Goal: Task Accomplishment & Management: Manage account settings

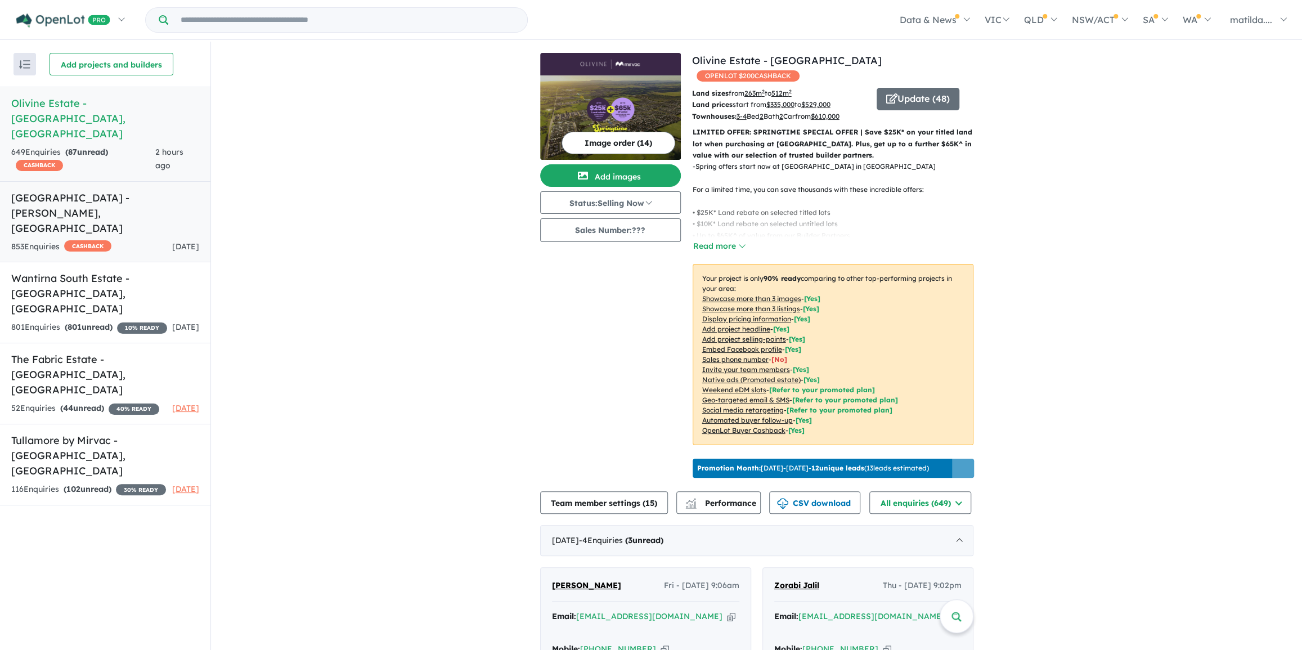
drag, startPoint x: 107, startPoint y: 197, endPoint x: 104, endPoint y: 187, distance: 10.0
click at [107, 197] on link "[GEOGRAPHIC_DATA] - [PERSON_NAME][GEOGRAPHIC_DATA] Enquir ies ( 0 unread) CASHB…" at bounding box center [105, 222] width 210 height 82
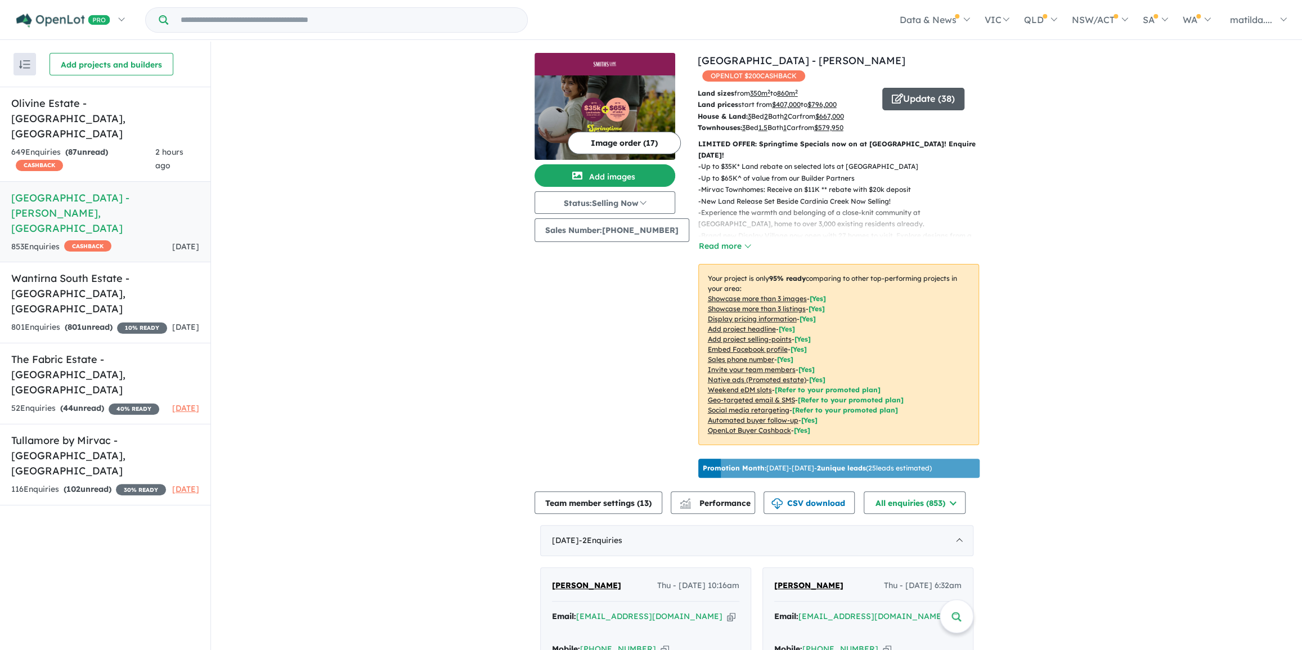
click at [946, 92] on button "Update ( 38 )" at bounding box center [923, 99] width 82 height 23
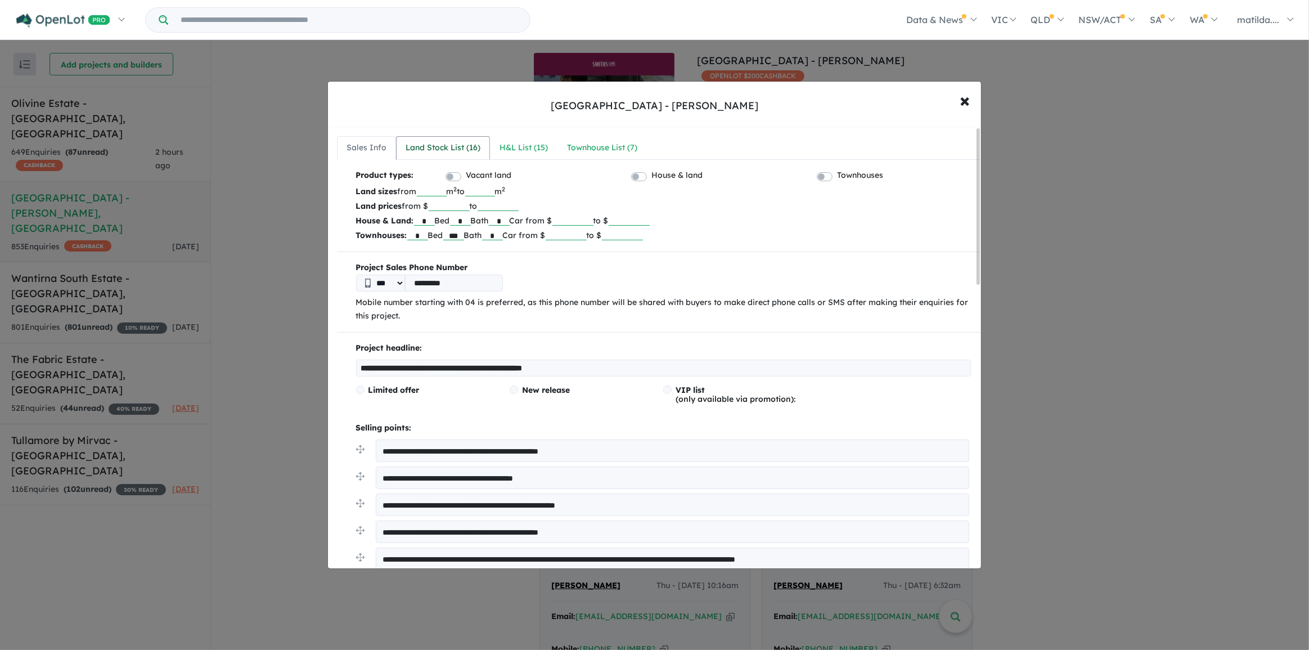
click at [469, 152] on div "Land Stock List ( 16 )" at bounding box center [443, 148] width 75 height 14
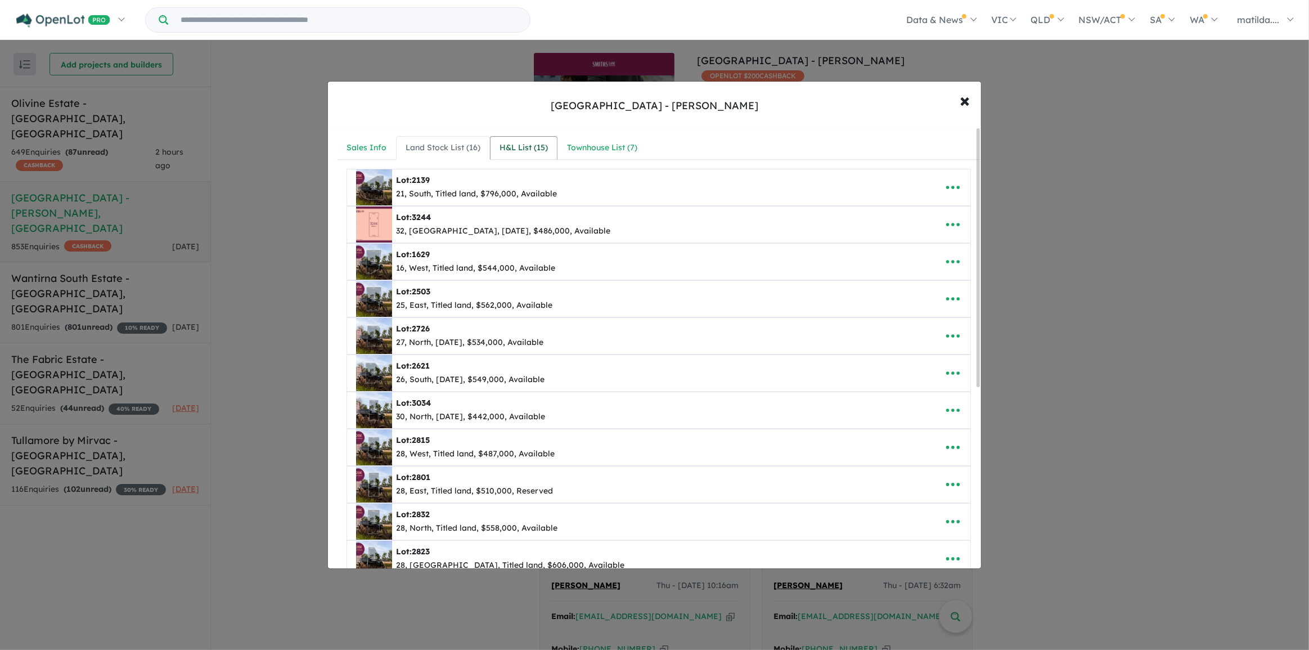
click at [511, 155] on link "H&L List ( 15 )" at bounding box center [524, 148] width 68 height 24
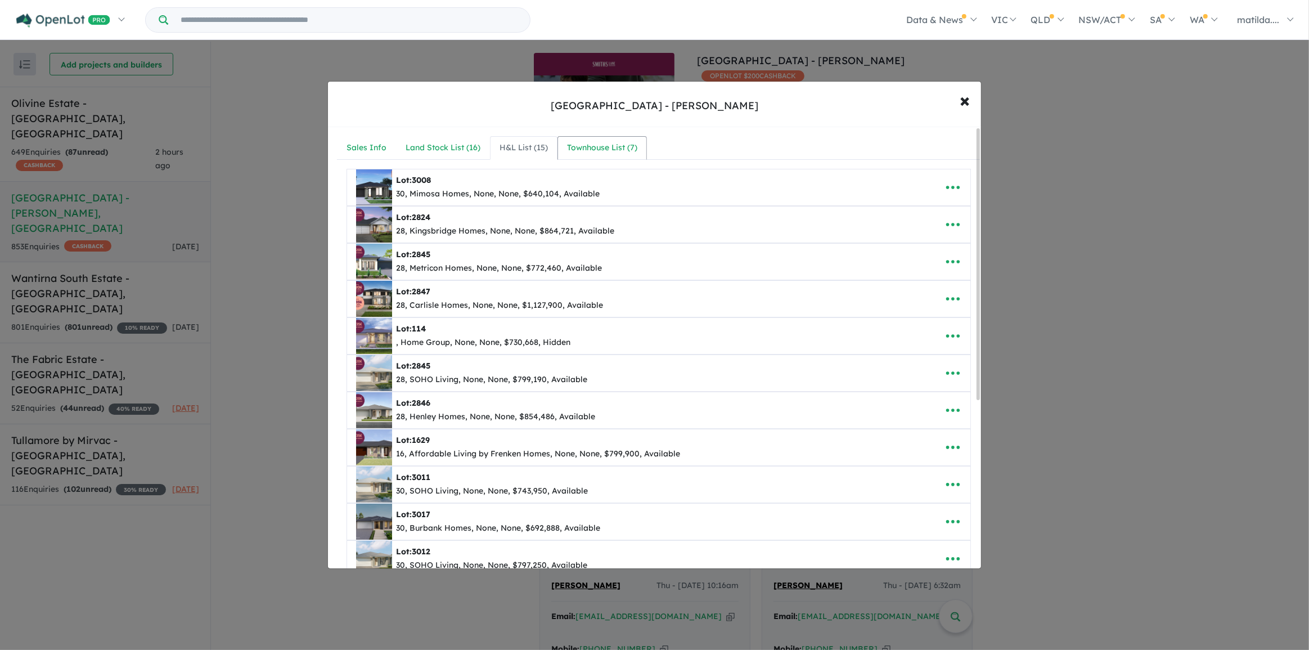
click at [595, 145] on div "Townhouse List ( 7 )" at bounding box center [602, 148] width 70 height 14
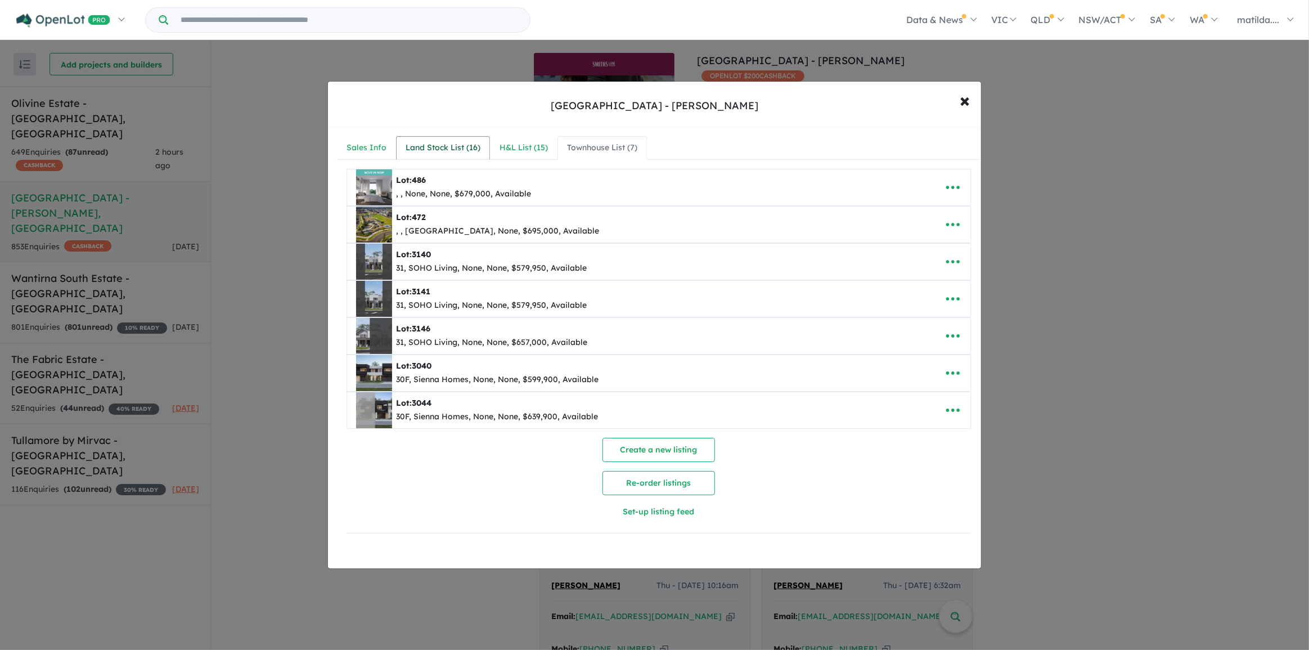
click at [439, 145] on div "Land Stock List ( 16 )" at bounding box center [443, 148] width 75 height 14
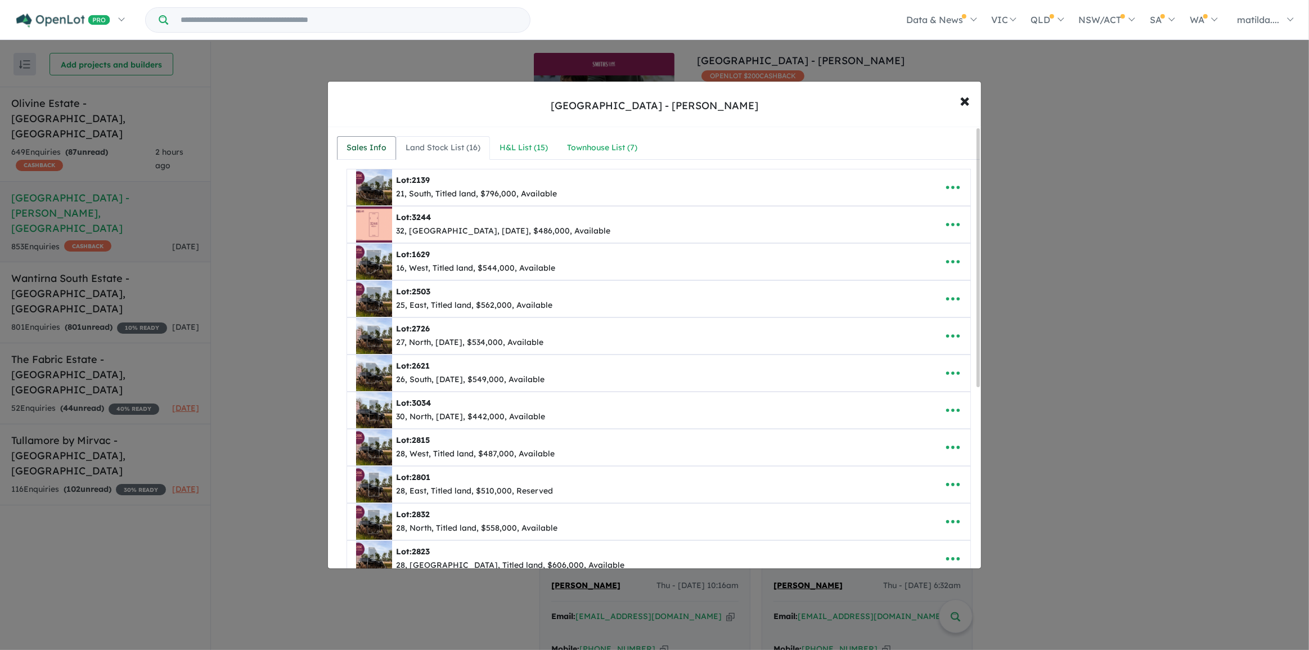
click at [393, 154] on link "Sales Info" at bounding box center [366, 148] width 59 height 24
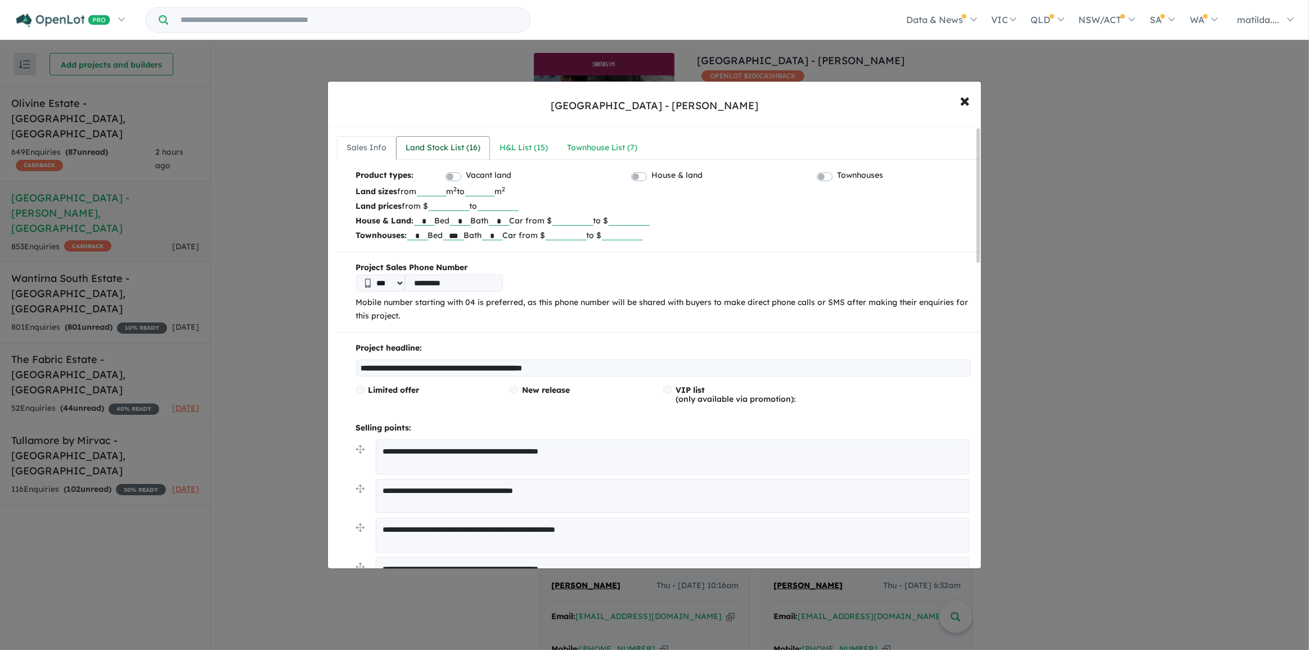
click at [412, 154] on div "Land Stock List ( 16 )" at bounding box center [443, 148] width 75 height 14
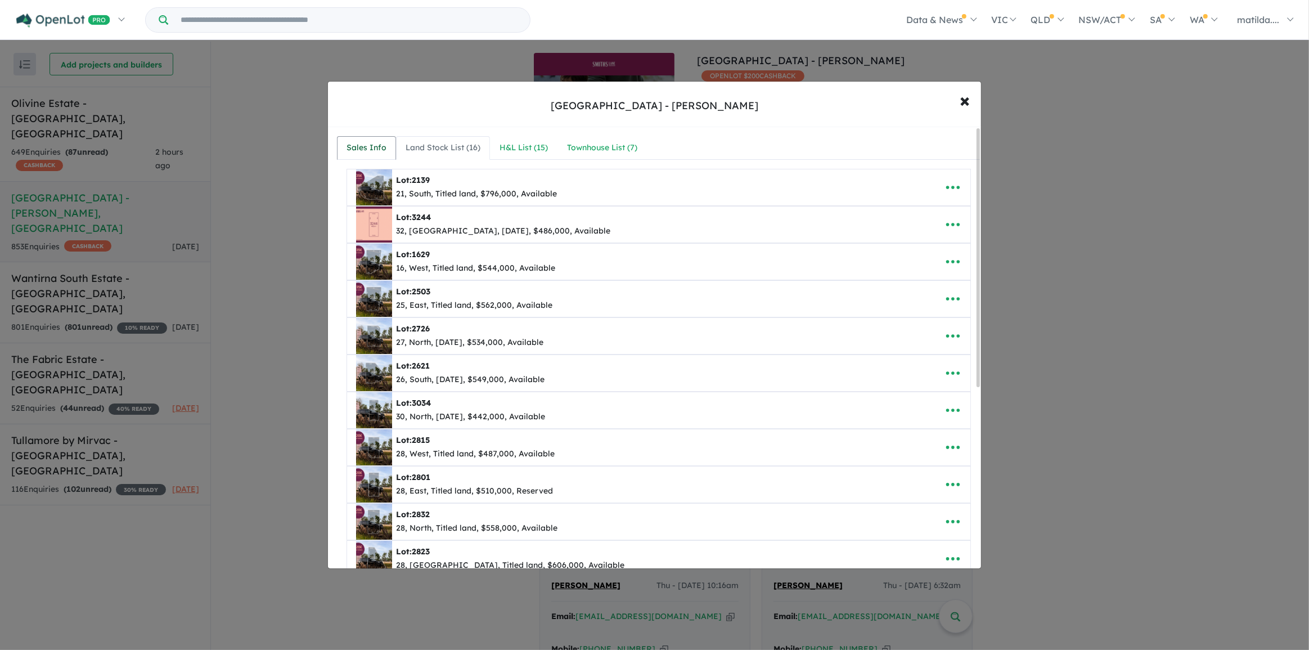
click at [351, 137] on link "Sales Info" at bounding box center [366, 148] width 59 height 24
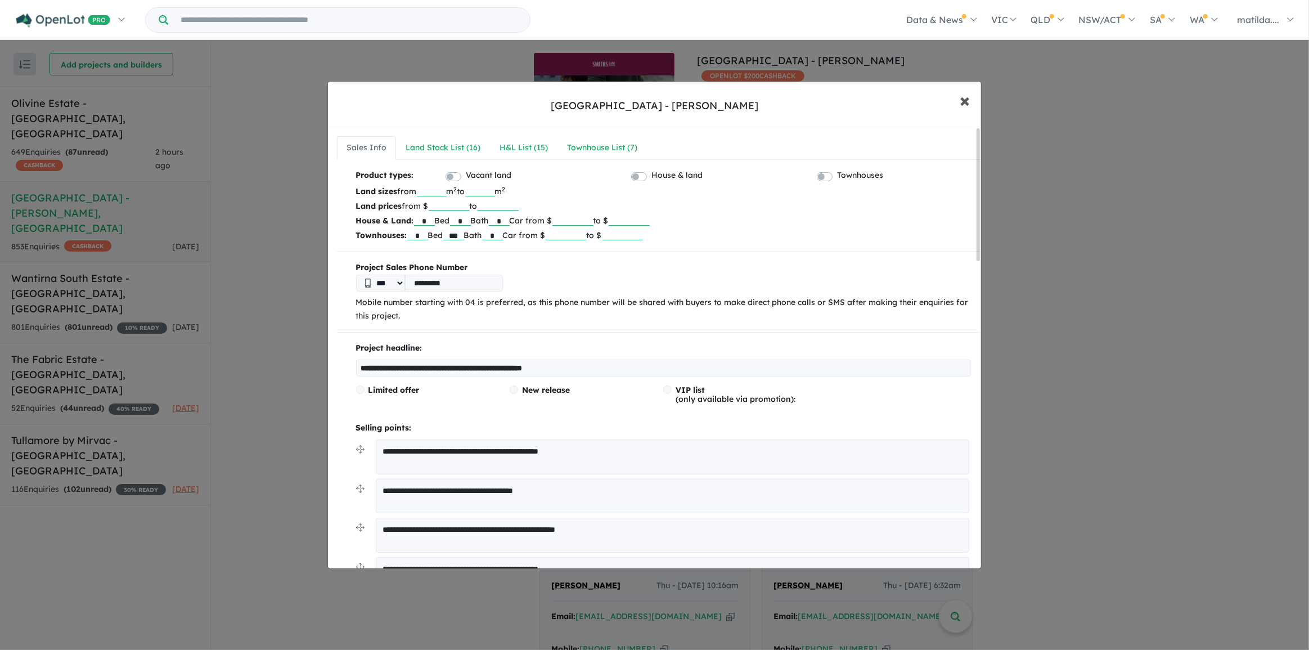
click at [964, 96] on span "×" at bounding box center [965, 100] width 10 height 24
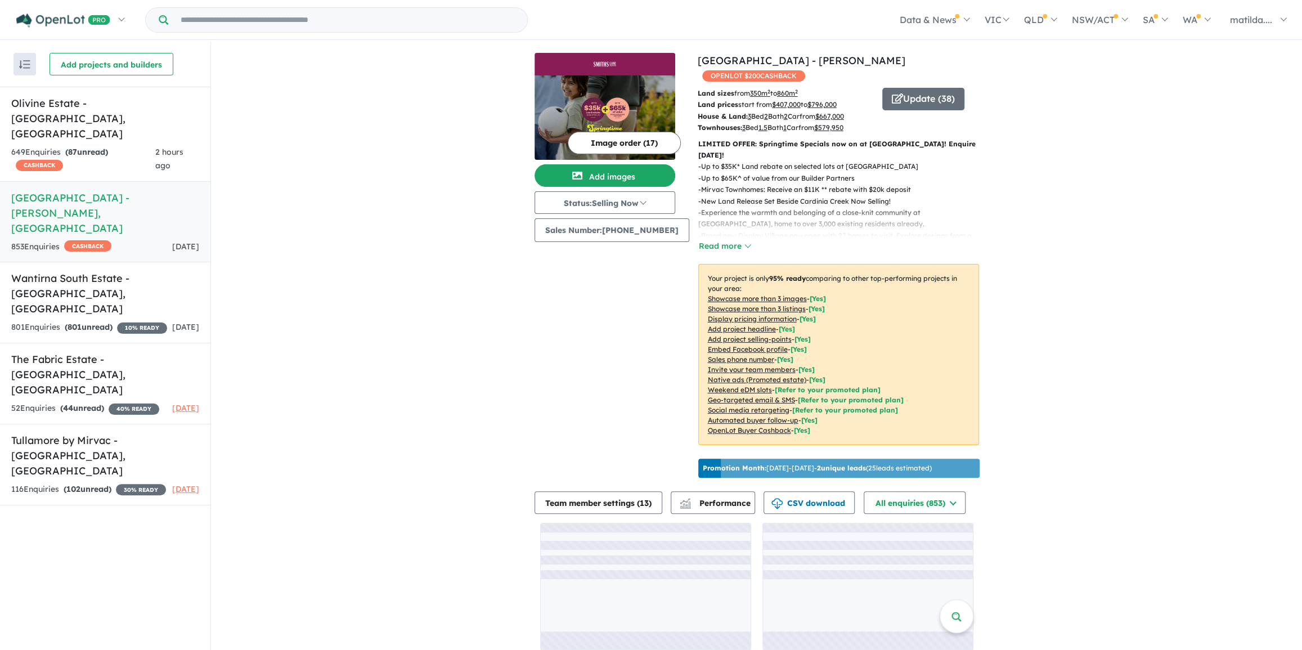
click at [629, 144] on button "Image order ( 17 )" at bounding box center [624, 143] width 113 height 23
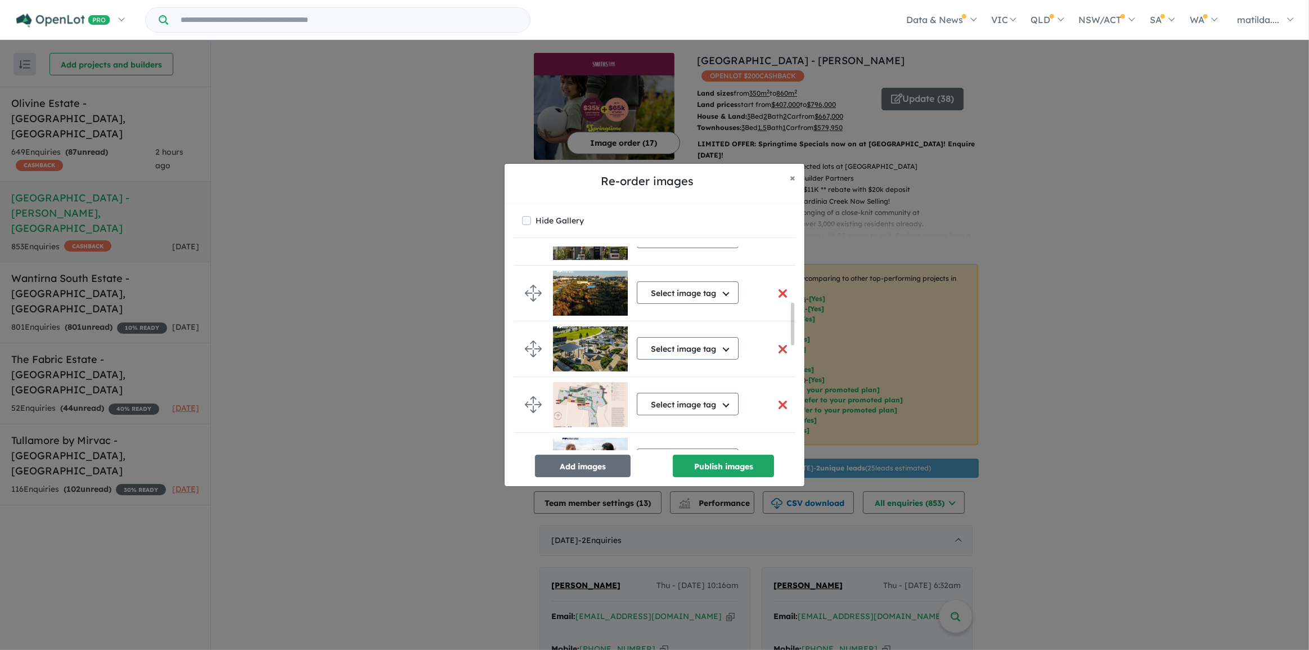
scroll to position [460, 0]
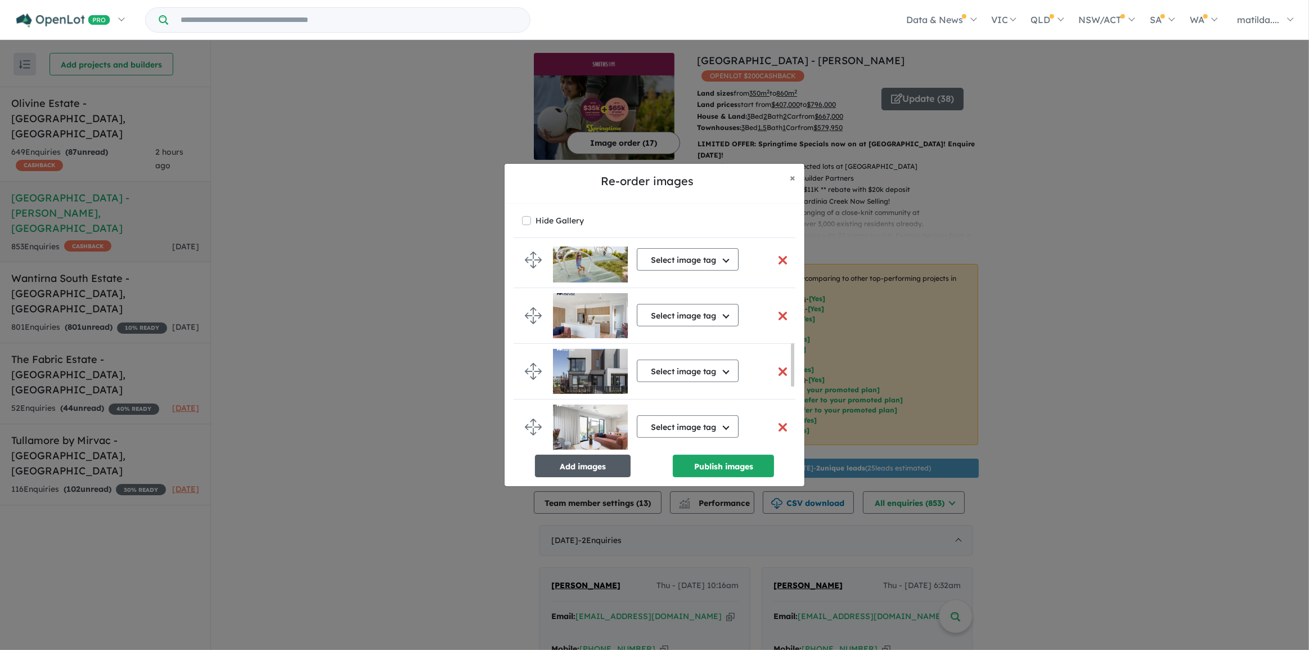
click at [611, 461] on button "Add images" at bounding box center [583, 466] width 96 height 23
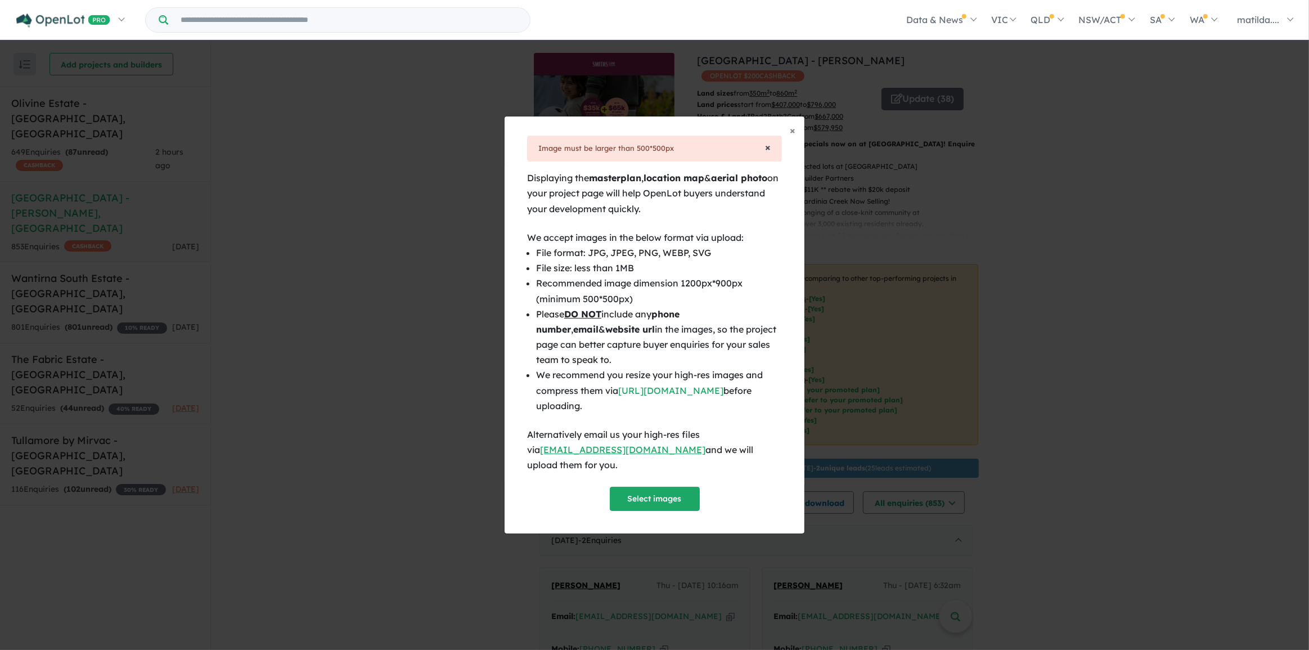
click at [767, 154] on span "×" at bounding box center [768, 147] width 6 height 13
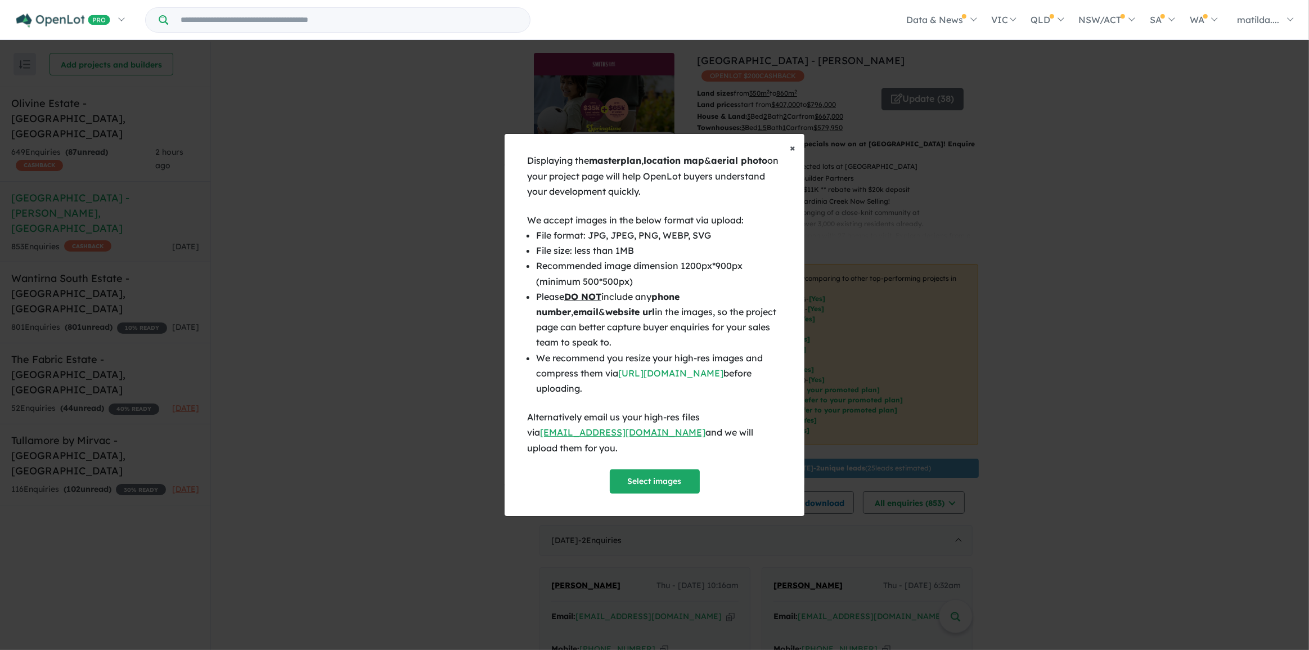
click at [783, 158] on button "× Close" at bounding box center [793, 148] width 24 height 28
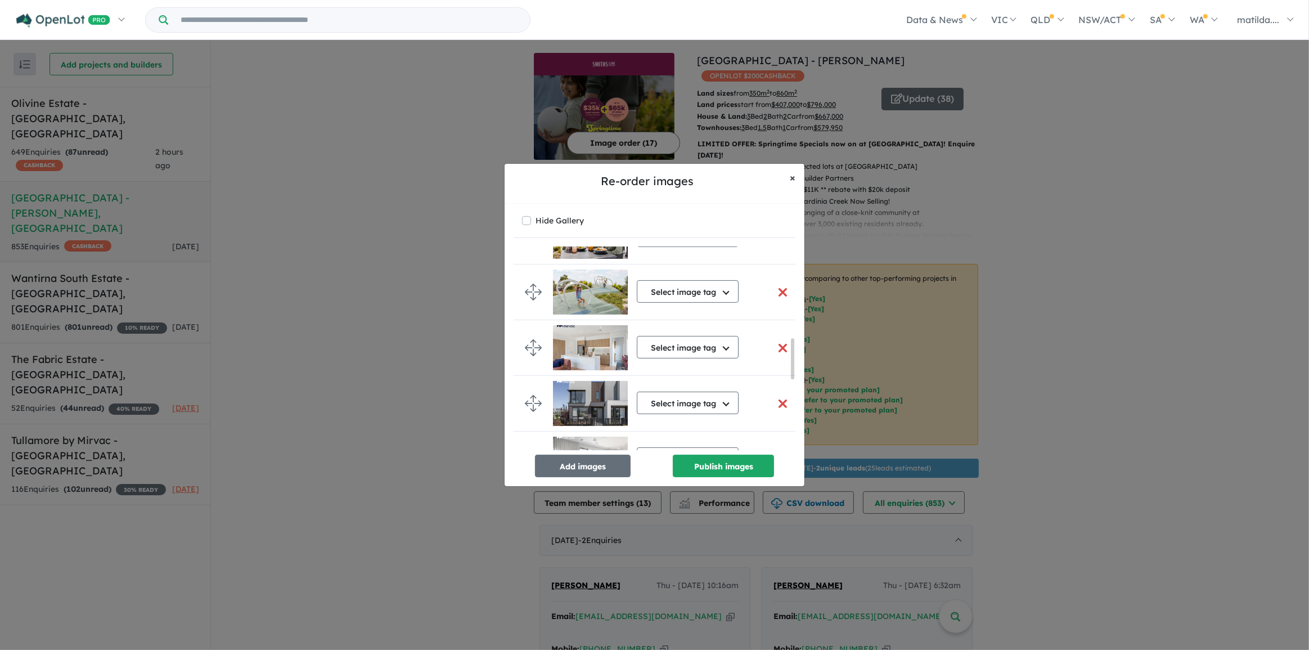
click at [781, 176] on button "× Close" at bounding box center [793, 178] width 24 height 28
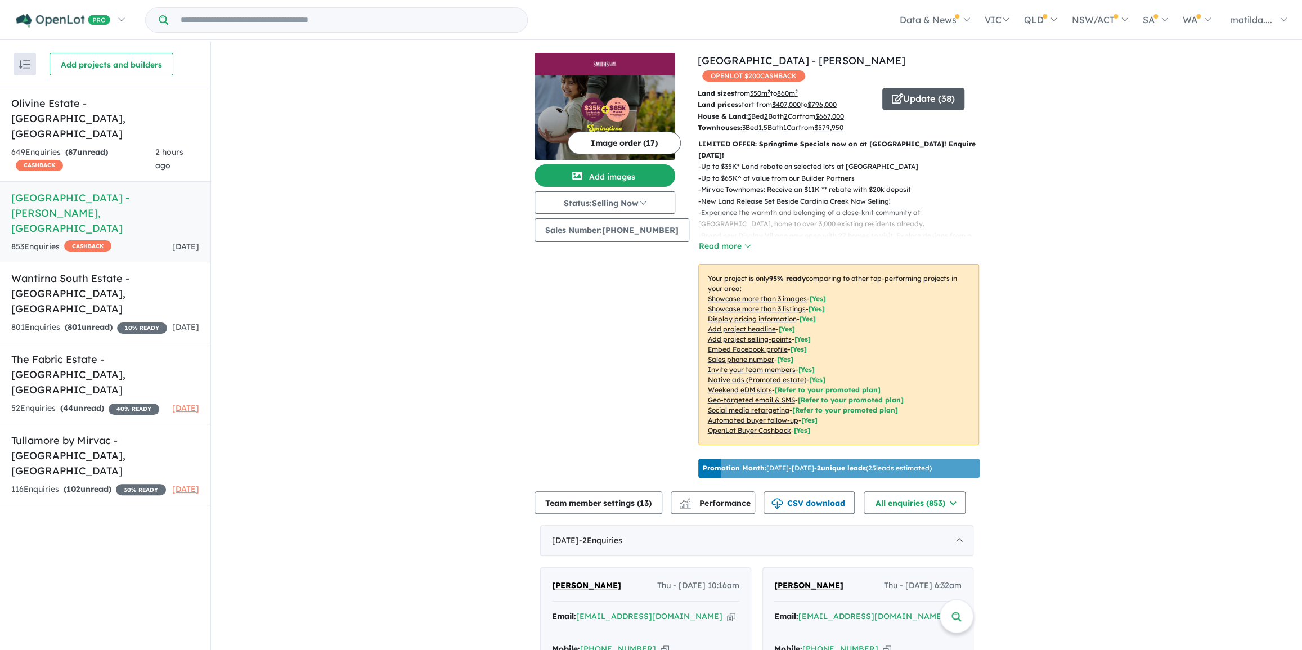
click at [895, 88] on button "Update ( 38 )" at bounding box center [923, 99] width 82 height 23
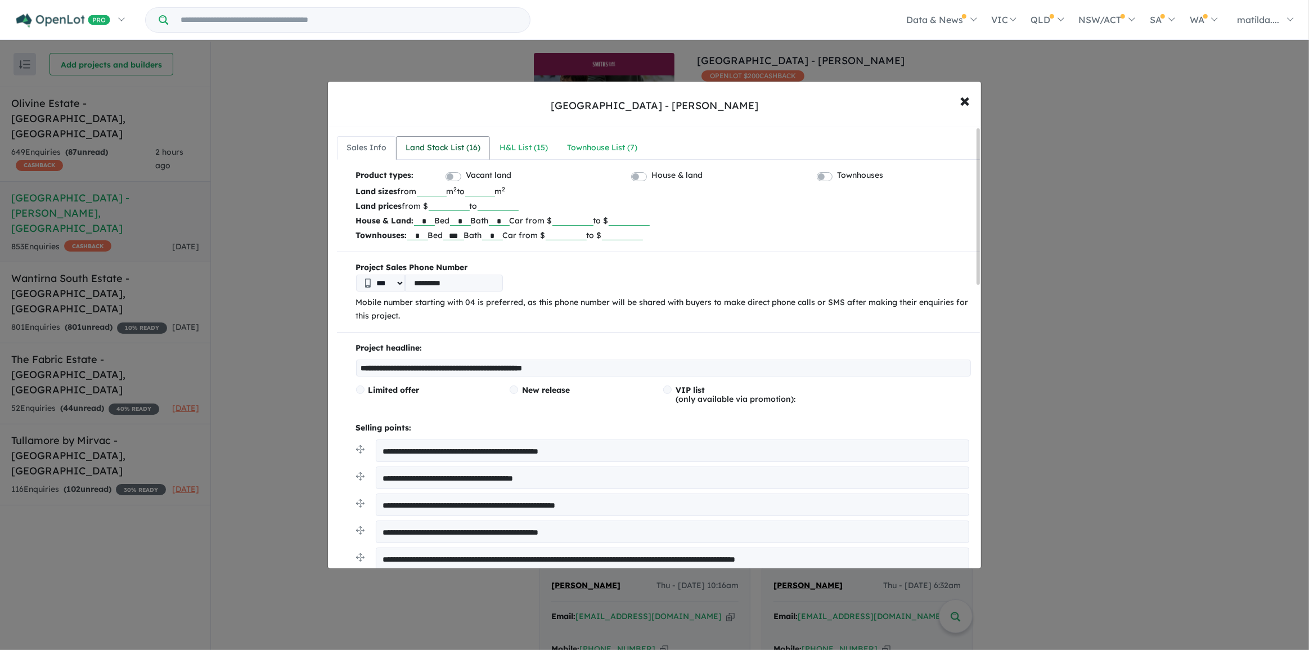
click at [461, 140] on link "Land Stock List ( 16 )" at bounding box center [443, 148] width 94 height 24
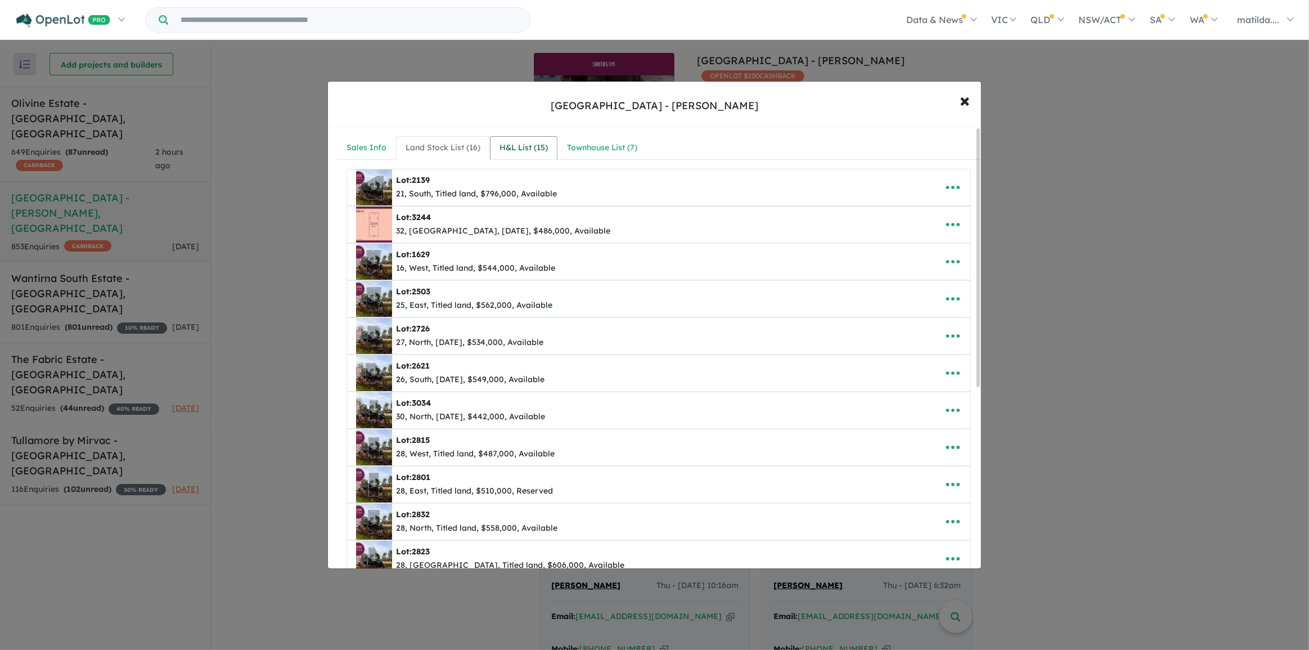
click at [520, 154] on div "H&L List ( 15 )" at bounding box center [524, 148] width 48 height 14
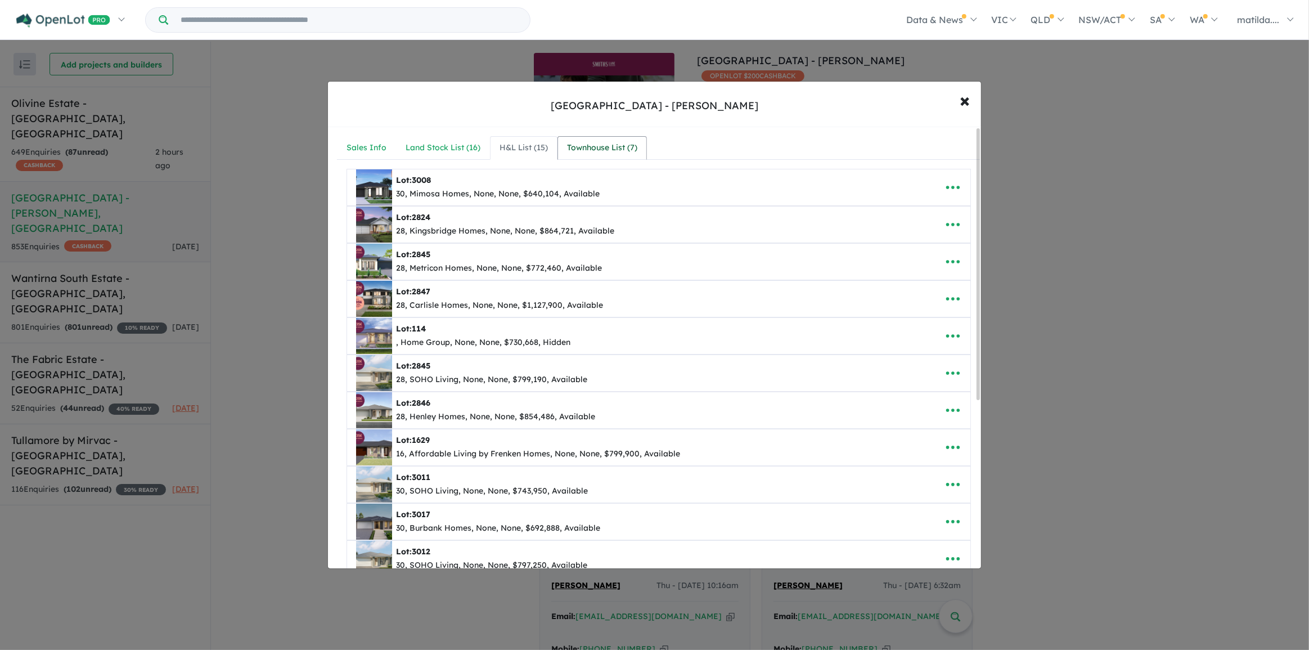
click at [599, 147] on div "Townhouse List ( 7 )" at bounding box center [602, 148] width 70 height 14
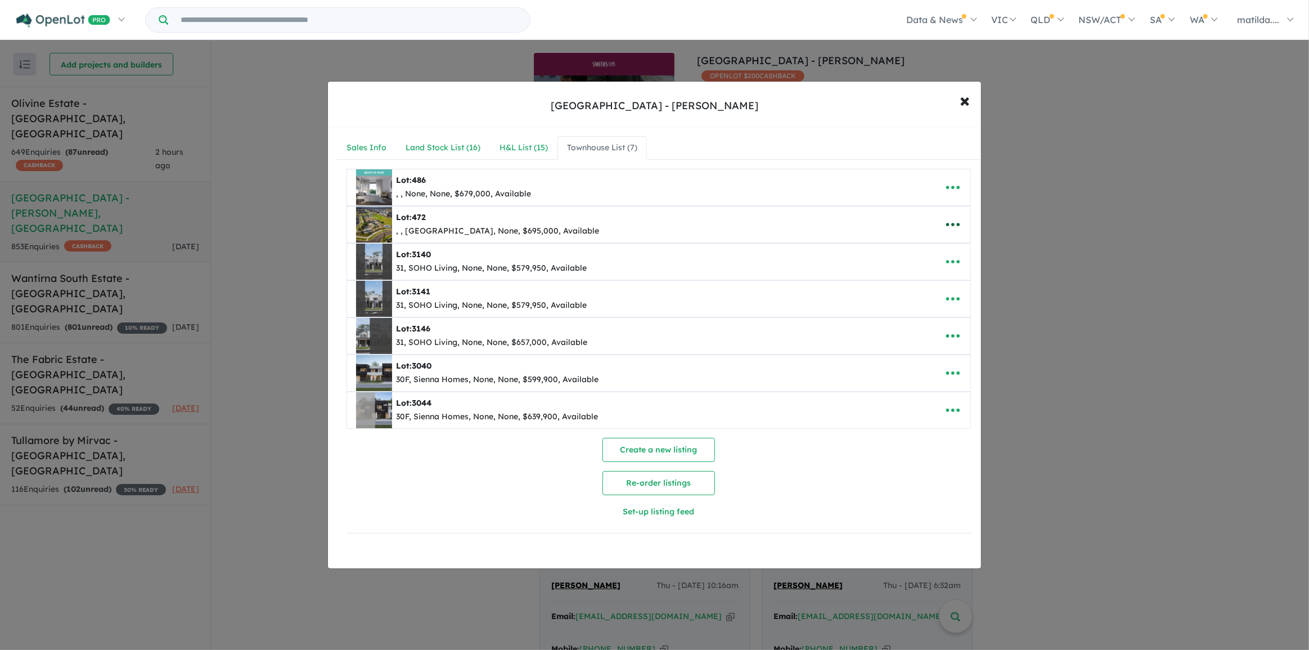
click at [953, 224] on icon "button" at bounding box center [953, 224] width 17 height 17
click at [938, 250] on link "Edit" at bounding box center [928, 252] width 83 height 26
select select "**********"
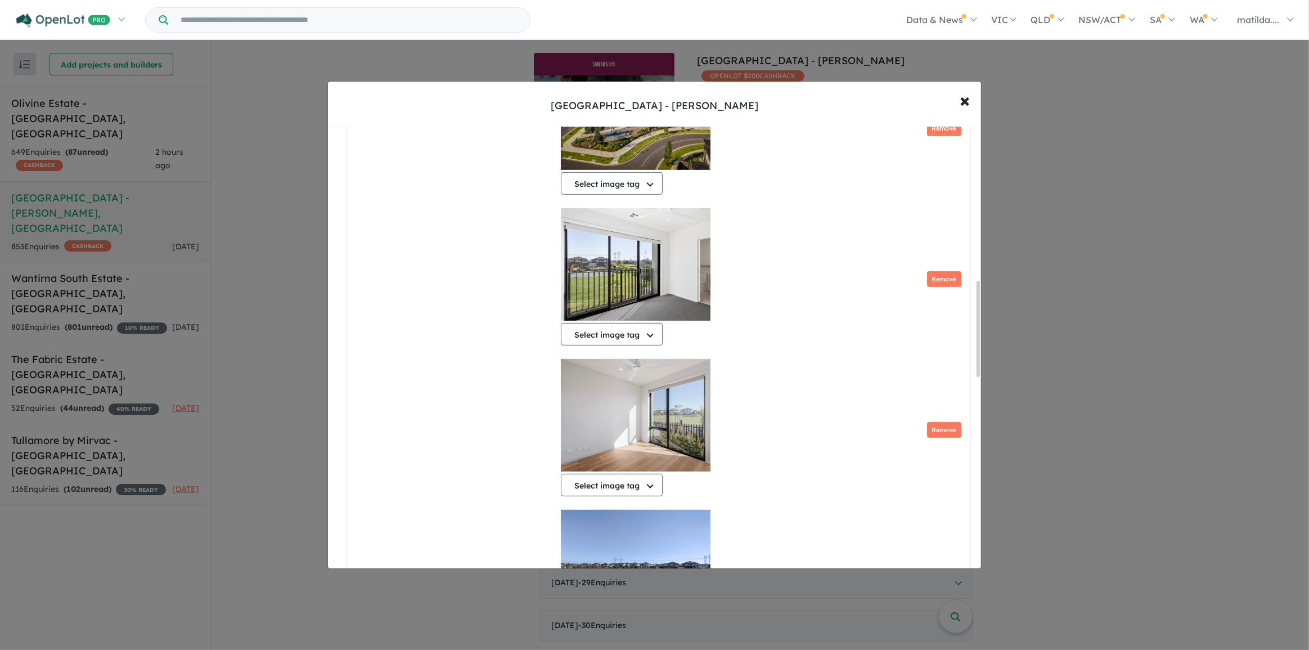
scroll to position [709, 0]
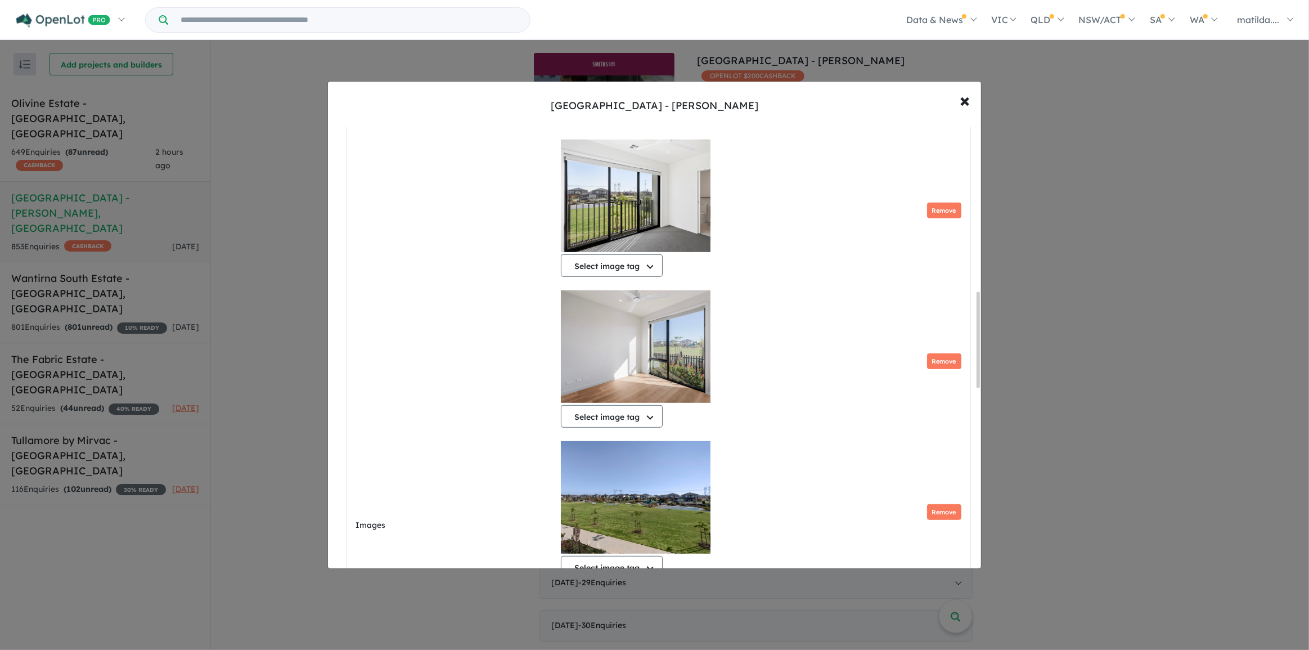
drag, startPoint x: 928, startPoint y: 362, endPoint x: 928, endPoint y: 354, distance: 7.3
click at [928, 362] on button "Remove" at bounding box center [944, 361] width 34 height 16
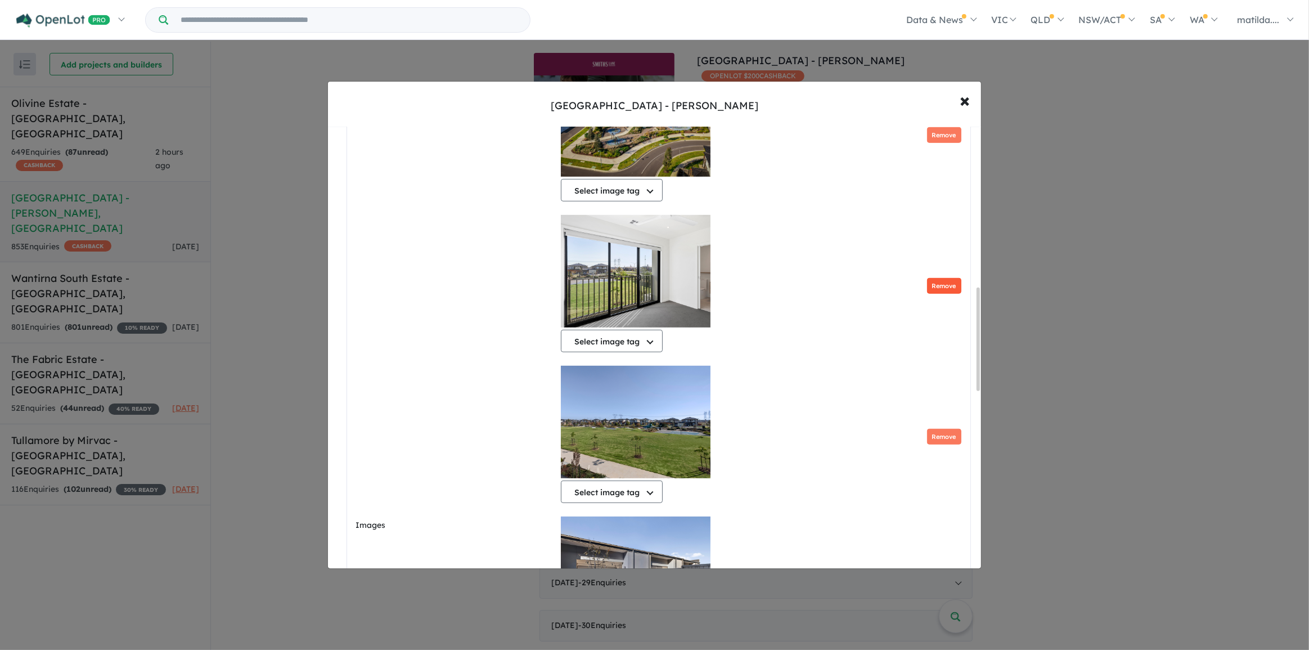
click at [949, 289] on button "Remove" at bounding box center [944, 286] width 34 height 16
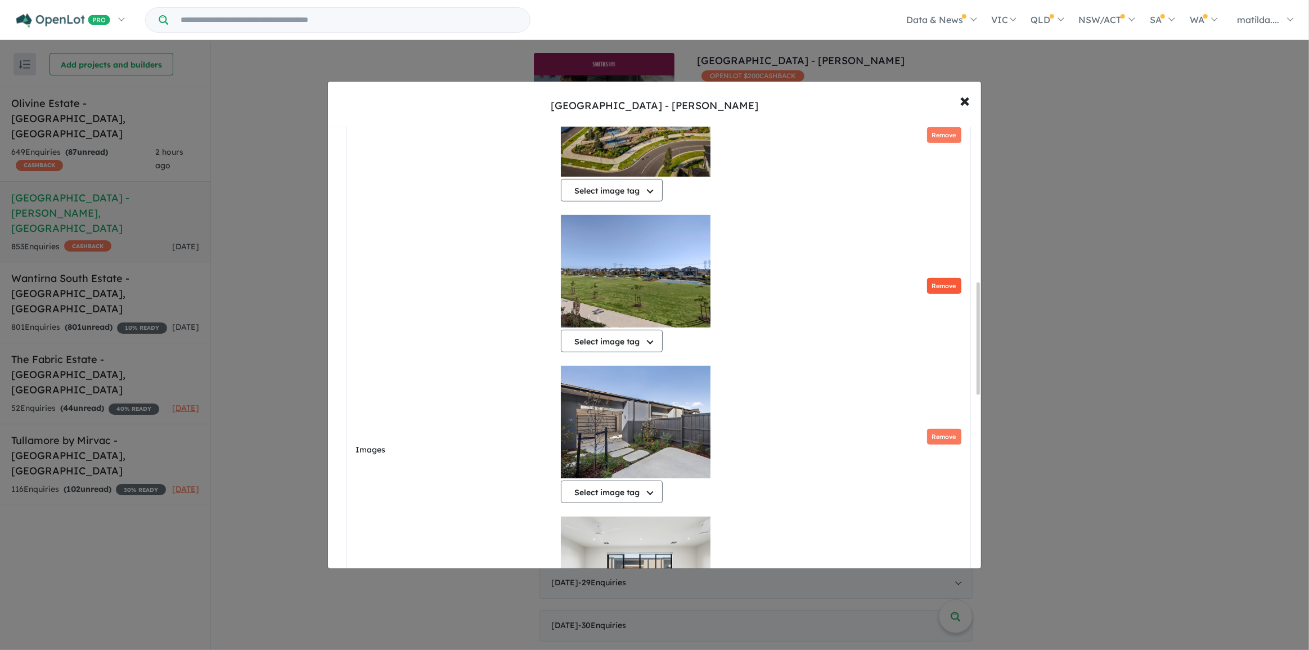
scroll to position [610, 0]
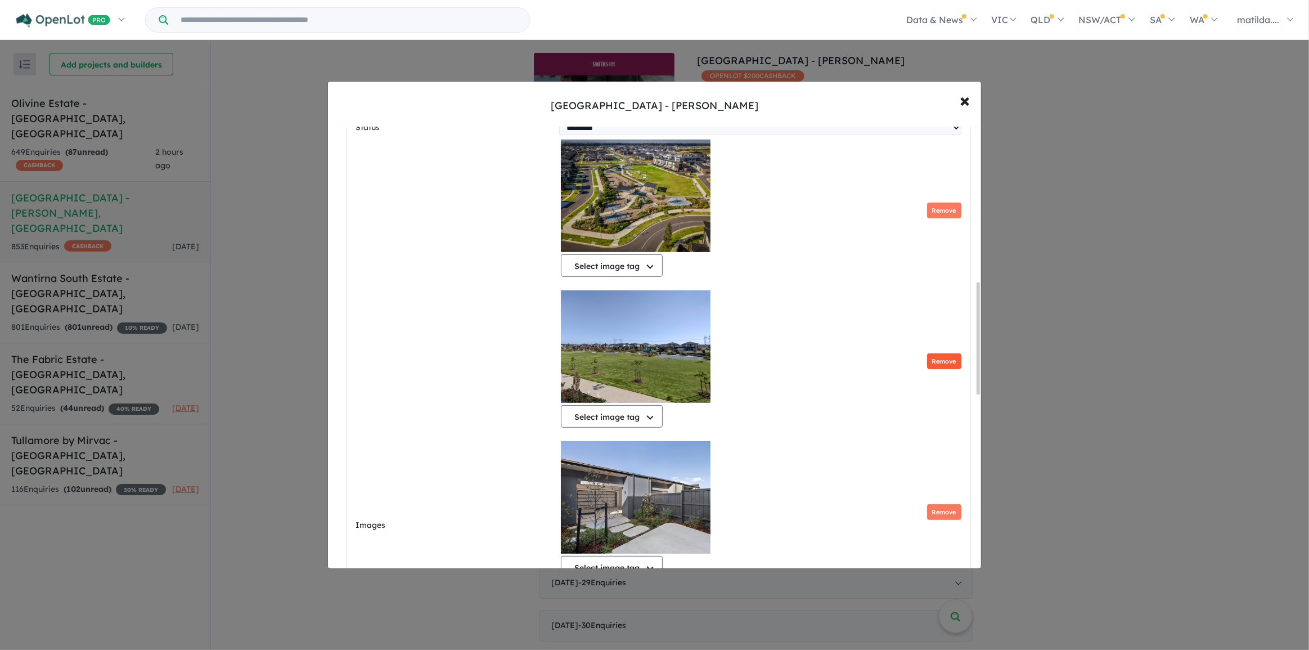
click at [941, 366] on button "Remove" at bounding box center [944, 361] width 34 height 16
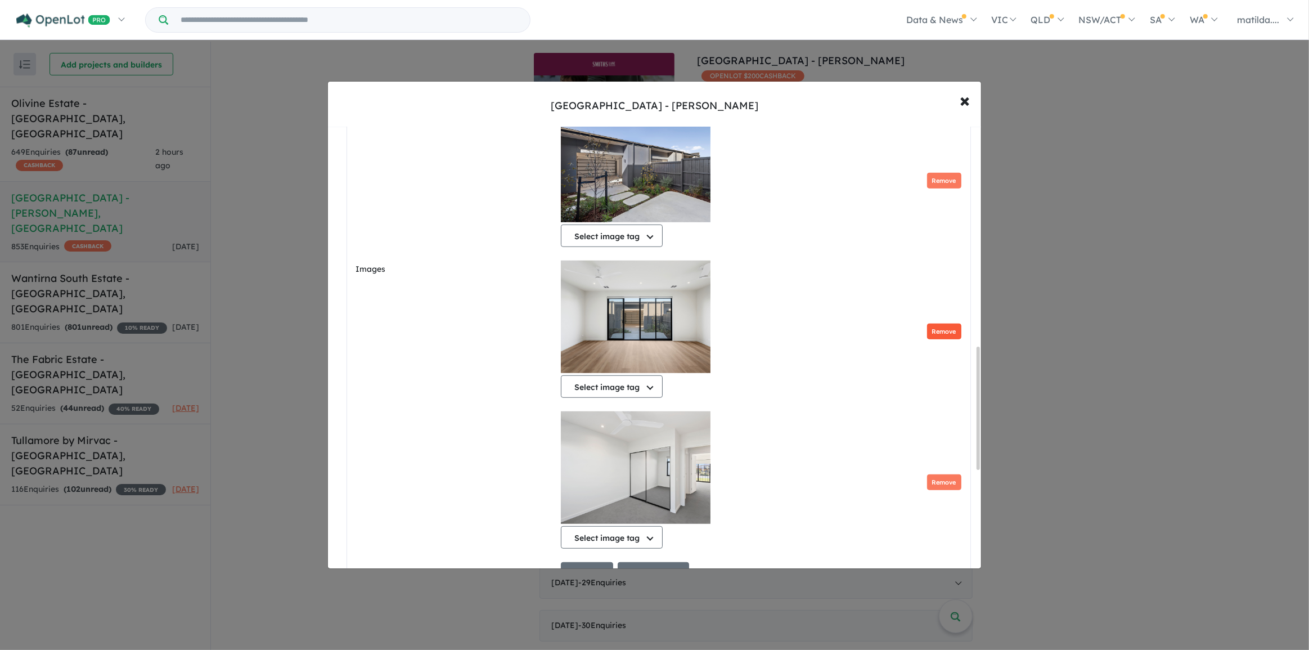
click at [930, 335] on button "Remove" at bounding box center [944, 332] width 34 height 16
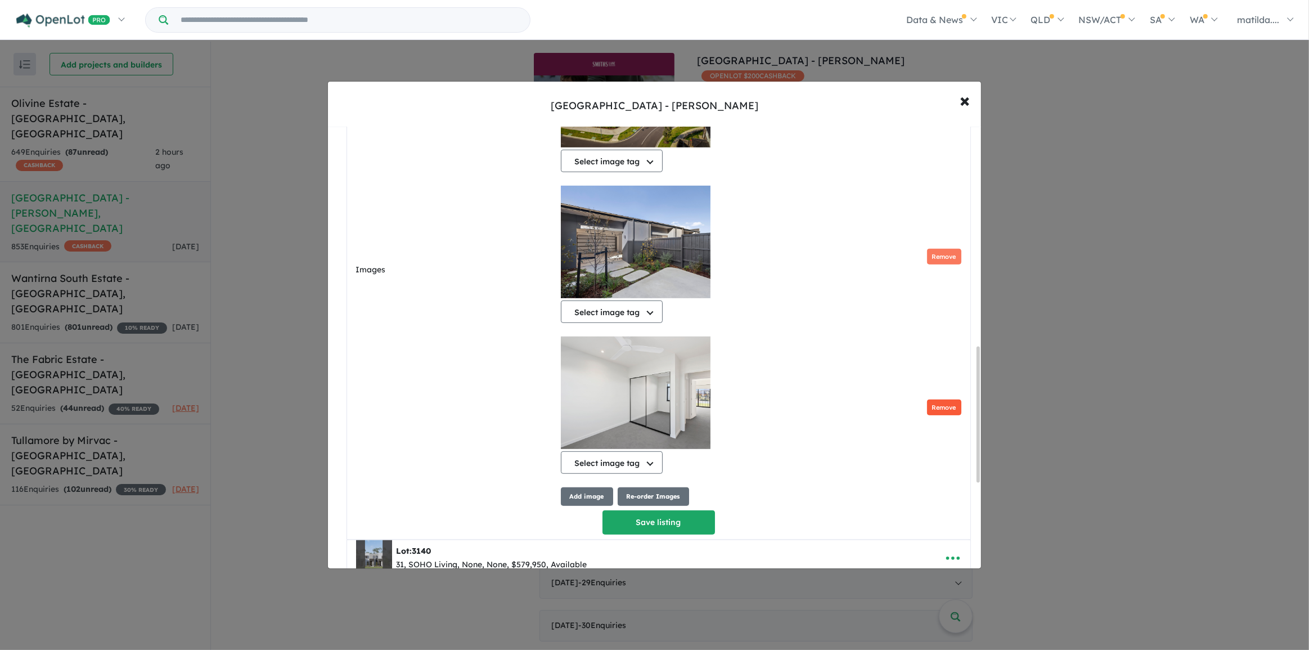
click at [937, 414] on button "Remove" at bounding box center [944, 407] width 34 height 16
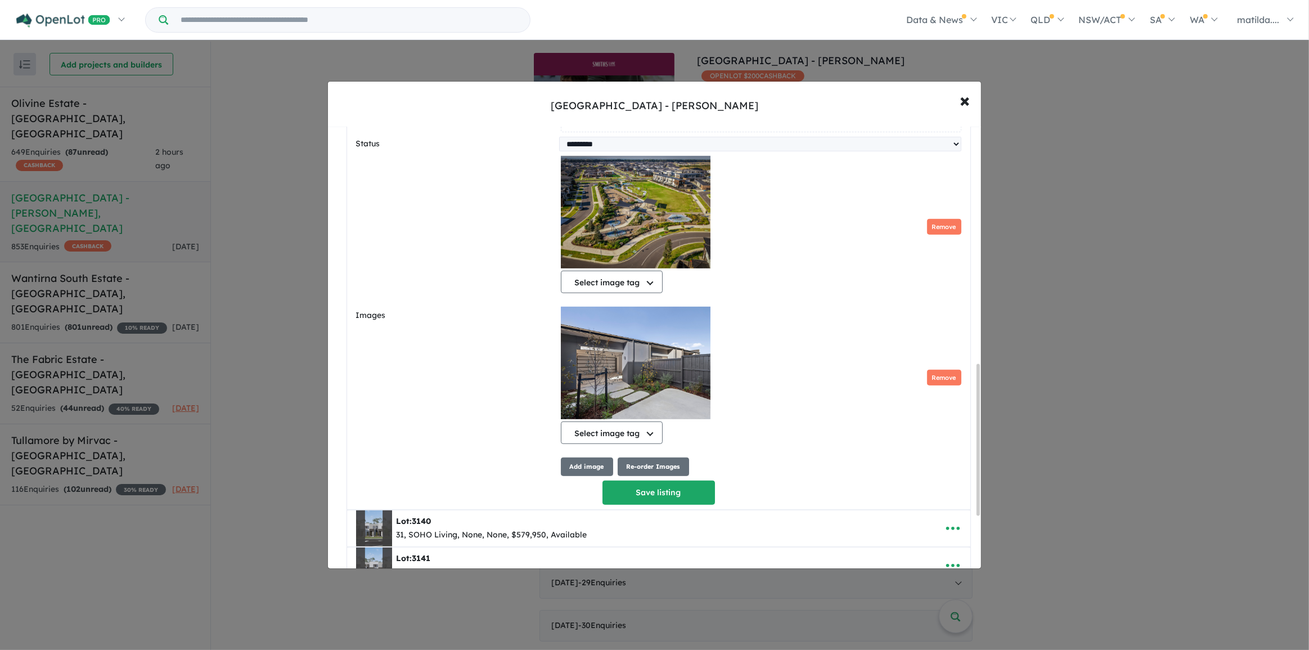
scroll to position [691, 0]
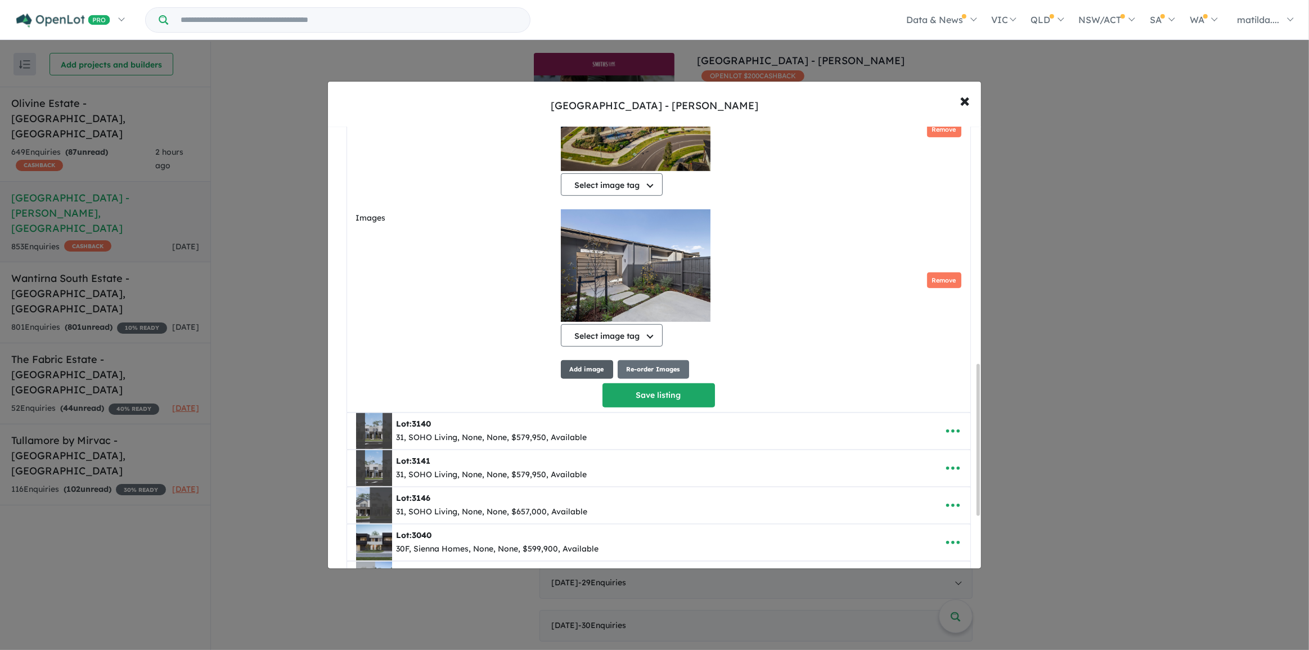
click at [601, 371] on button "Add image" at bounding box center [587, 369] width 52 height 19
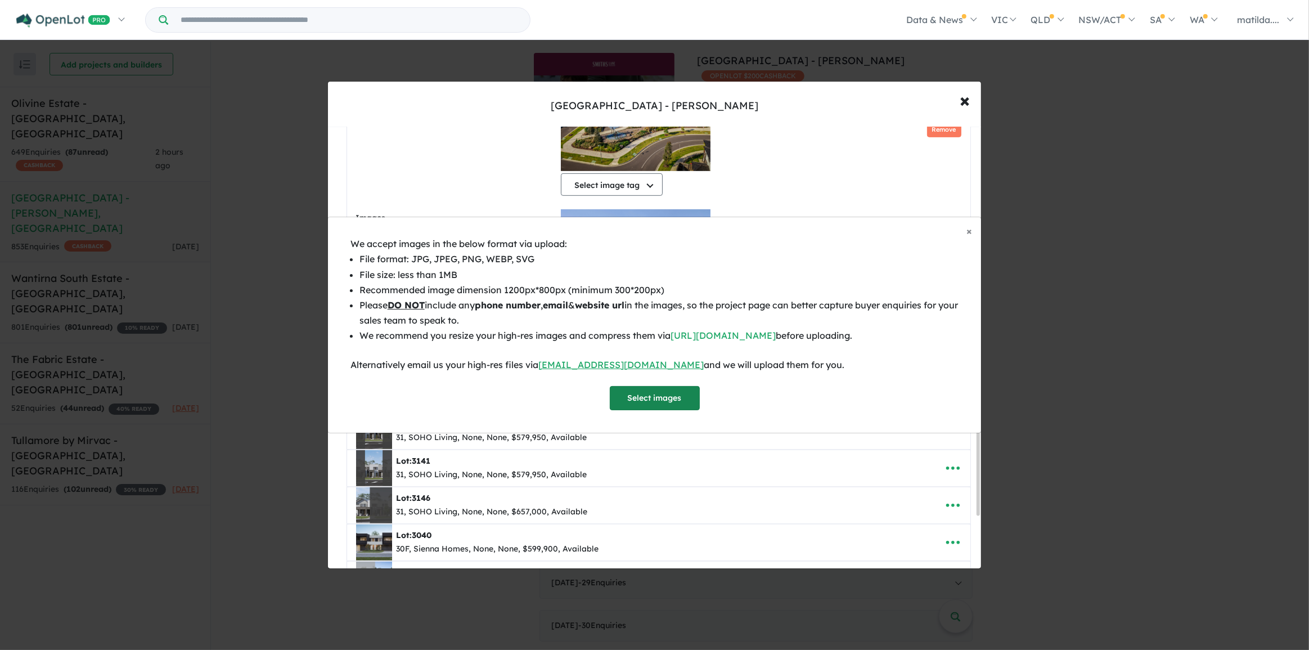
scroll to position [766, 0]
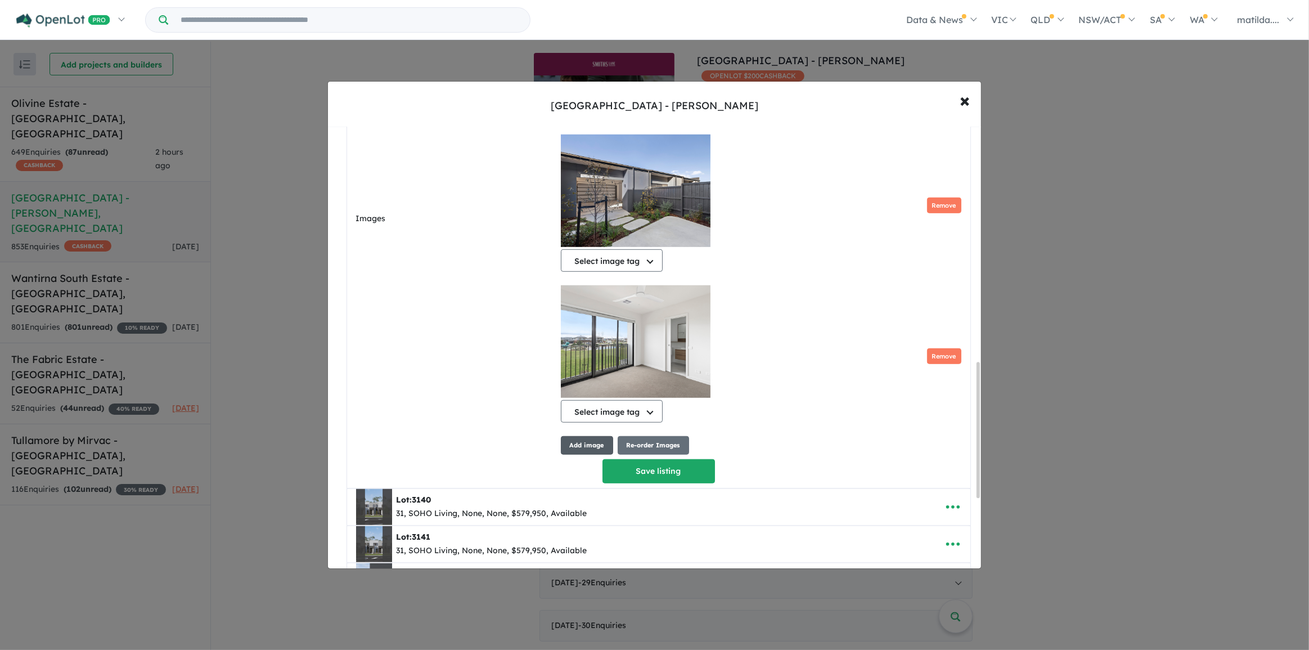
click at [583, 450] on button "Add image" at bounding box center [587, 445] width 52 height 19
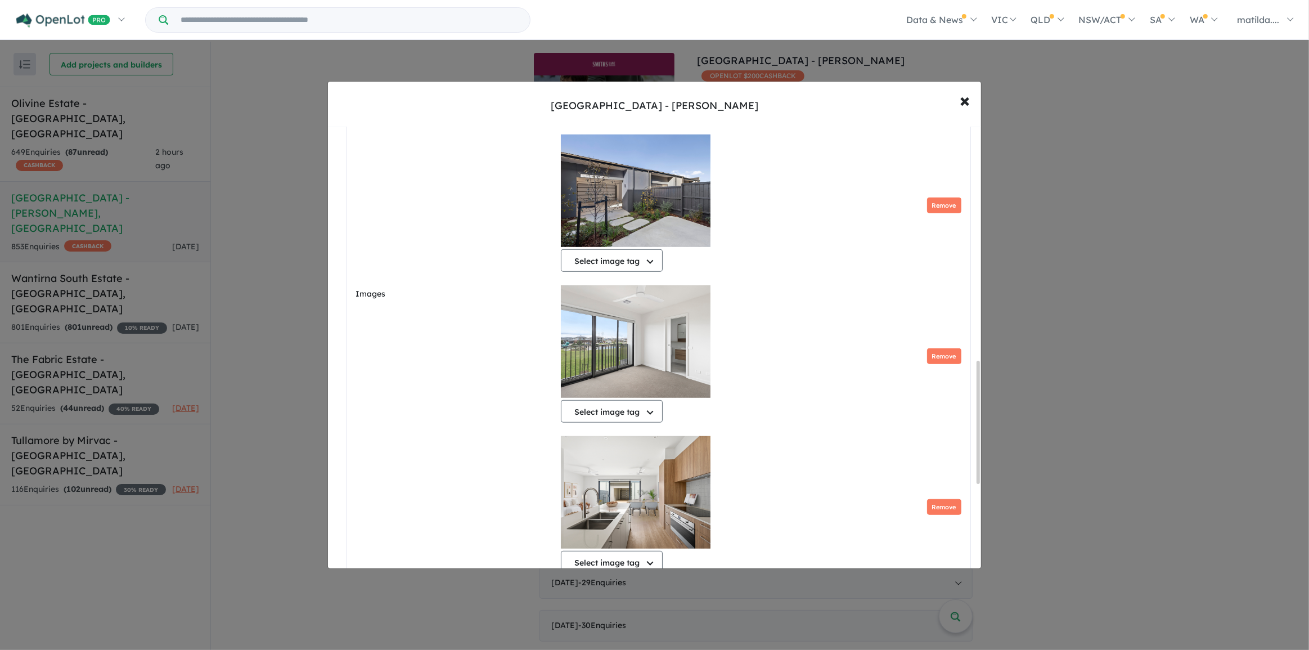
scroll to position [842, 0]
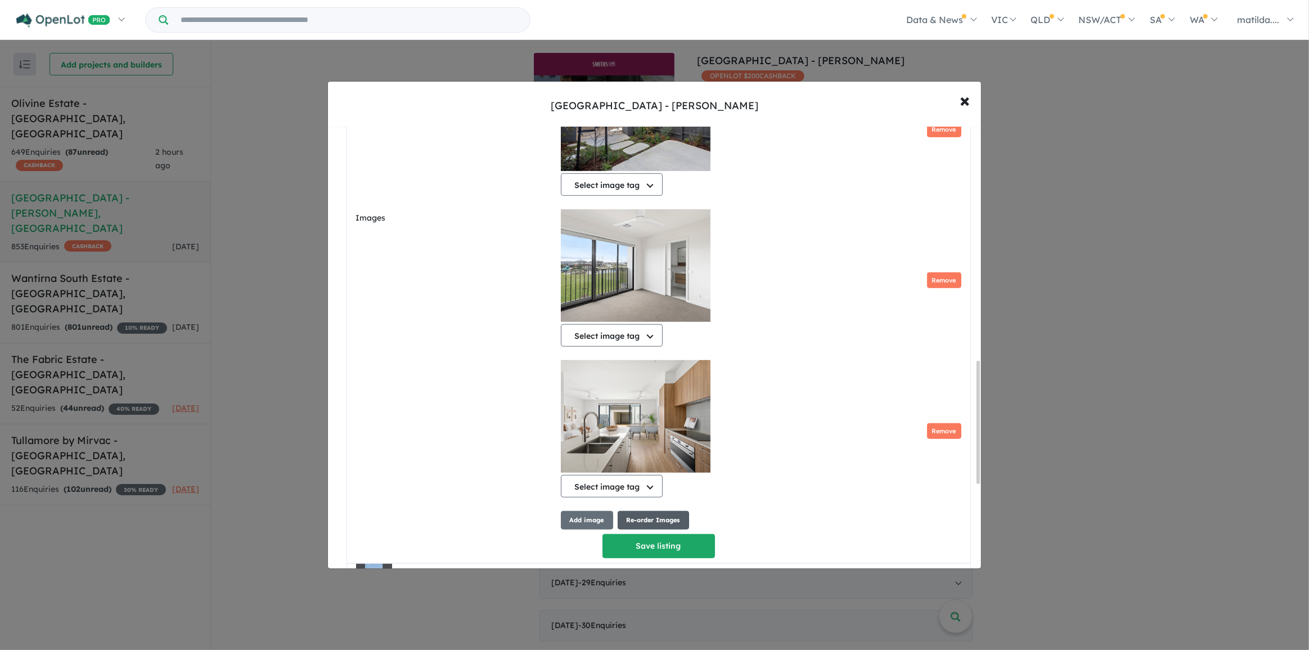
click at [650, 522] on button "Re-order Images" at bounding box center [653, 520] width 71 height 19
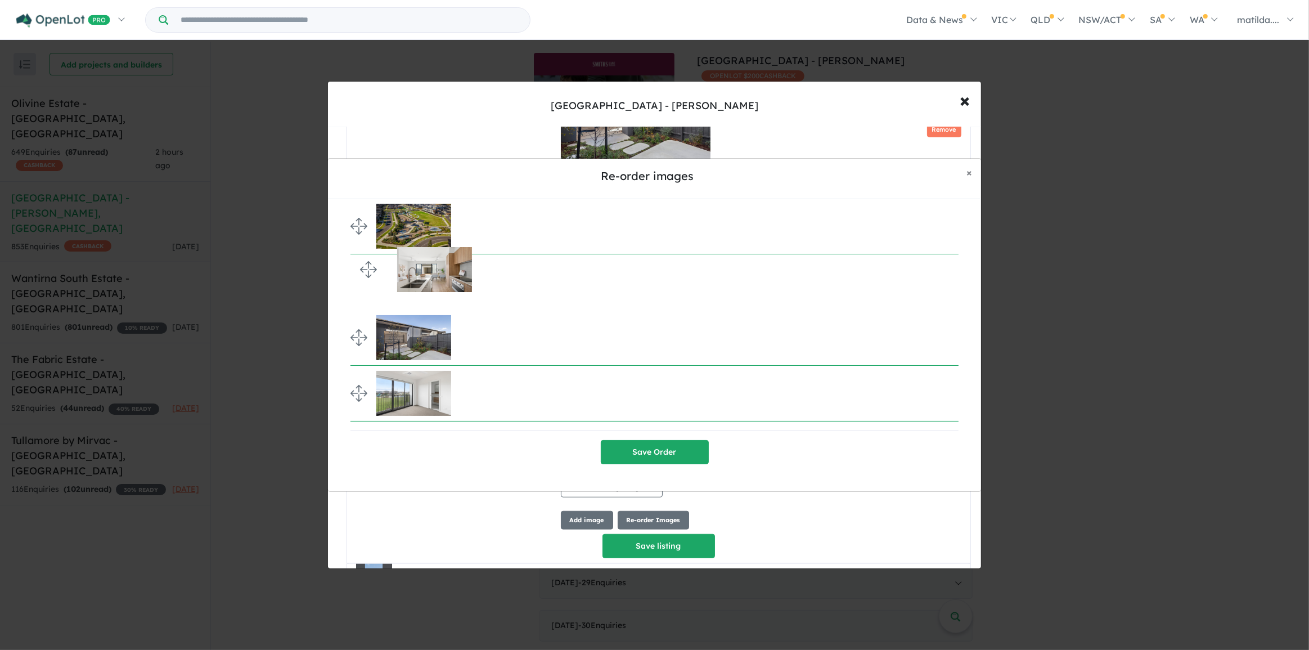
drag, startPoint x: 354, startPoint y: 390, endPoint x: 353, endPoint y: 266, distance: 124.4
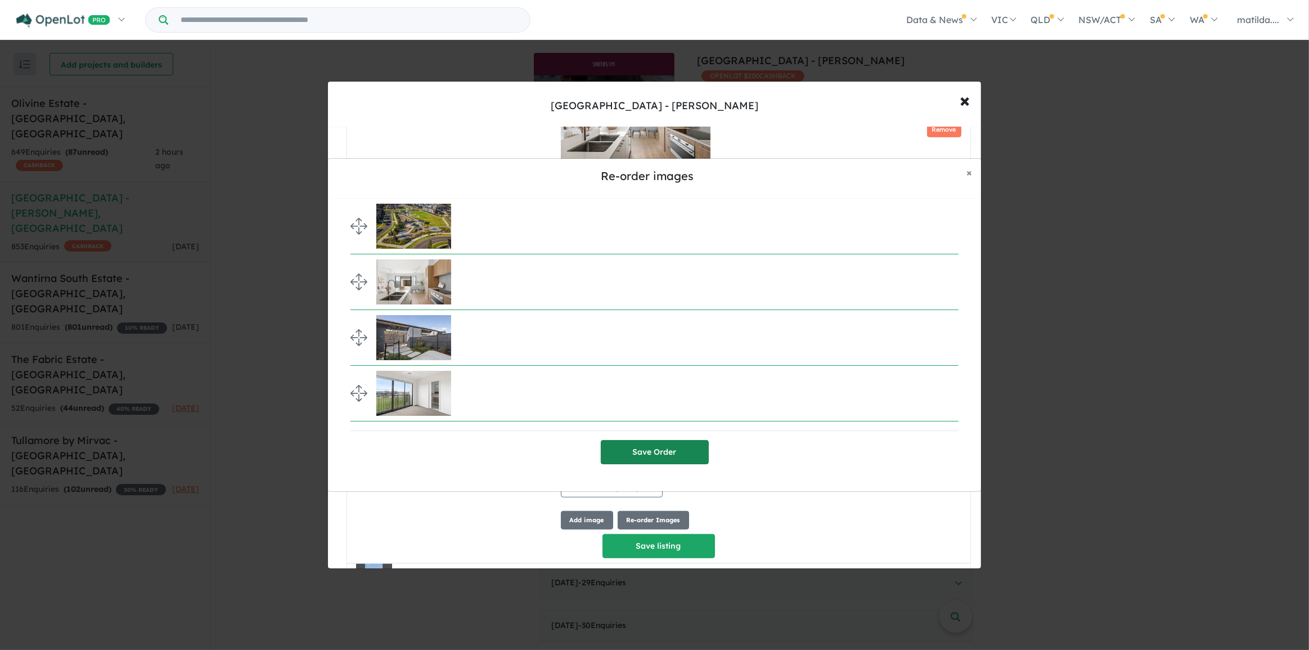
click at [699, 450] on button "Save Order" at bounding box center [655, 452] width 108 height 24
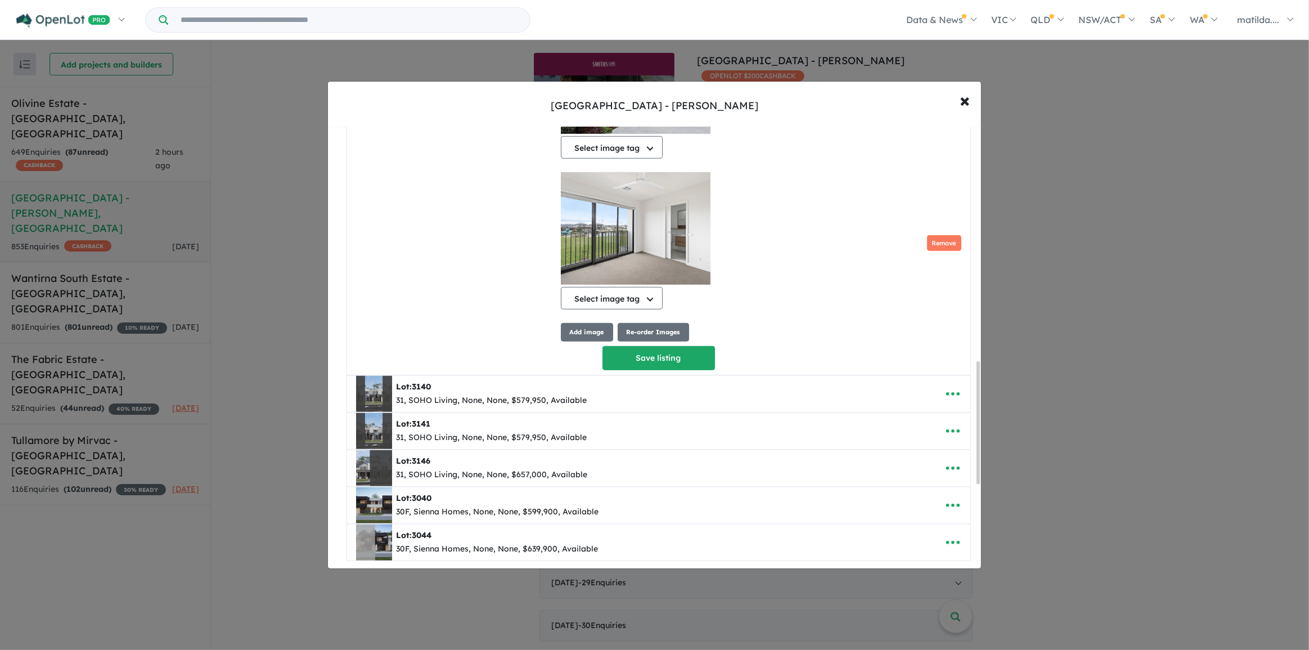
scroll to position [1046, 0]
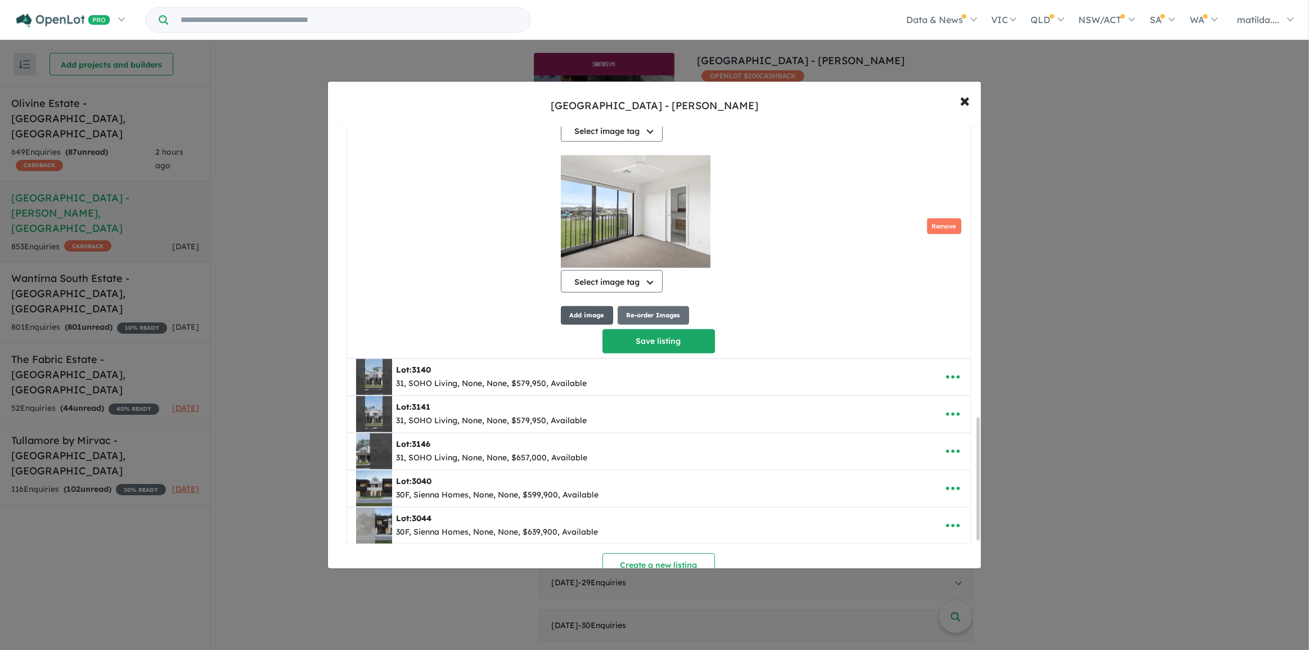
click at [598, 315] on button "Add image" at bounding box center [587, 315] width 52 height 19
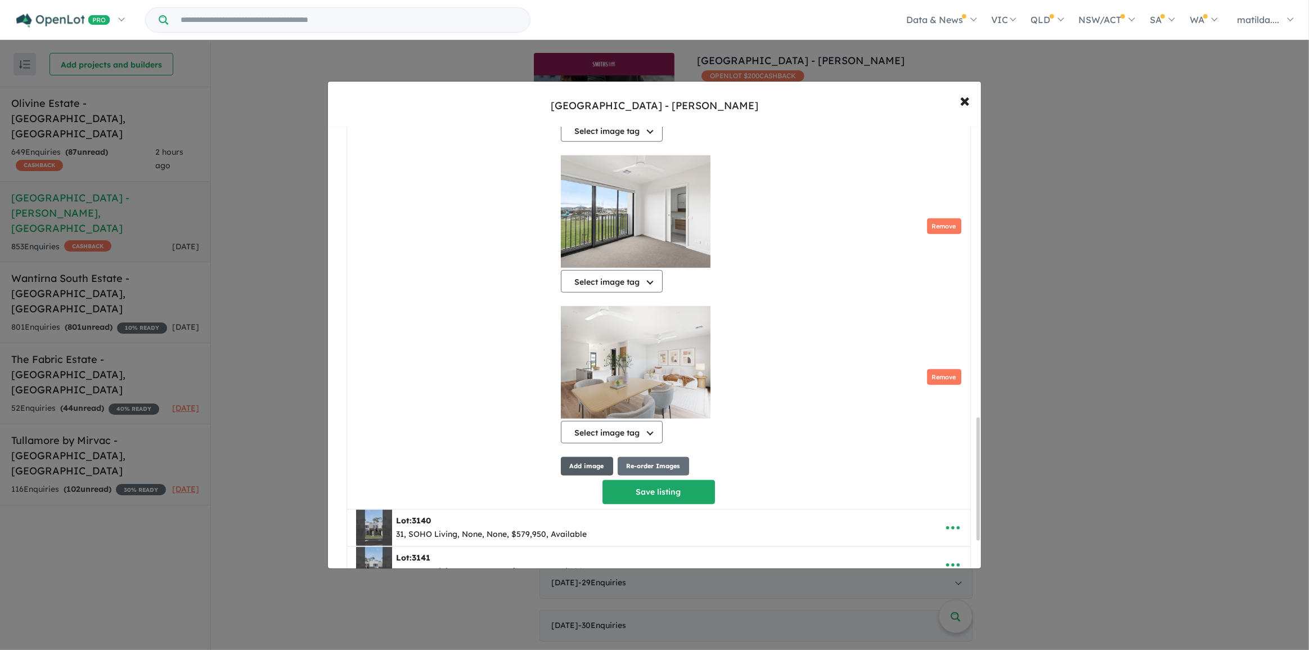
click at [594, 466] on button "Add image" at bounding box center [587, 466] width 52 height 19
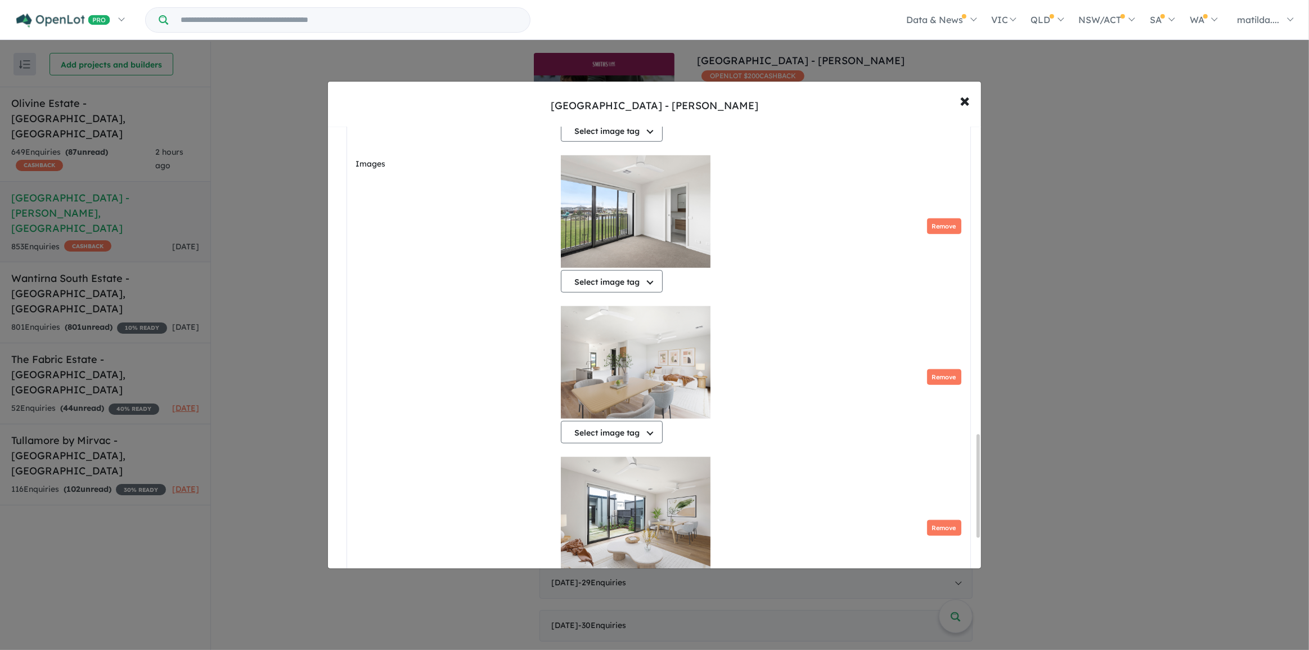
scroll to position [1322, 0]
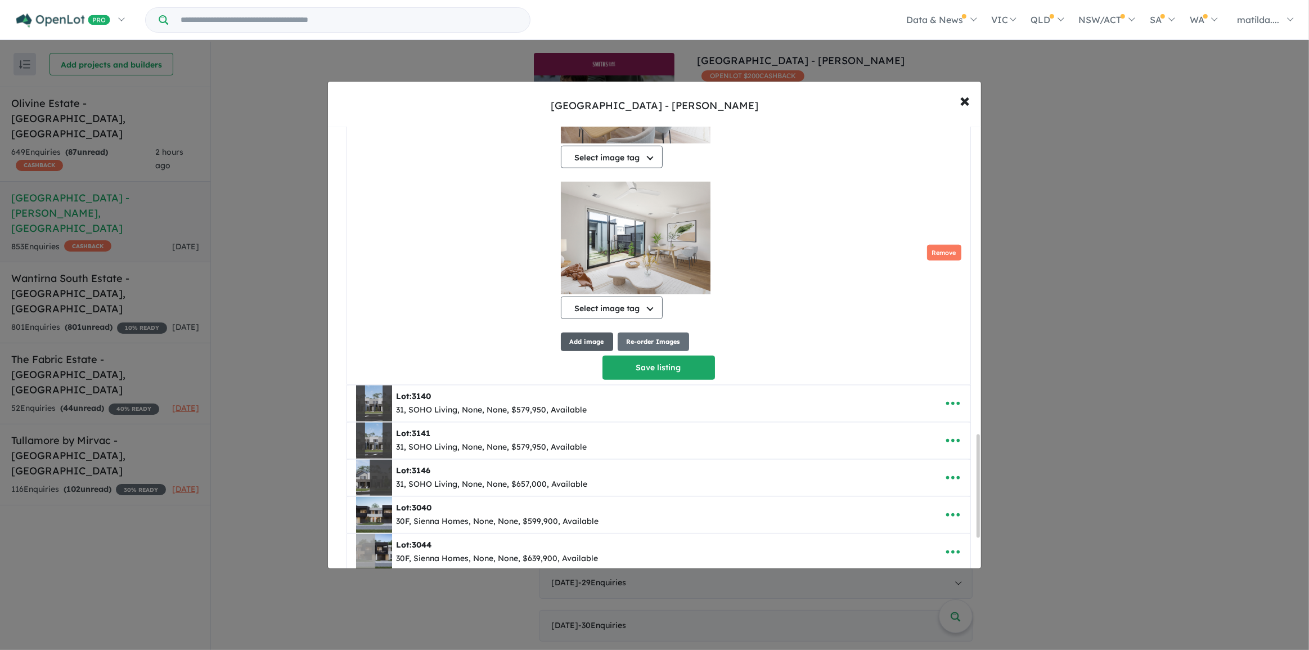
click at [581, 343] on button "Add image" at bounding box center [587, 342] width 52 height 19
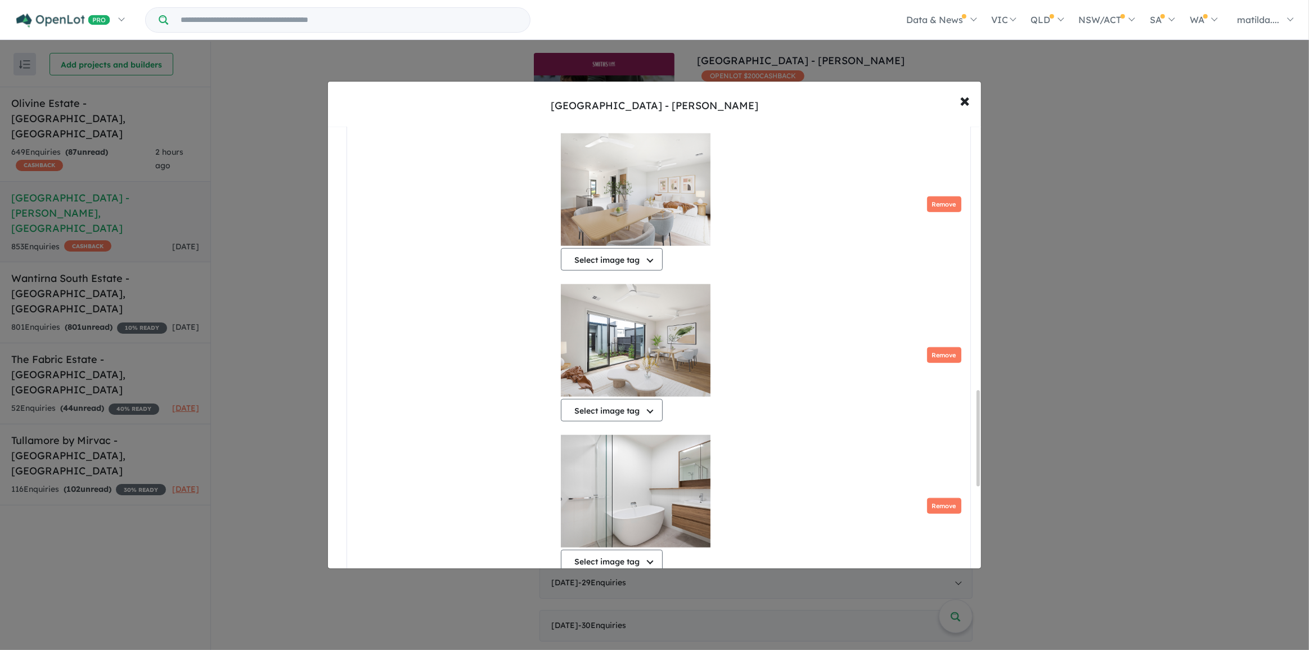
scroll to position [1475, 0]
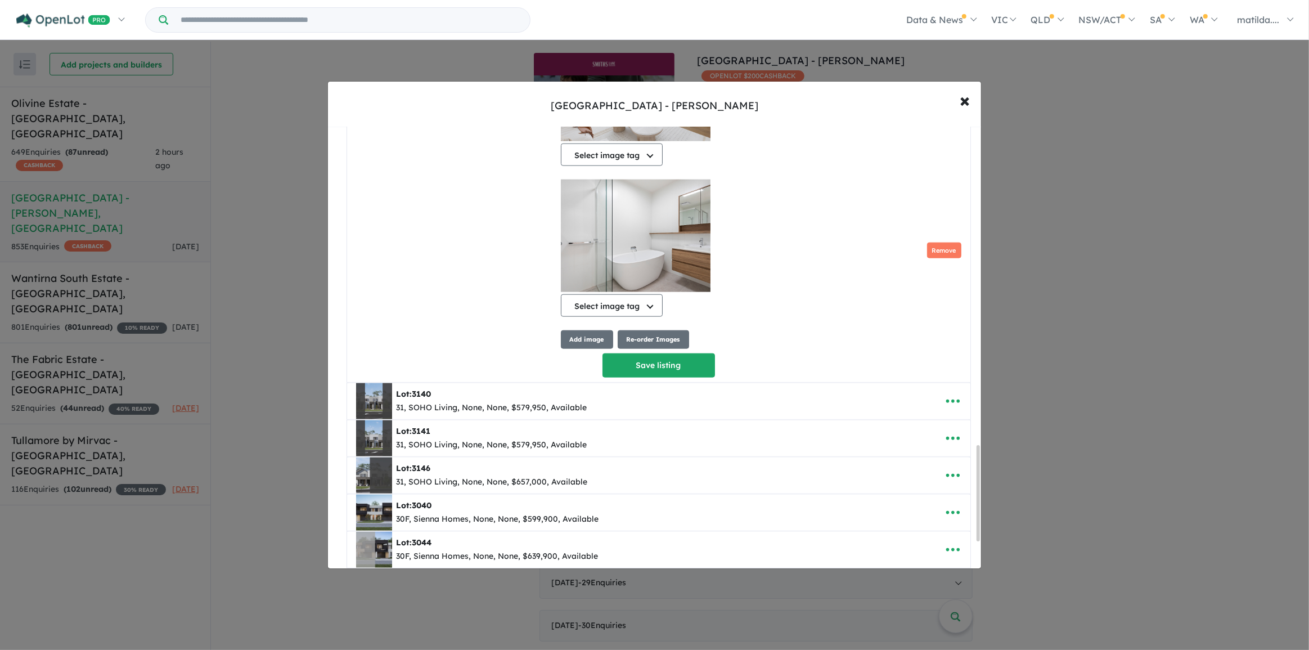
click at [588, 349] on button "Add image" at bounding box center [587, 339] width 52 height 19
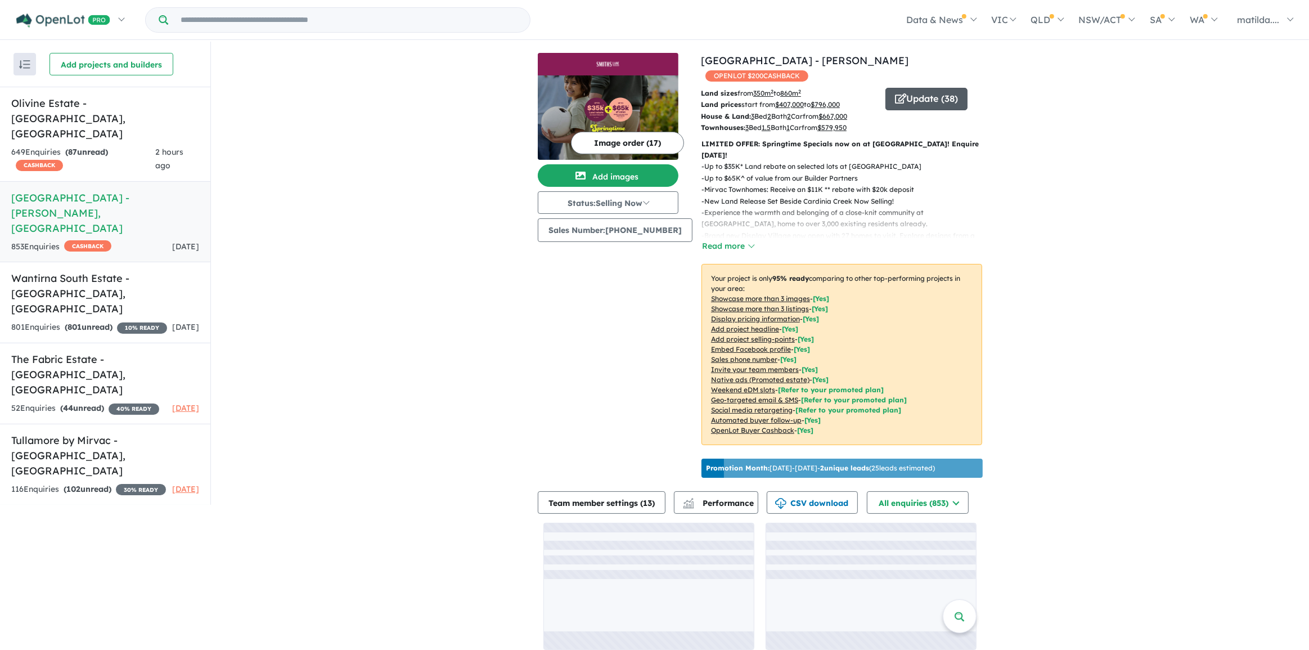
click at [947, 88] on button "Update ( 38 )" at bounding box center [927, 99] width 82 height 23
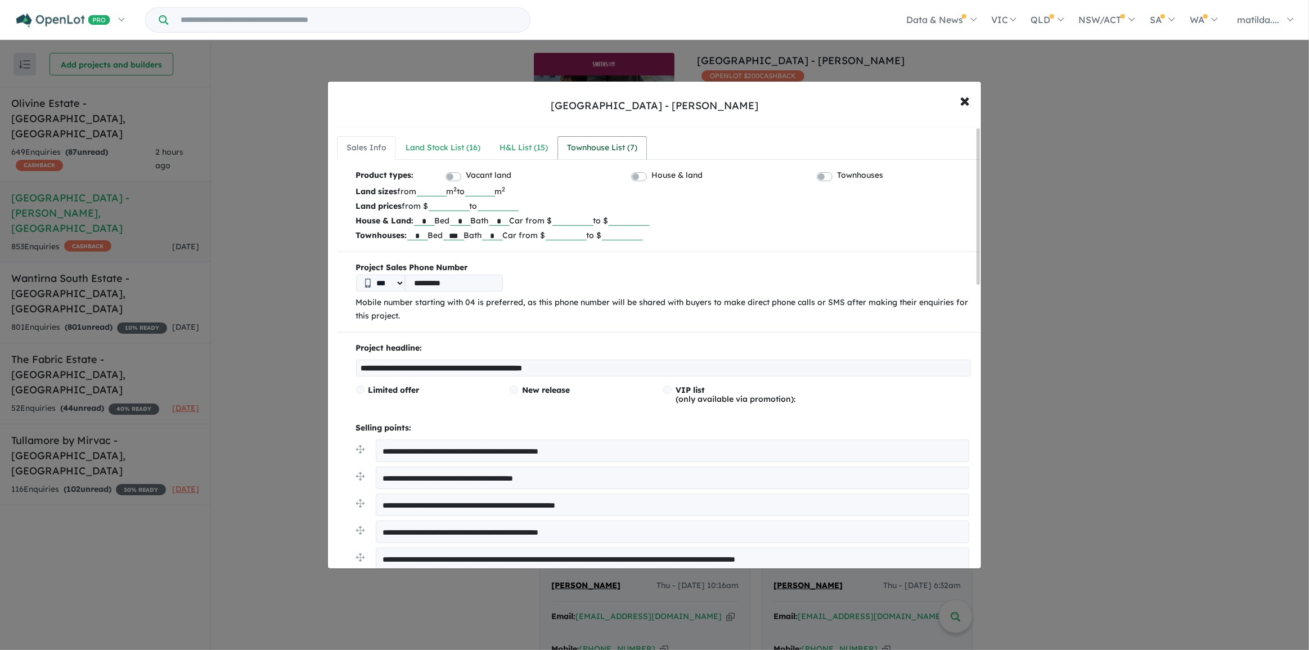
click at [638, 147] on link "Townhouse List ( 7 )" at bounding box center [602, 148] width 89 height 24
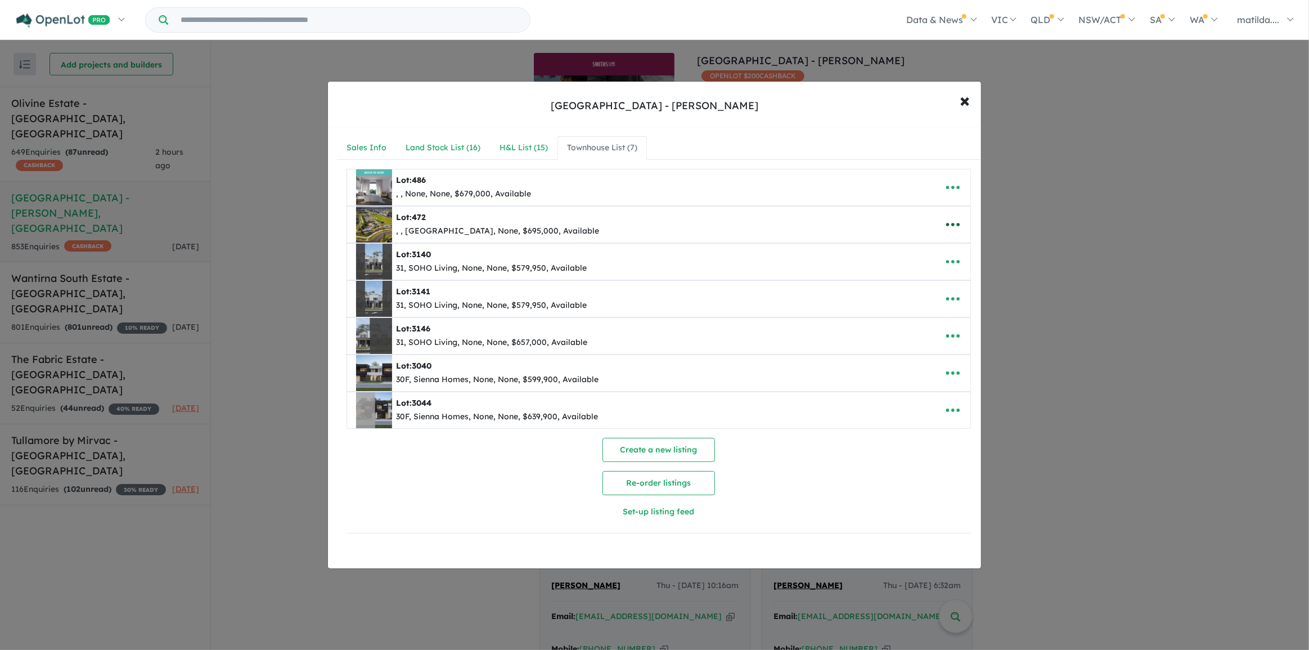
click at [960, 217] on button "button" at bounding box center [953, 225] width 35 height 26
click at [951, 256] on link "Edit" at bounding box center [928, 252] width 83 height 26
select select "**********"
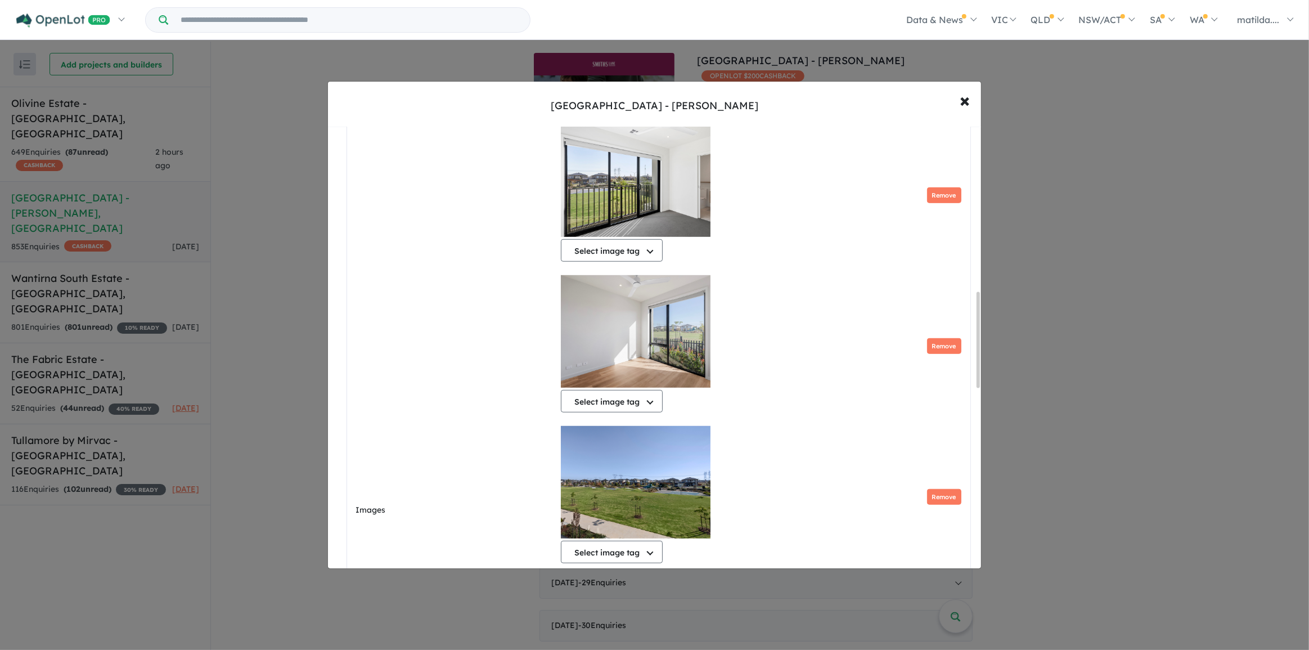
scroll to position [761, 0]
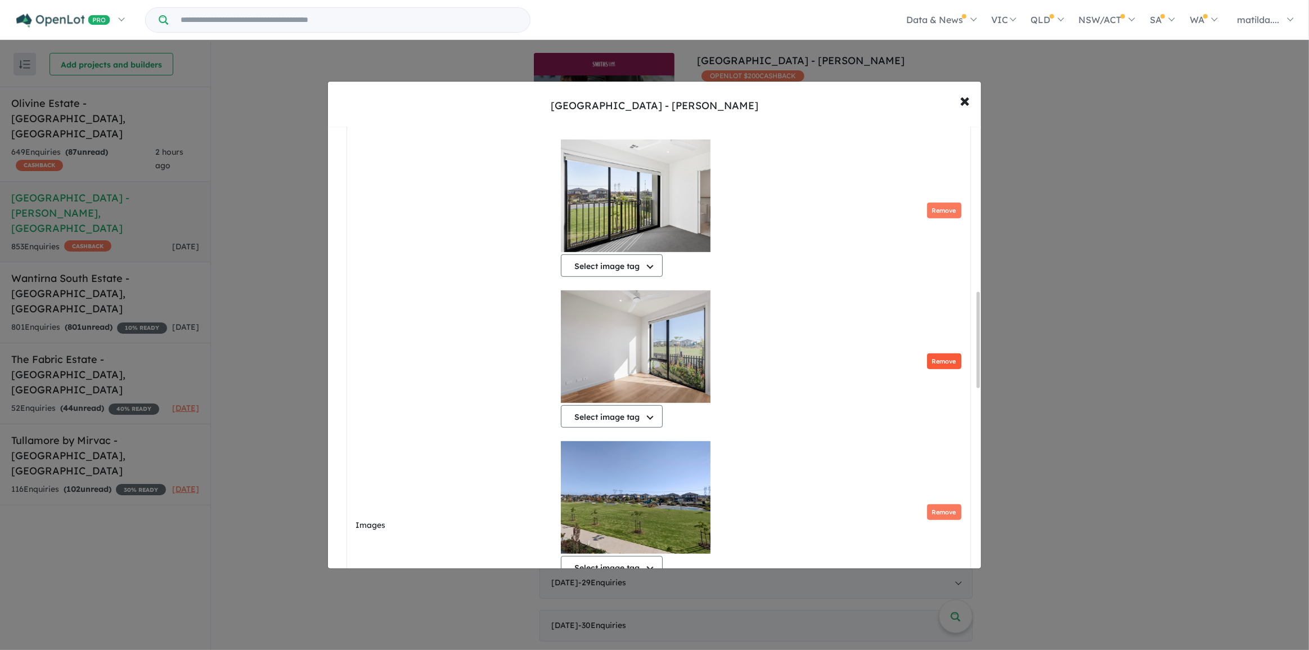
click at [937, 361] on button "Remove" at bounding box center [944, 361] width 34 height 16
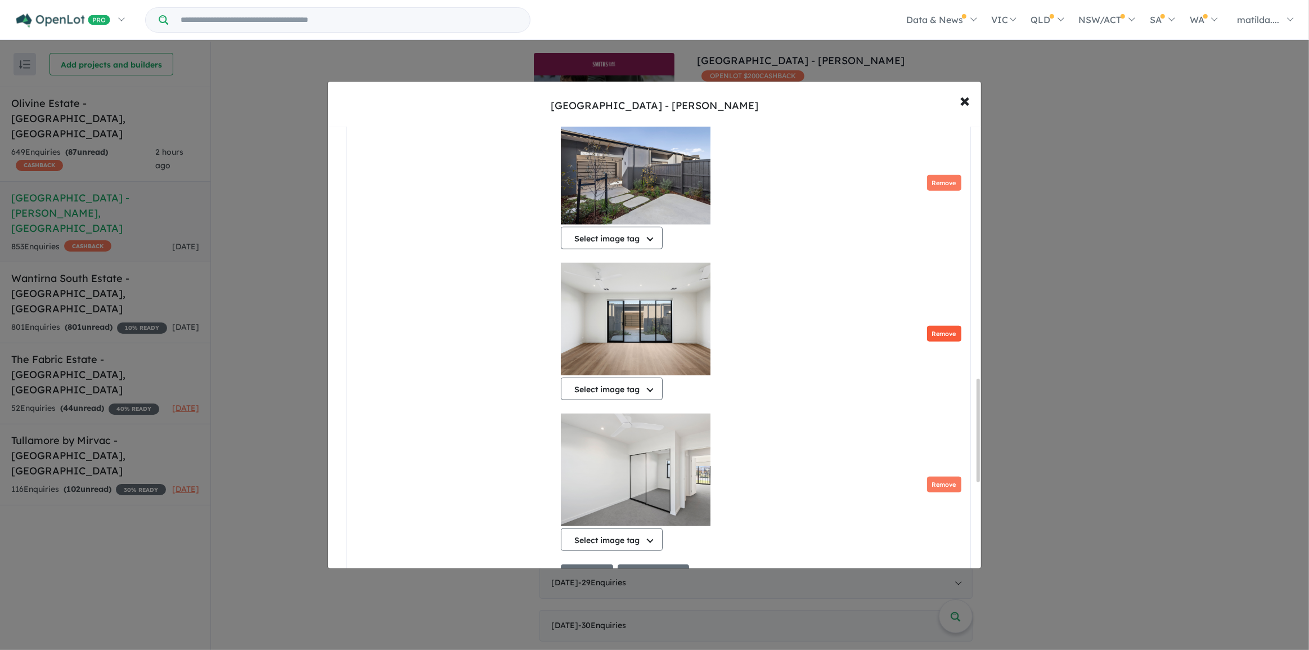
scroll to position [1094, 0]
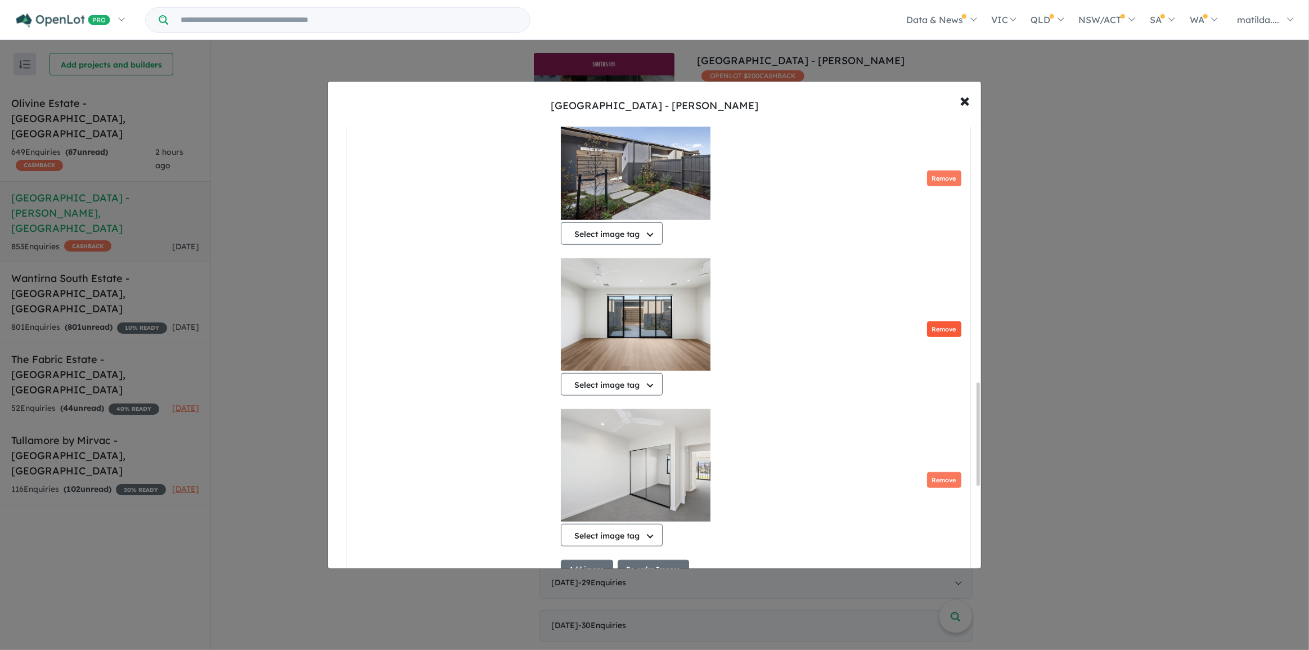
click at [953, 330] on button "Remove" at bounding box center [944, 329] width 34 height 16
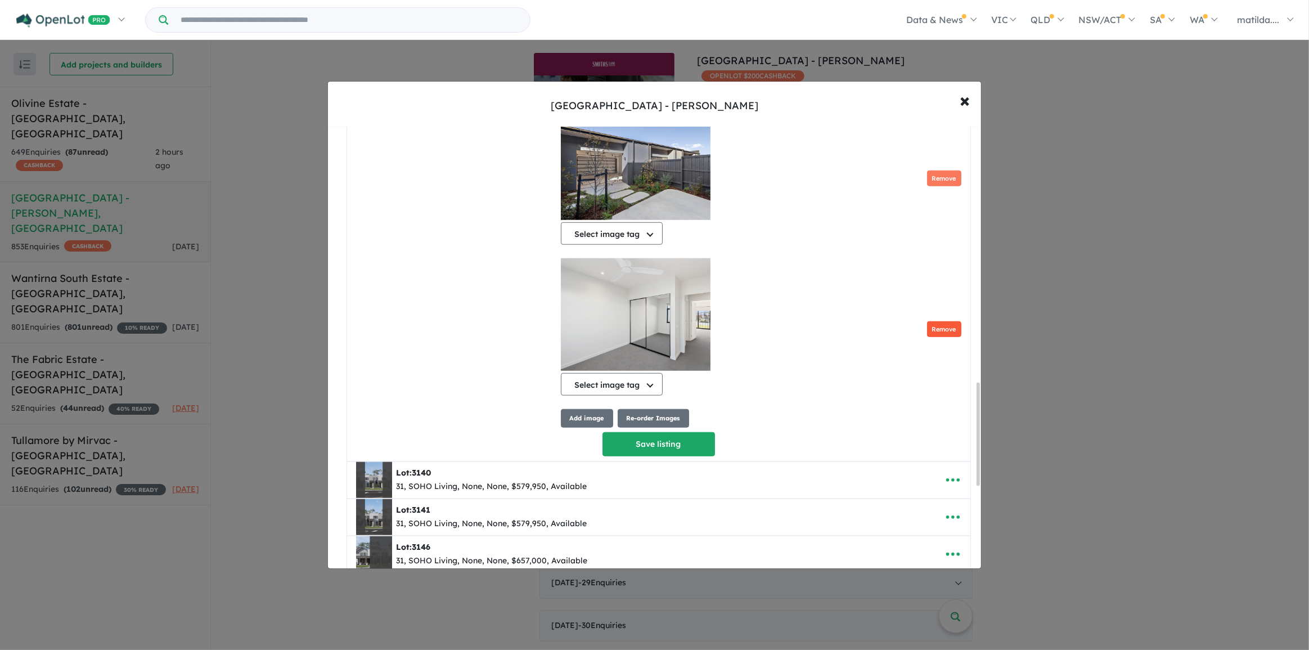
click at [943, 333] on button "Remove" at bounding box center [944, 329] width 34 height 16
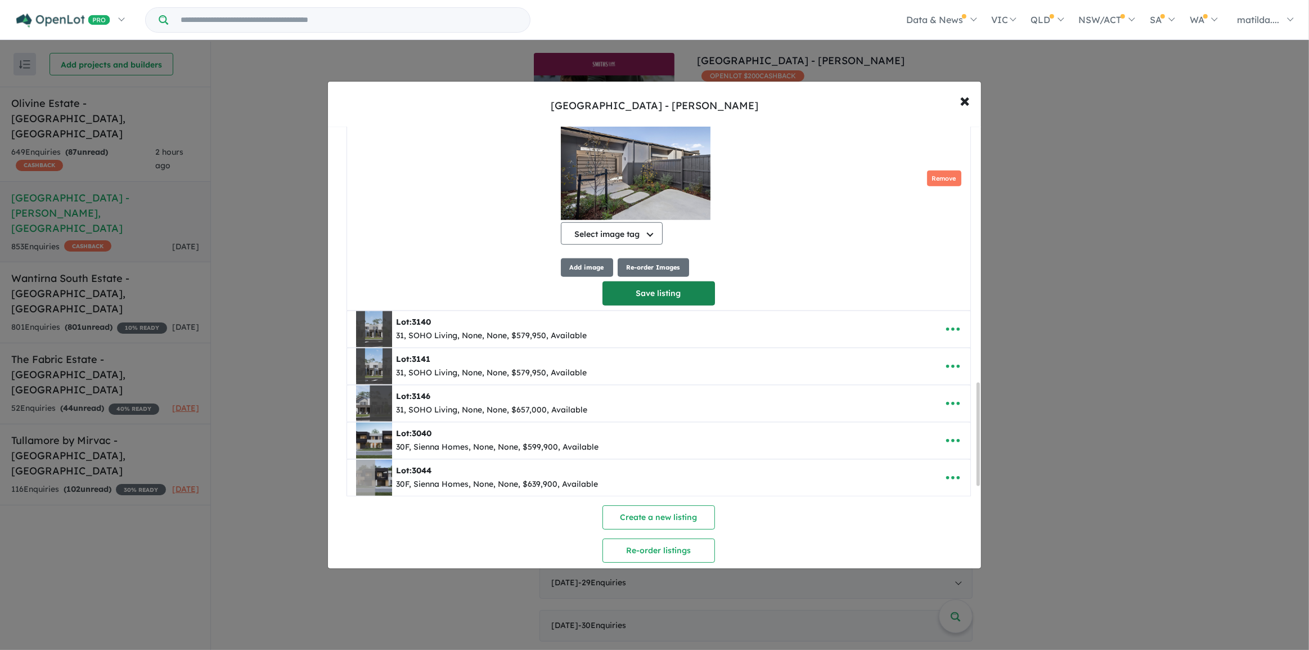
click at [698, 298] on button "Save listing" at bounding box center [659, 293] width 113 height 24
select select "**********"
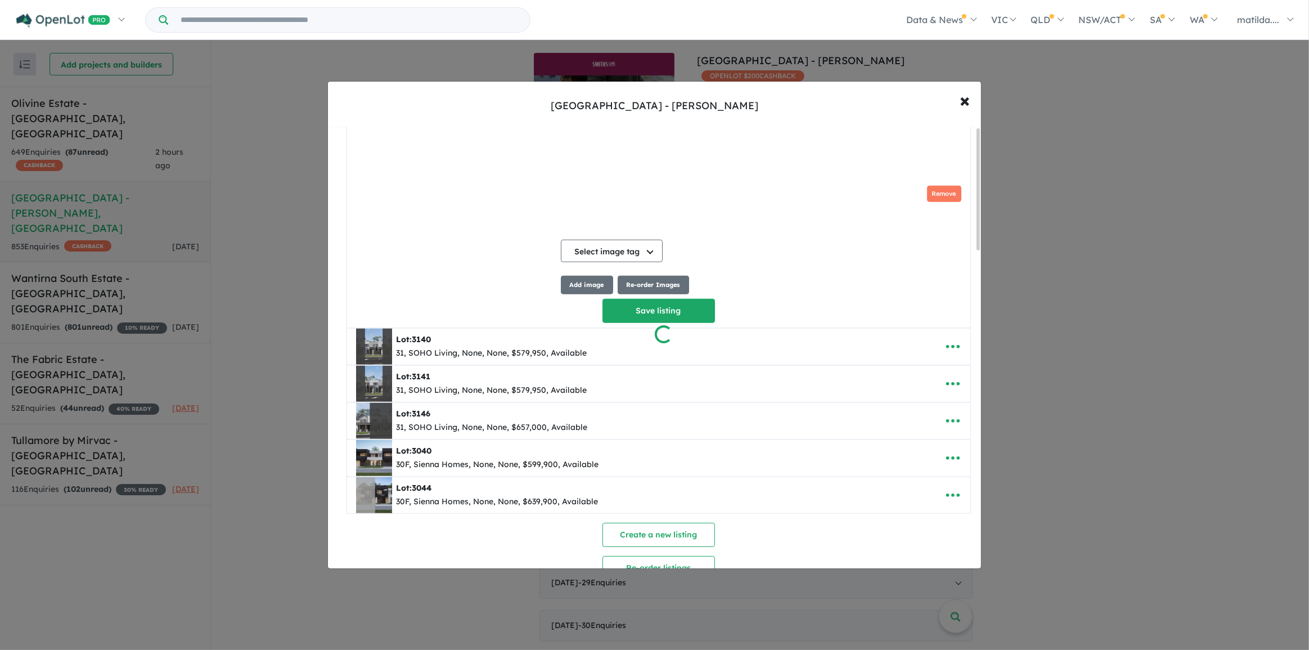
scroll to position [0, 0]
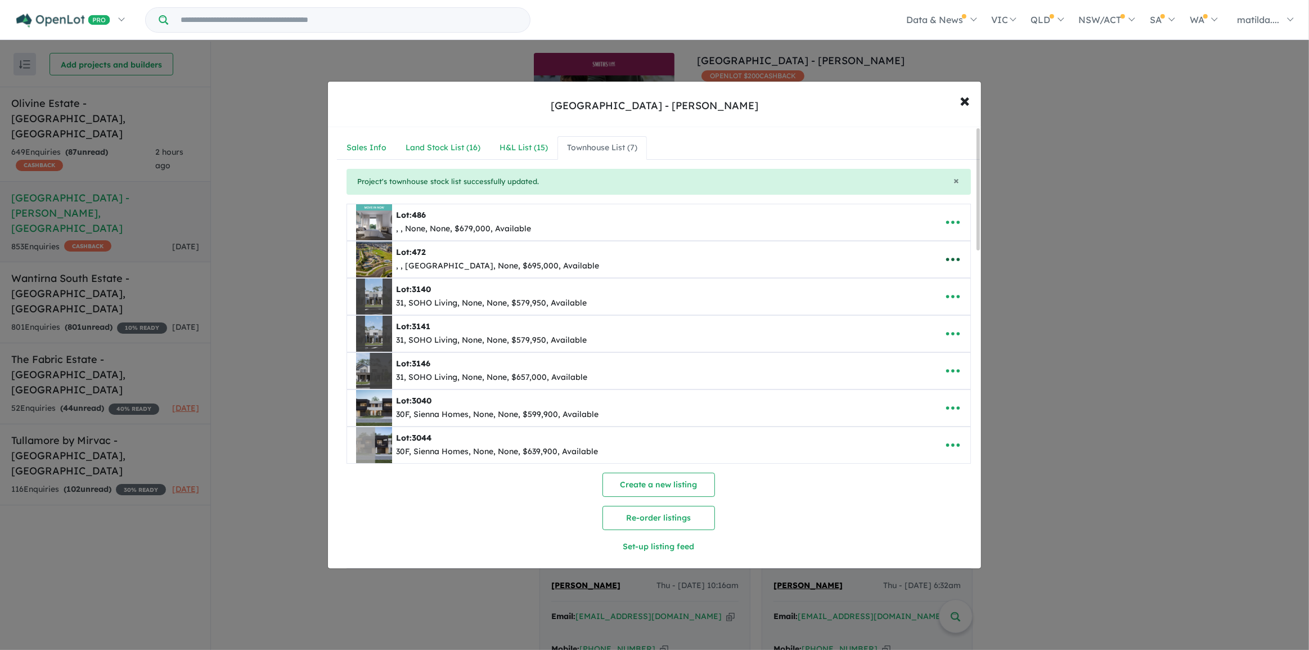
click at [947, 258] on icon "button" at bounding box center [953, 259] width 17 height 17
drag, startPoint x: 941, startPoint y: 269, endPoint x: 932, endPoint y: 286, distance: 18.9
click at [932, 286] on link "Edit" at bounding box center [928, 287] width 83 height 26
select select "**********"
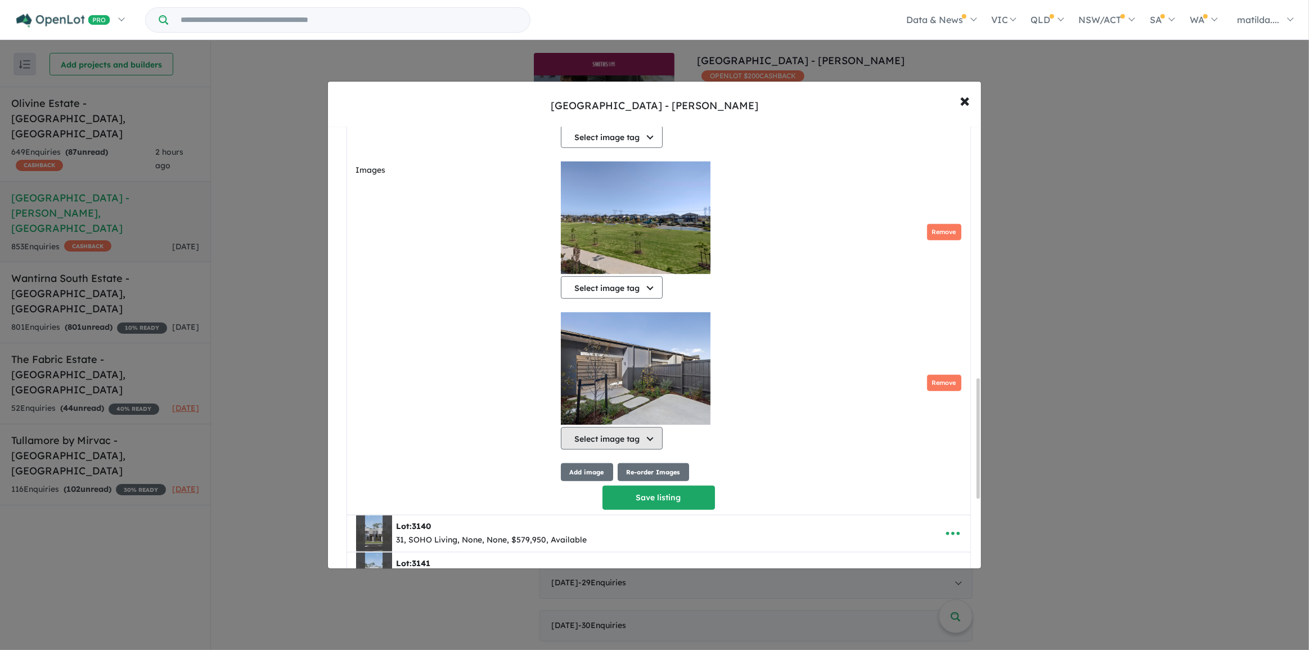
scroll to position [918, 0]
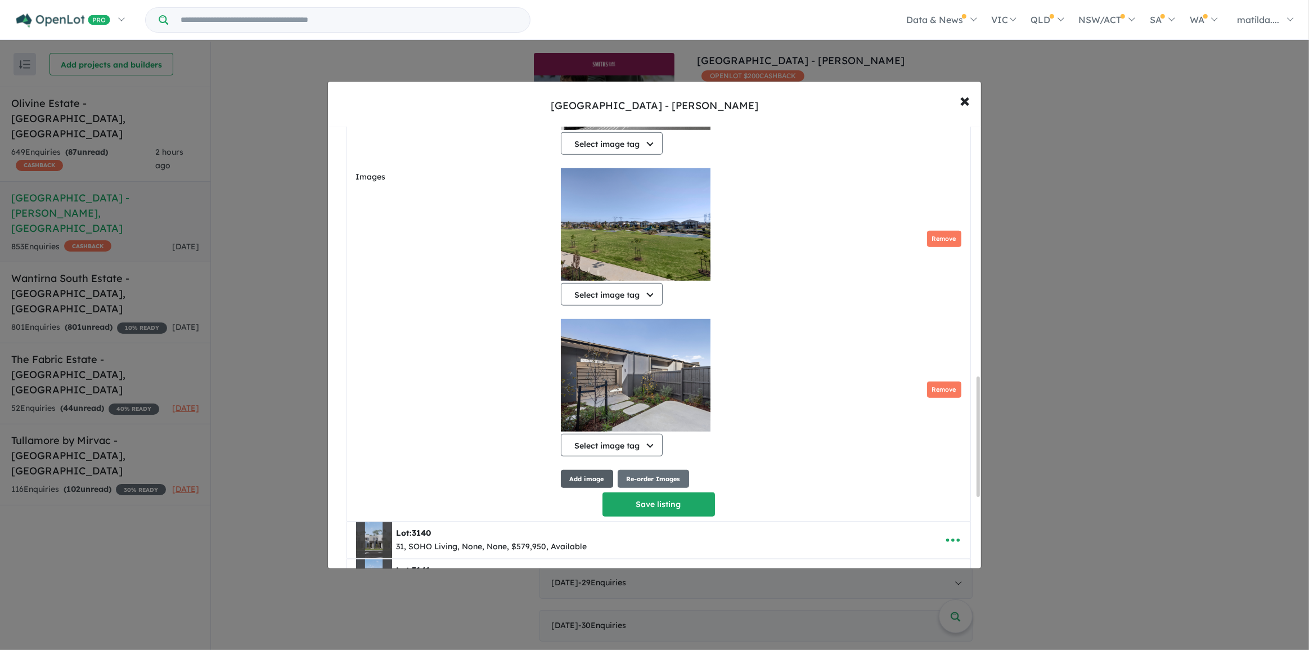
click at [584, 479] on button "Add image" at bounding box center [587, 479] width 52 height 19
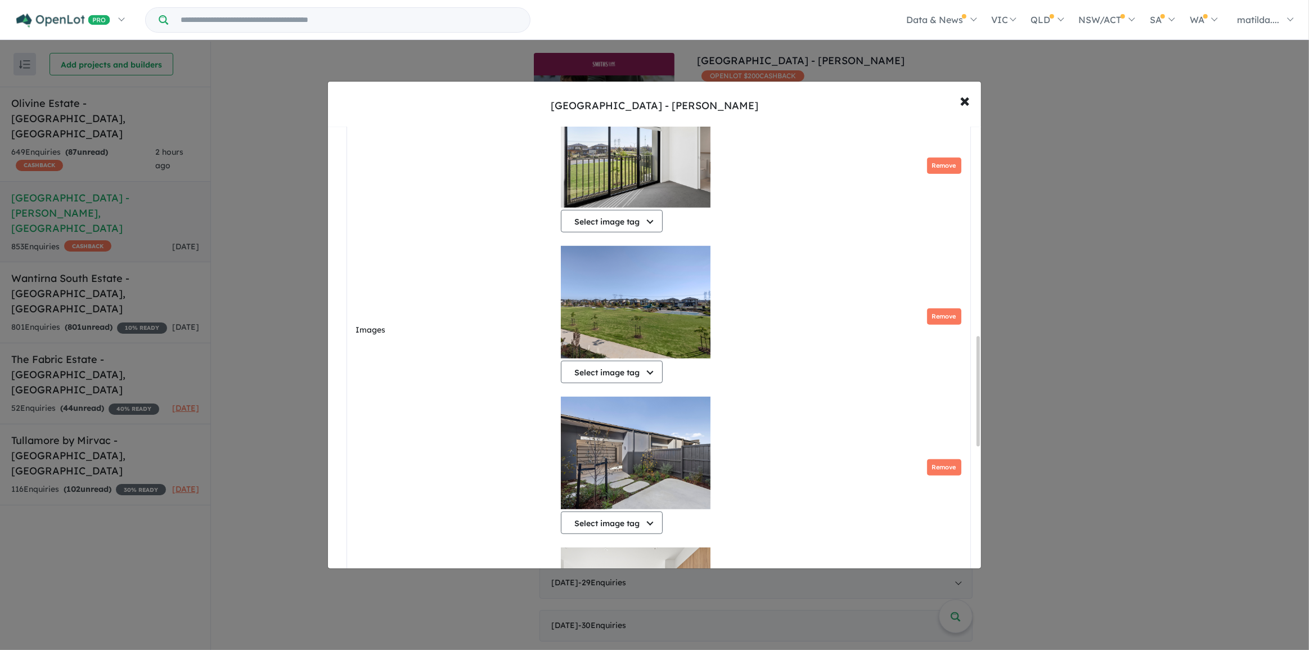
scroll to position [1147, 0]
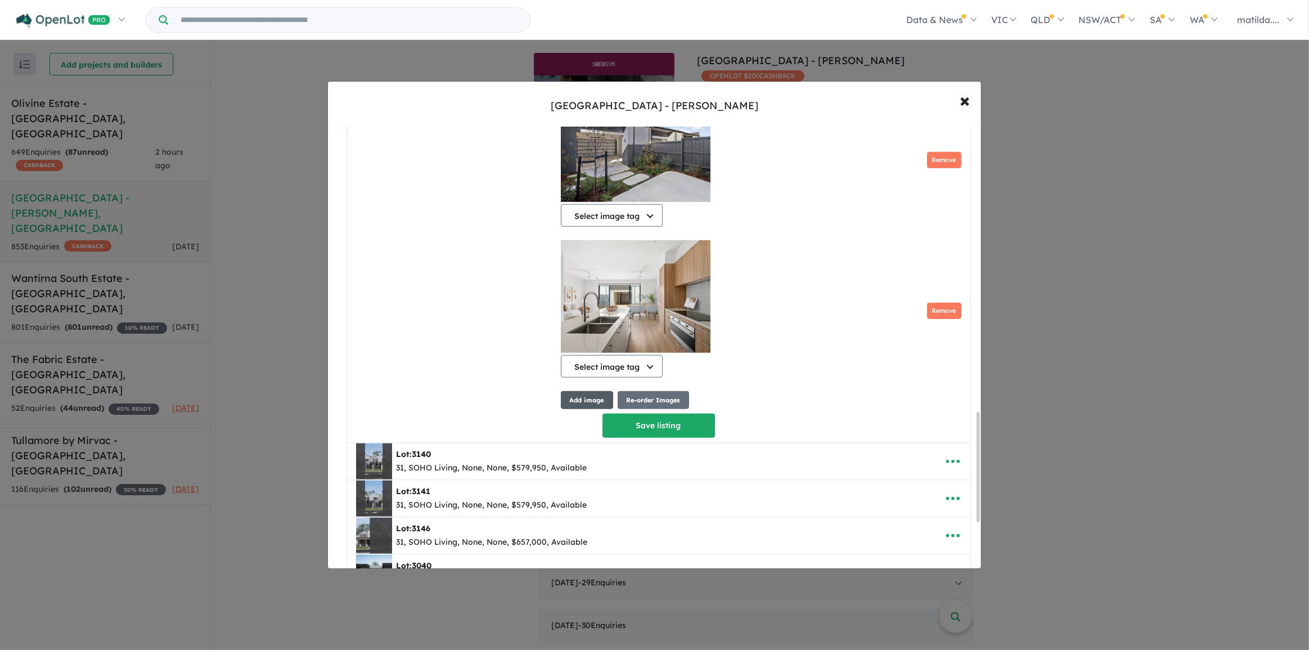
click at [582, 398] on button "Add image" at bounding box center [587, 400] width 52 height 19
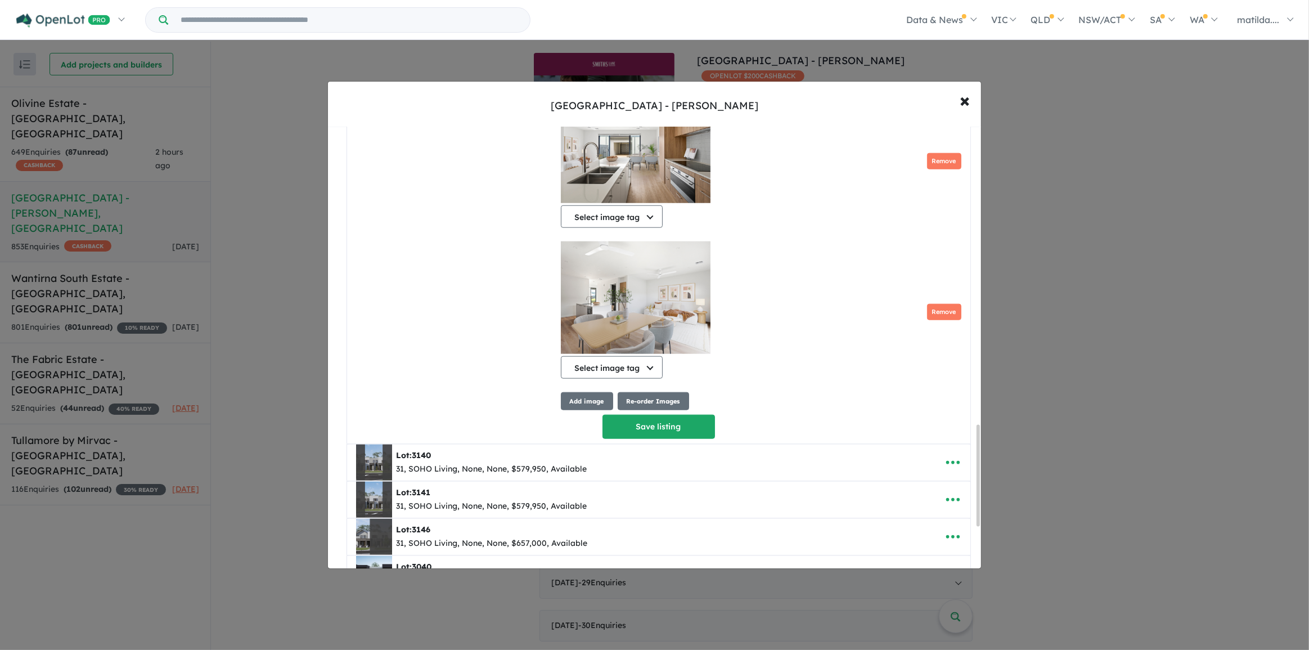
scroll to position [1300, 0]
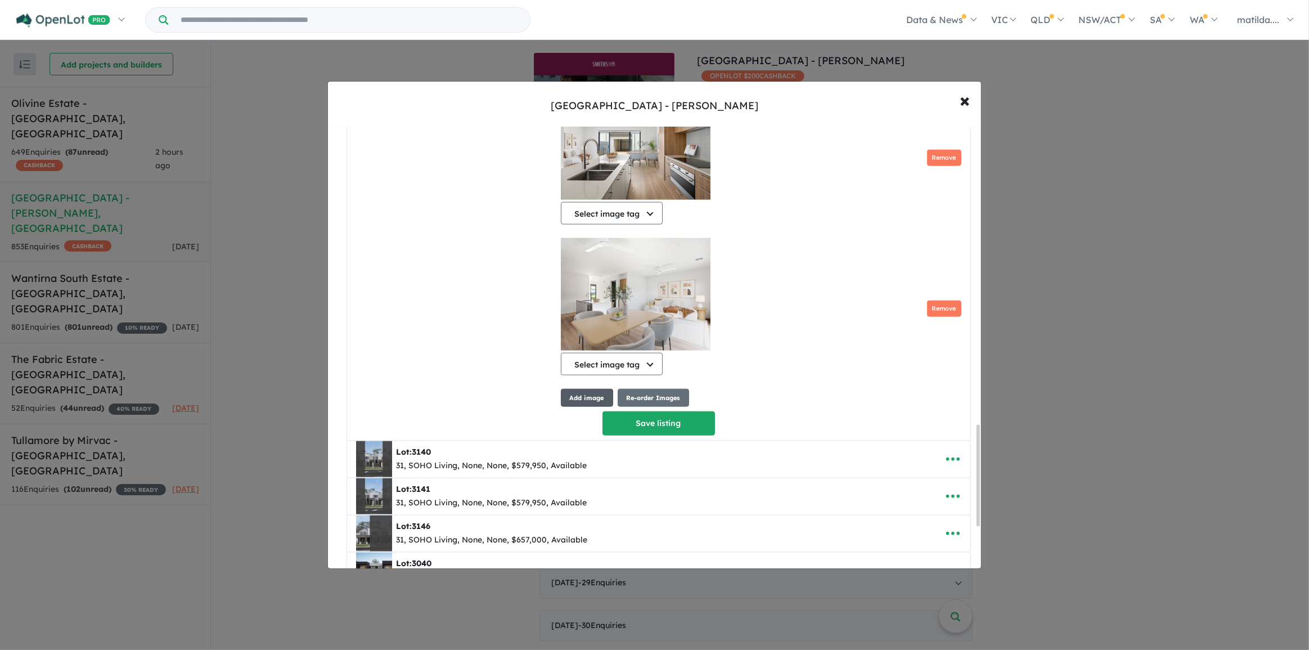
click at [580, 400] on button "Add image" at bounding box center [587, 398] width 52 height 19
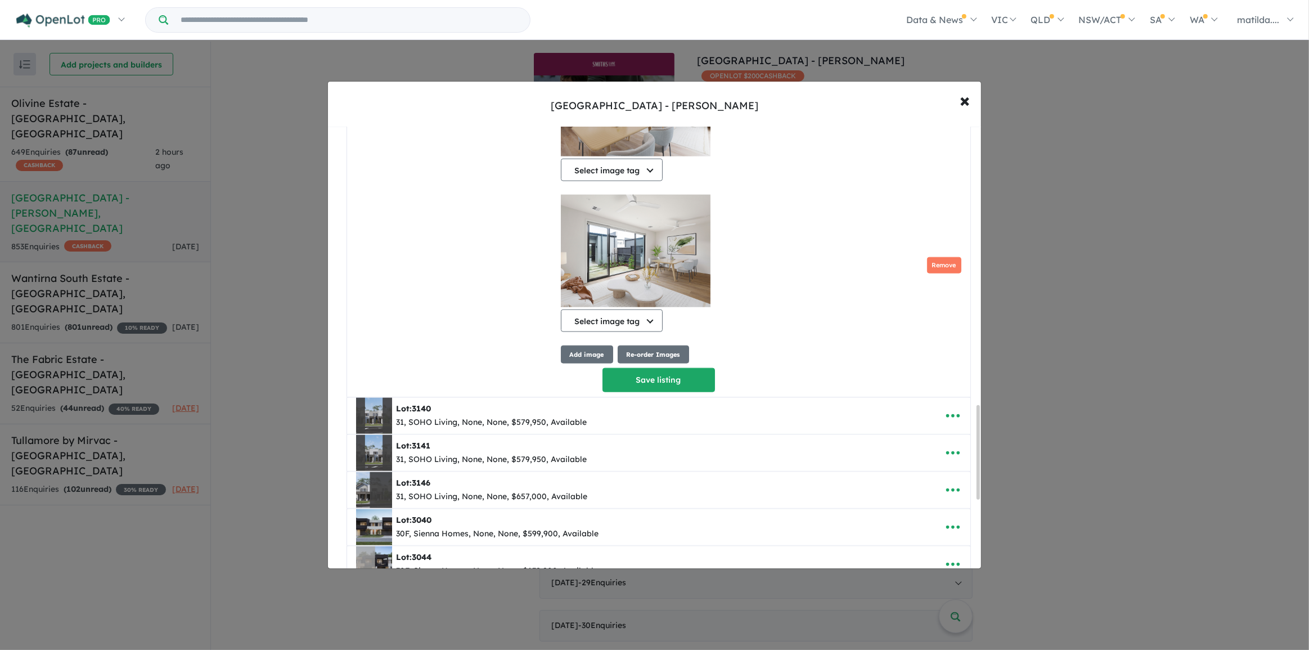
scroll to position [1505, 0]
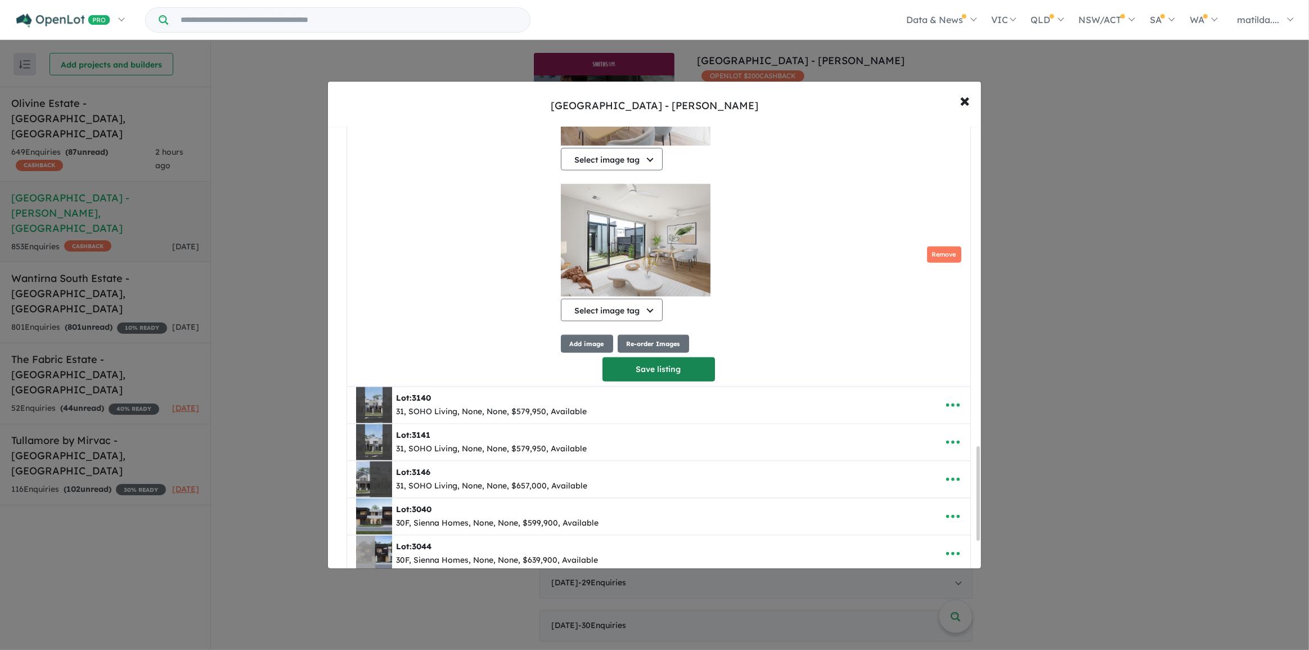
click at [663, 376] on button "Save listing" at bounding box center [659, 369] width 113 height 24
select select "**********"
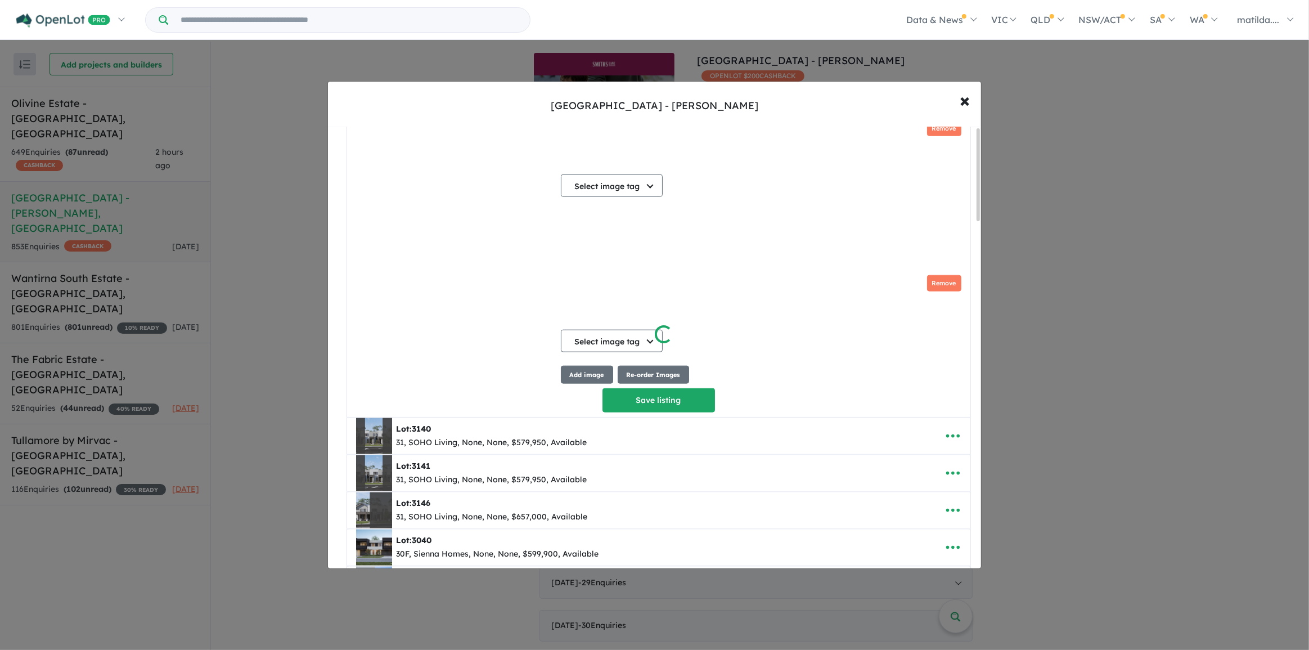
scroll to position [0, 0]
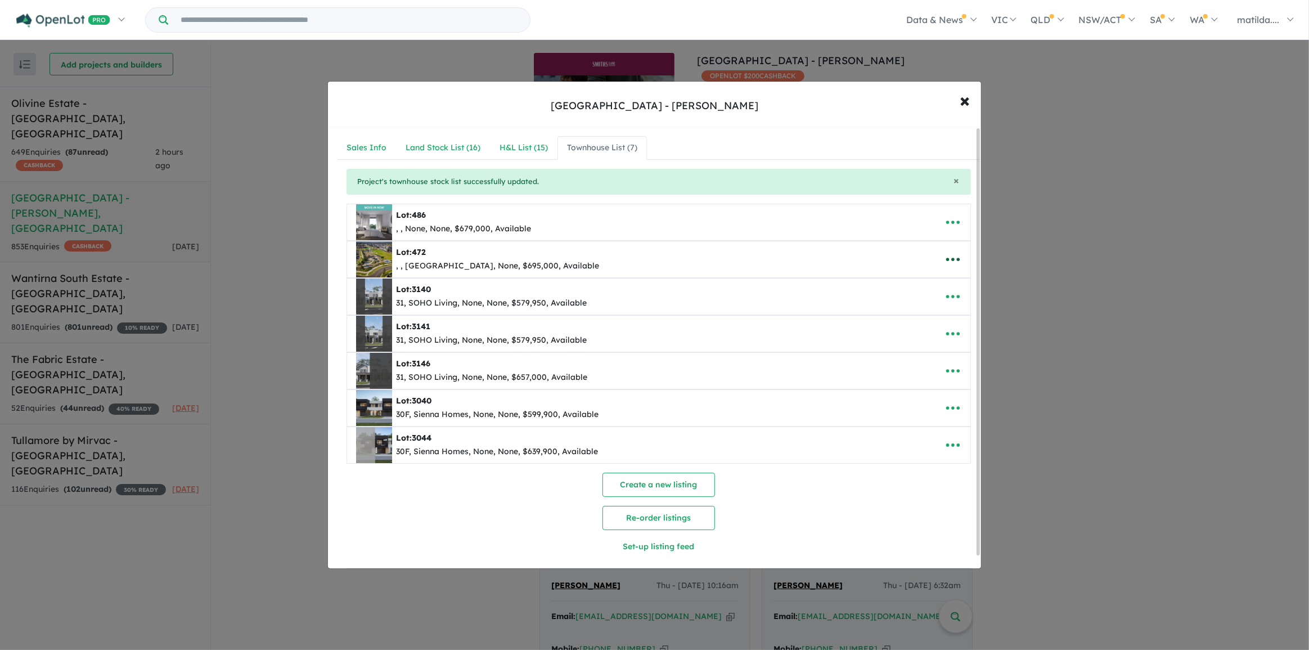
click at [950, 267] on icon "button" at bounding box center [953, 259] width 17 height 17
click at [940, 281] on link "Edit" at bounding box center [928, 287] width 83 height 26
select select "**********"
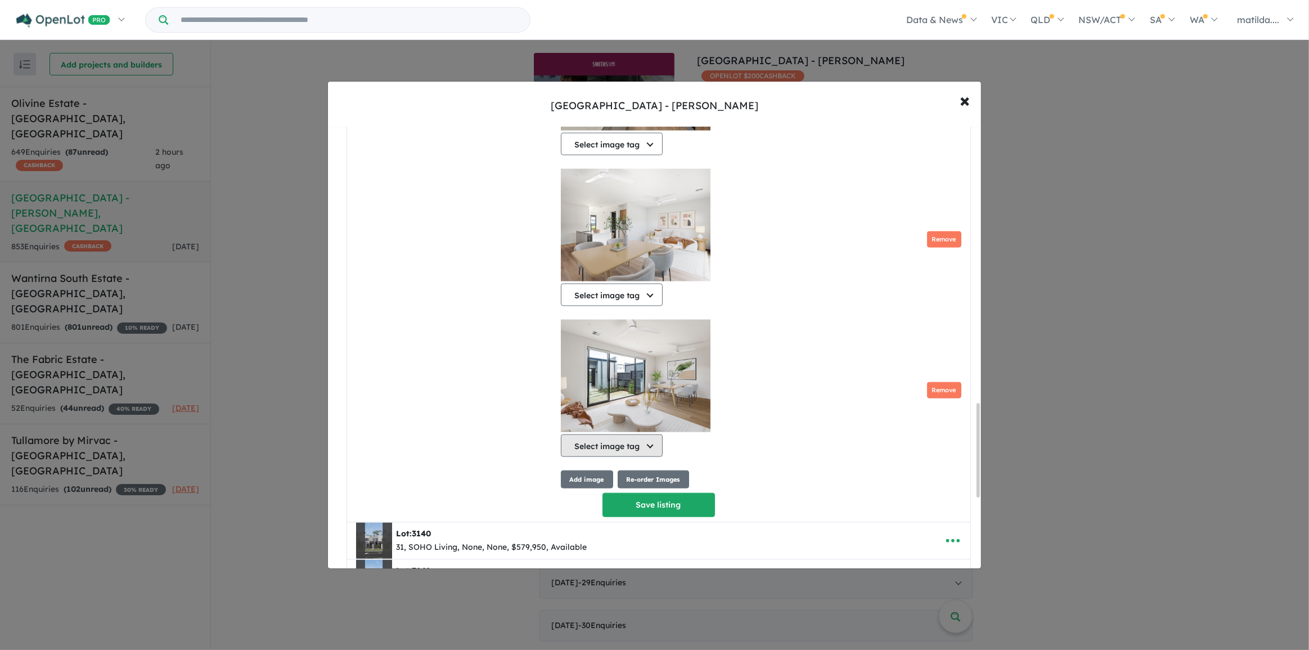
scroll to position [1375, 0]
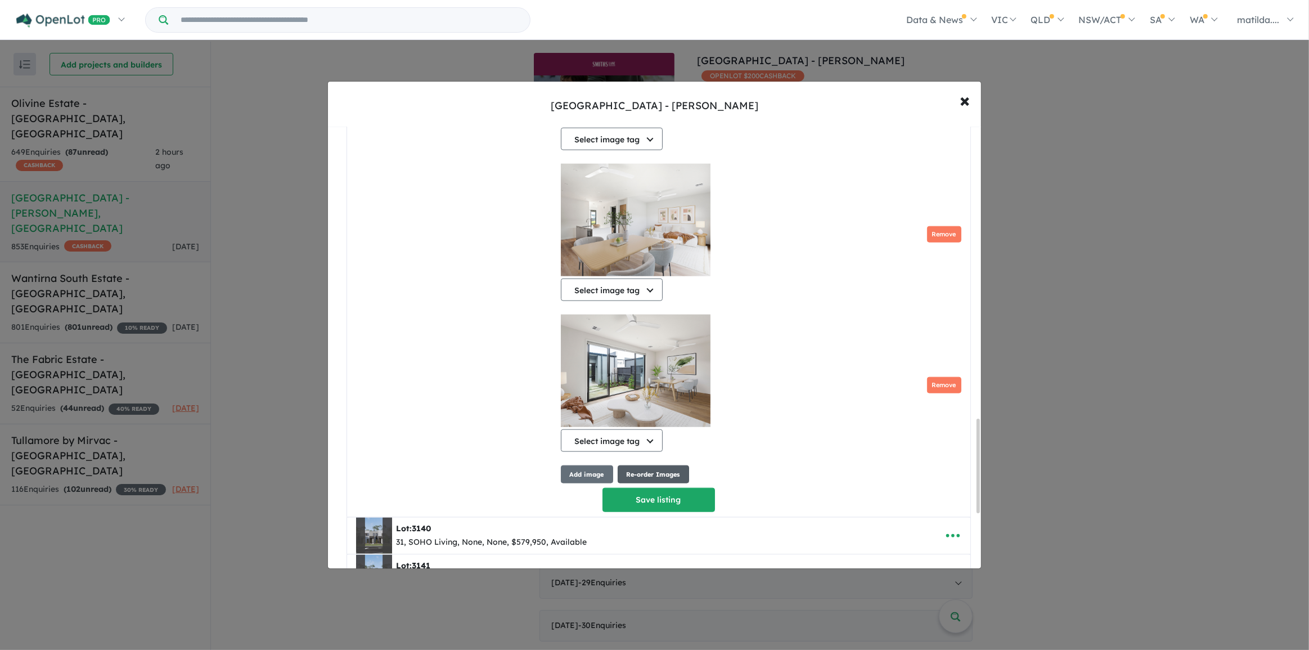
click at [629, 473] on button "Re-order Images" at bounding box center [653, 474] width 71 height 19
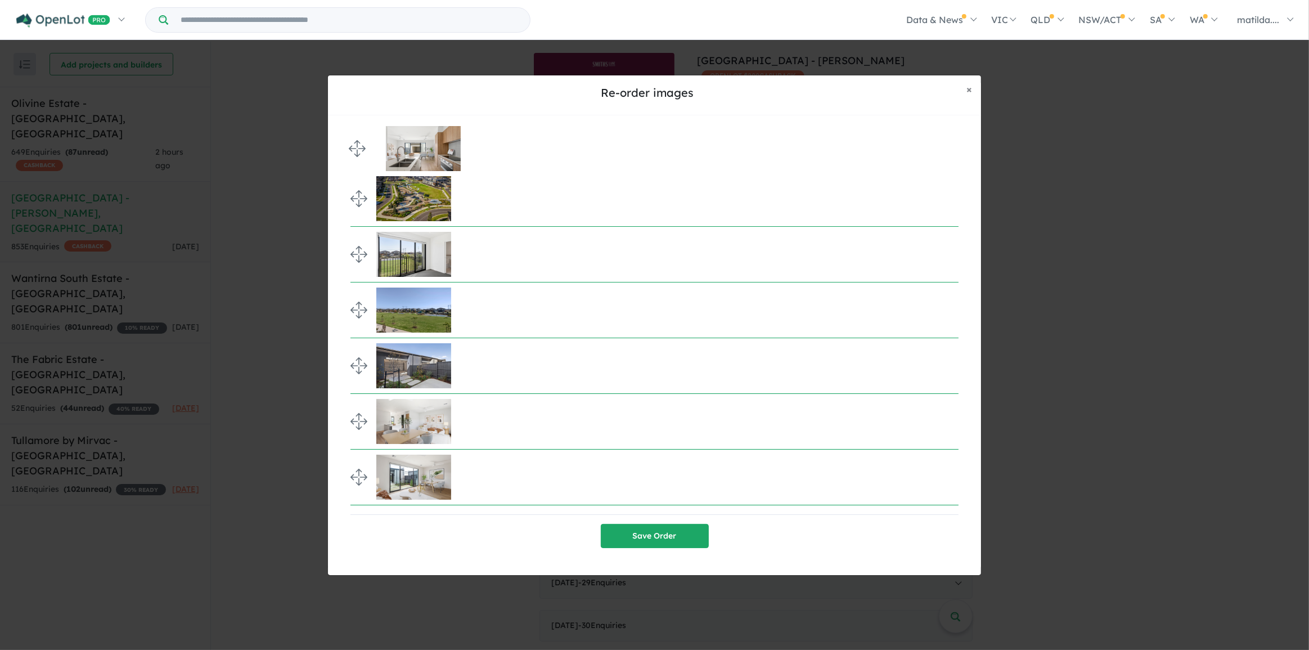
drag, startPoint x: 358, startPoint y: 369, endPoint x: 345, endPoint y: 151, distance: 218.1
click at [647, 534] on button "Save Order" at bounding box center [655, 536] width 108 height 24
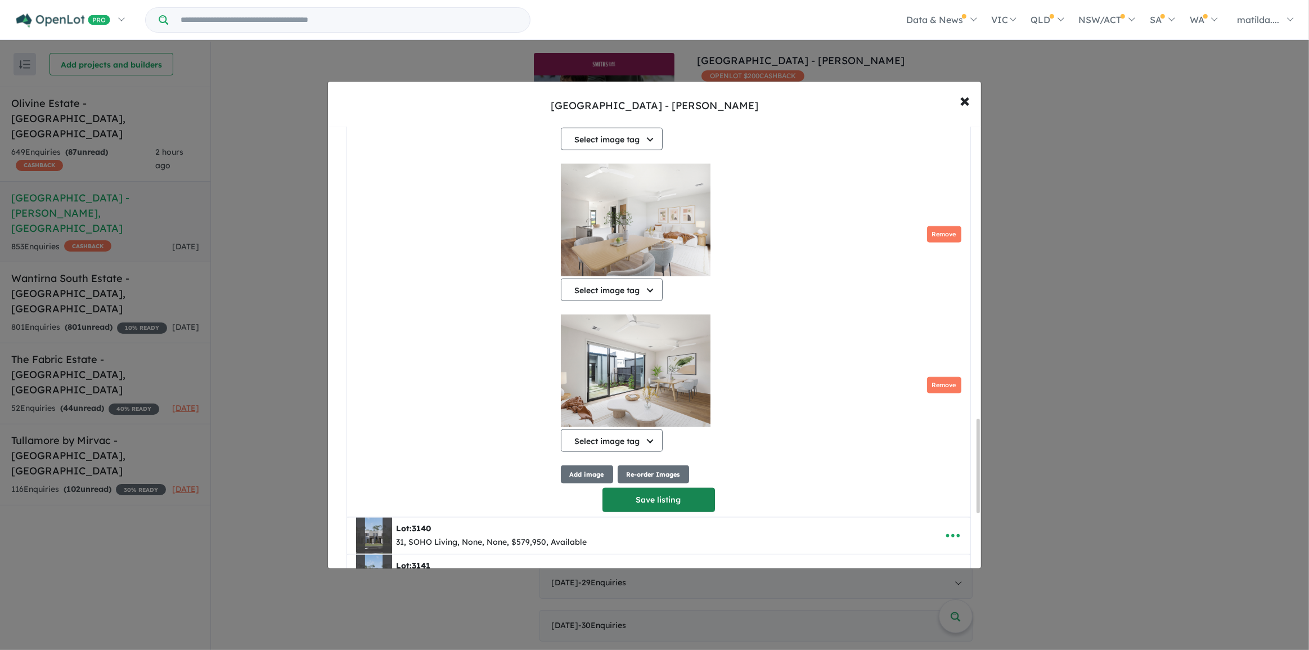
click at [691, 499] on button "Save listing" at bounding box center [659, 500] width 113 height 24
select select "**********"
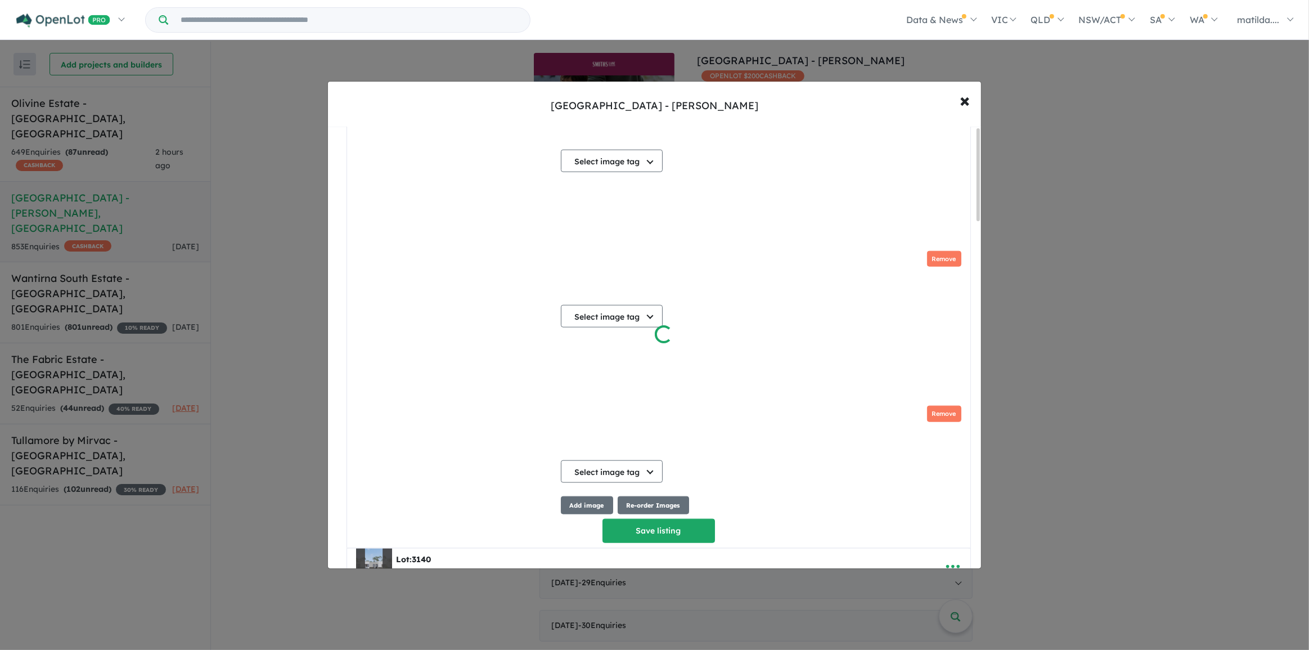
scroll to position [0, 0]
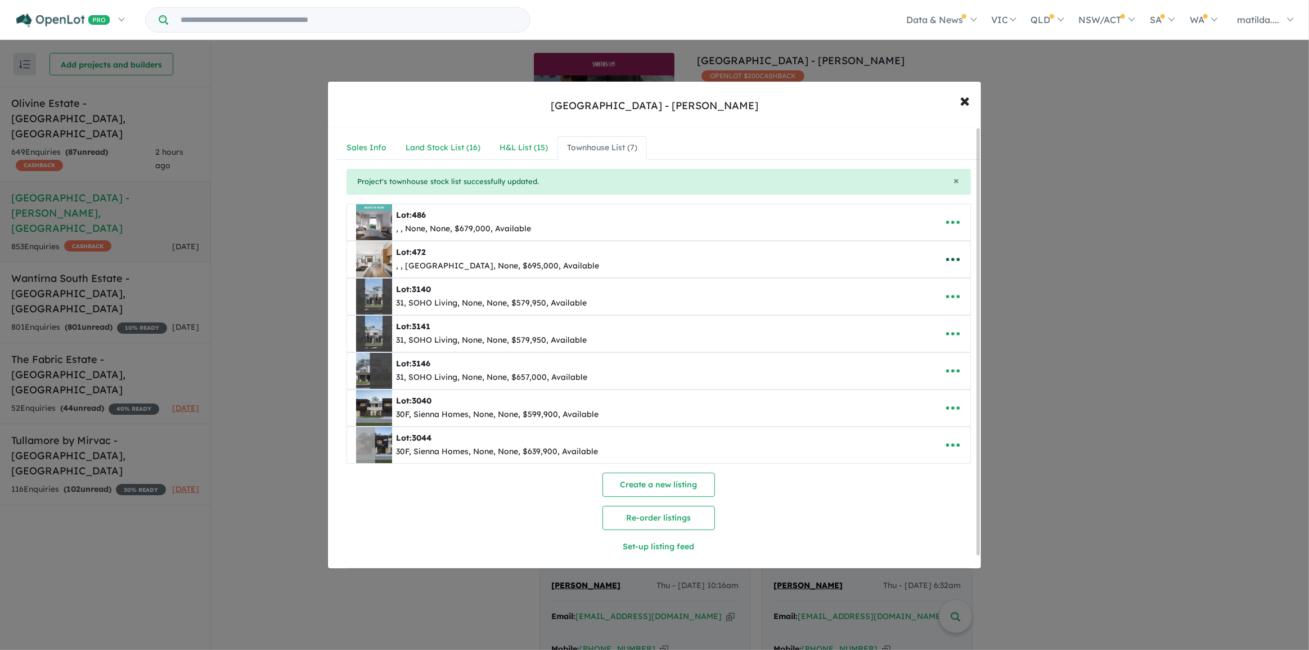
click at [960, 253] on button "button" at bounding box center [953, 259] width 35 height 26
click at [955, 272] on div "Lot: 472 , , North West, None, $695,000, Available Edit Remove Copy" at bounding box center [658, 259] width 623 height 36
click at [954, 258] on icon "button" at bounding box center [953, 259] width 17 height 17
click at [941, 292] on link "Edit" at bounding box center [928, 287] width 83 height 26
select select "**********"
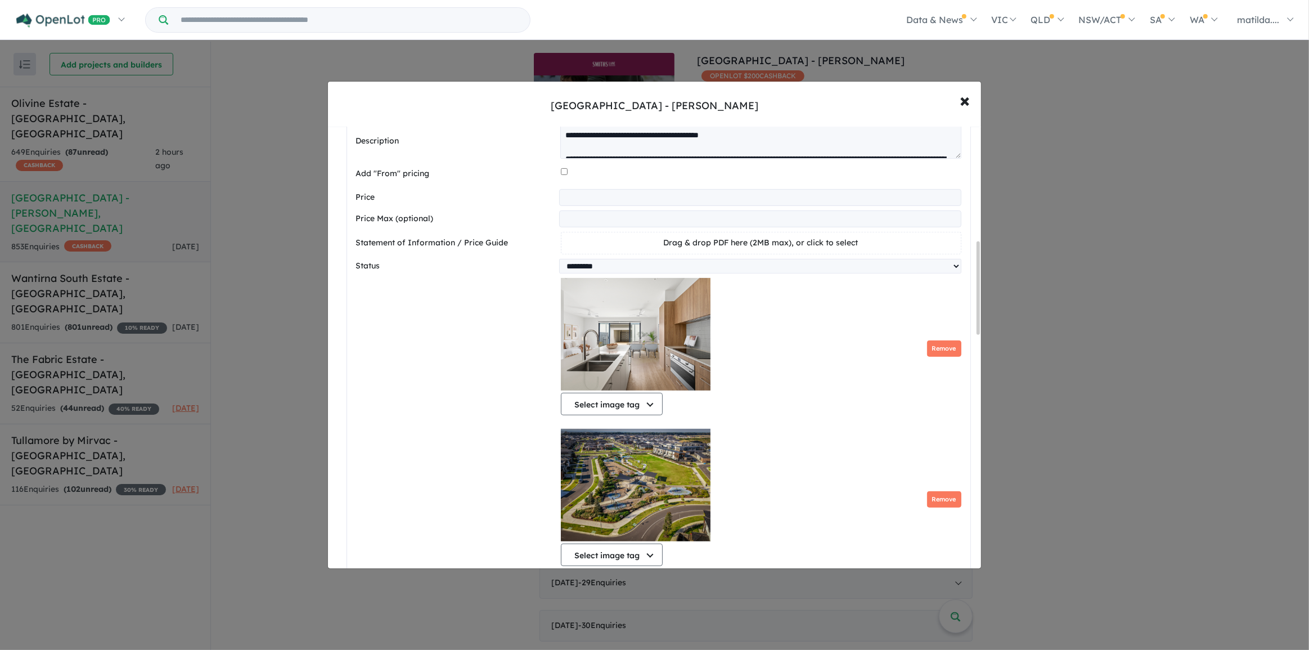
scroll to position [358, 0]
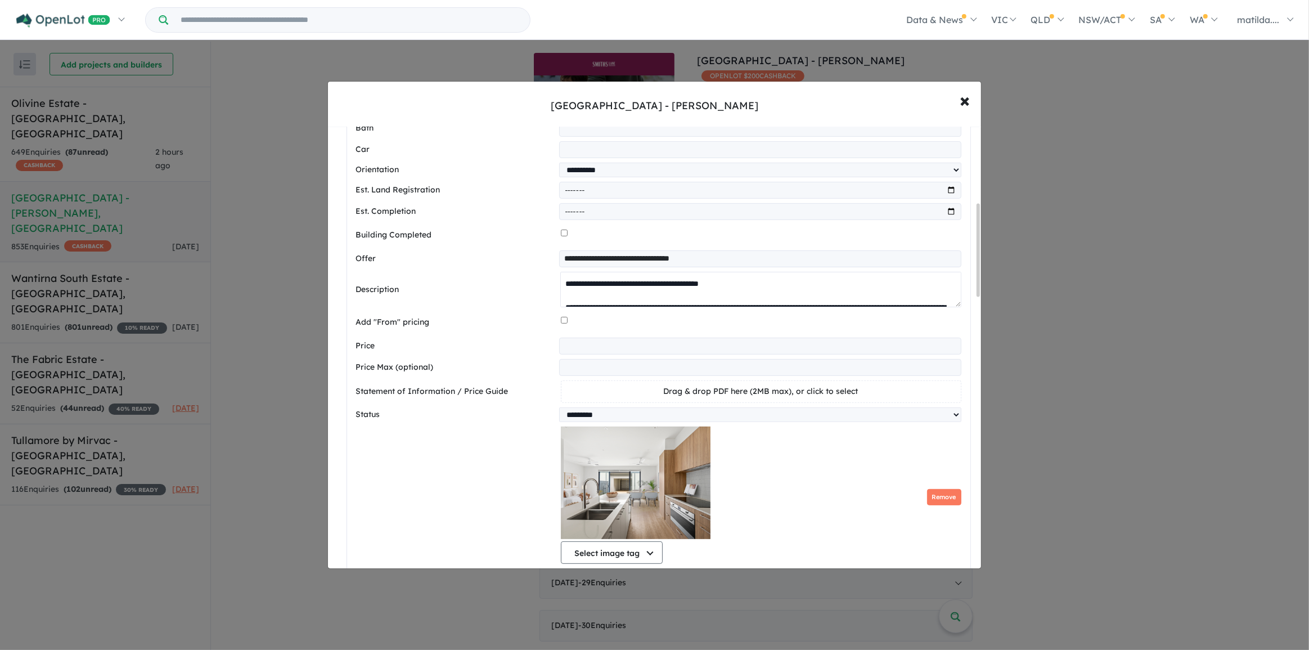
click at [934, 299] on textarea at bounding box center [760, 290] width 401 height 36
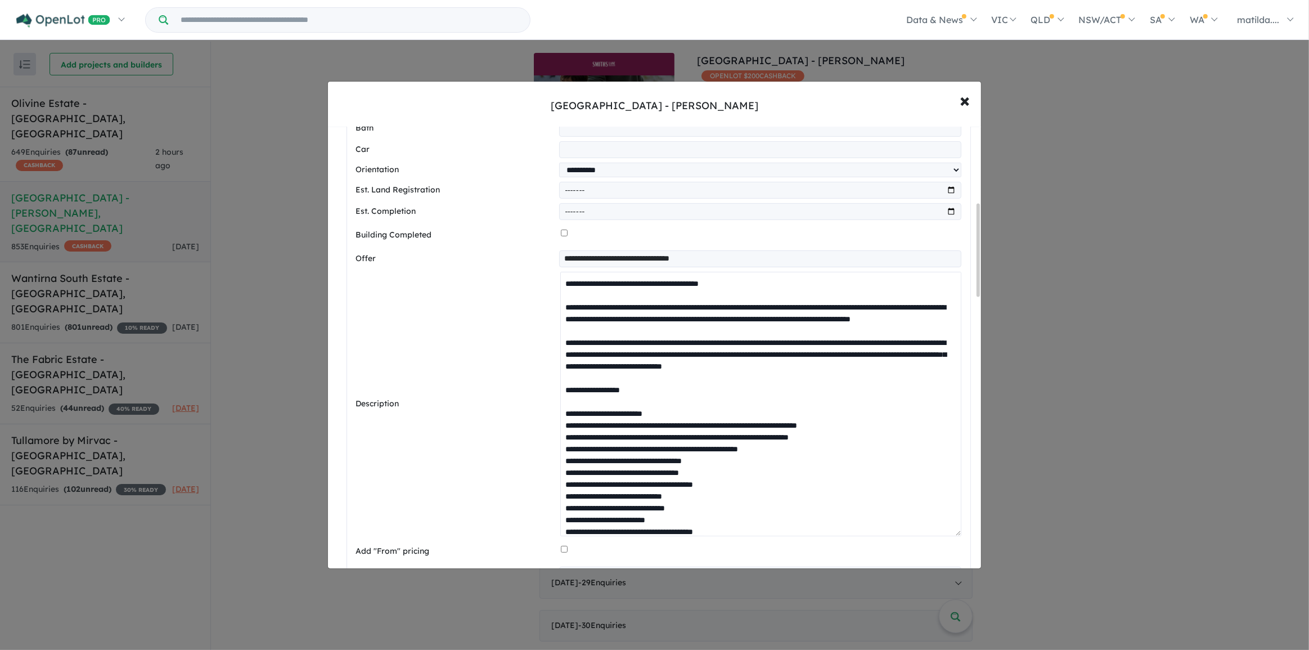
drag, startPoint x: 956, startPoint y: 307, endPoint x: 953, endPoint y: 537, distance: 229.6
click at [953, 537] on textarea at bounding box center [760, 404] width 401 height 265
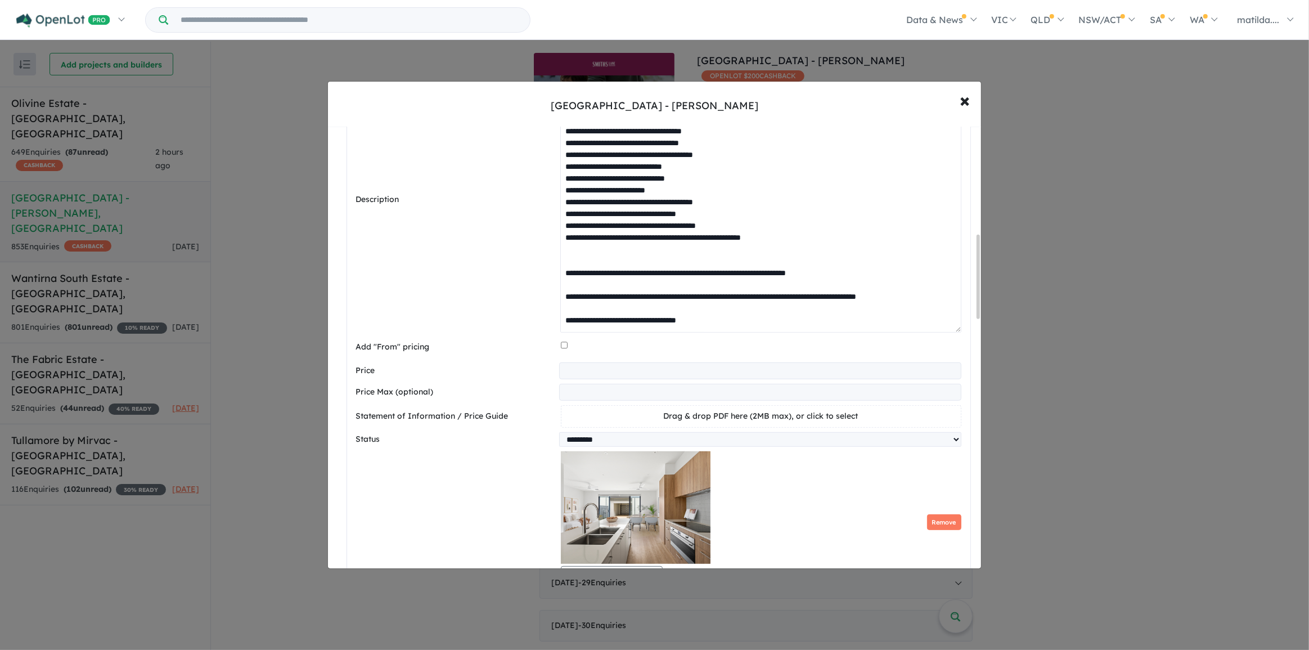
scroll to position [160, 0]
drag, startPoint x: 721, startPoint y: 328, endPoint x: 531, endPoint y: 264, distance: 200.7
click at [531, 264] on div "Description" at bounding box center [658, 200] width 605 height 266
click at [746, 318] on textarea at bounding box center [760, 200] width 401 height 266
click at [740, 322] on textarea at bounding box center [760, 200] width 401 height 266
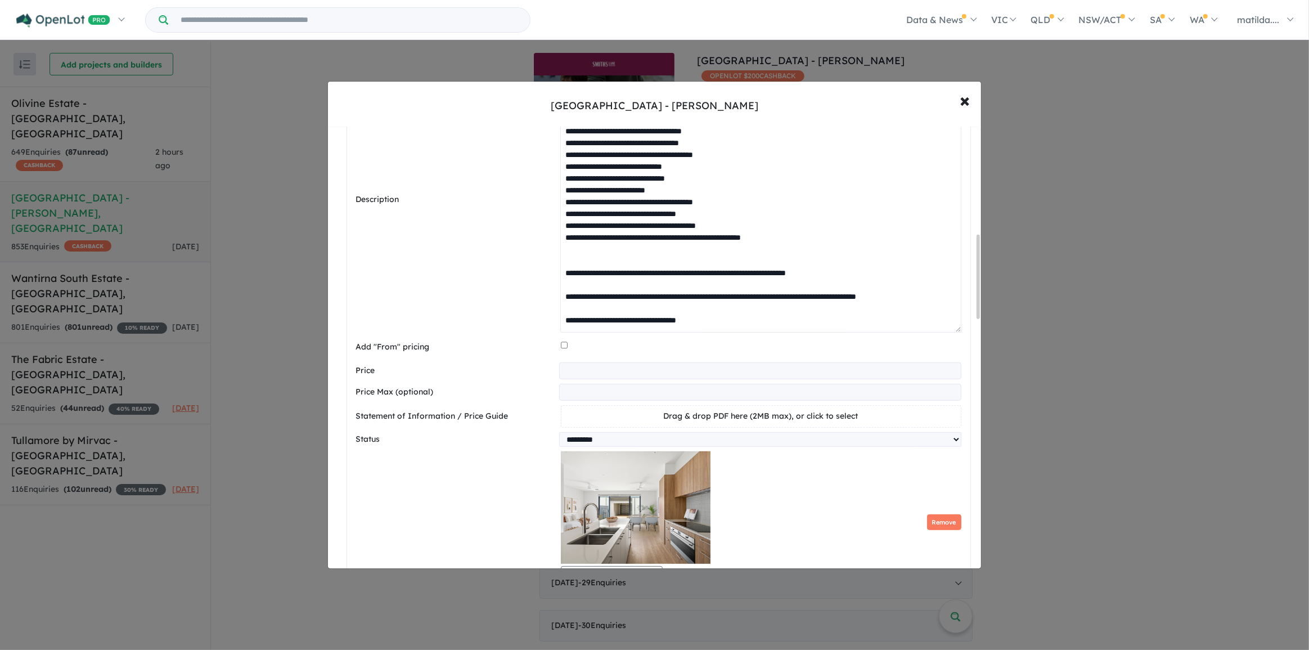
drag, startPoint x: 731, startPoint y: 322, endPoint x: 545, endPoint y: 259, distance: 196.1
click at [545, 259] on div "Description" at bounding box center [658, 200] width 605 height 266
drag, startPoint x: 751, startPoint y: 322, endPoint x: 543, endPoint y: 264, distance: 215.5
click at [543, 264] on div "Description" at bounding box center [658, 200] width 605 height 266
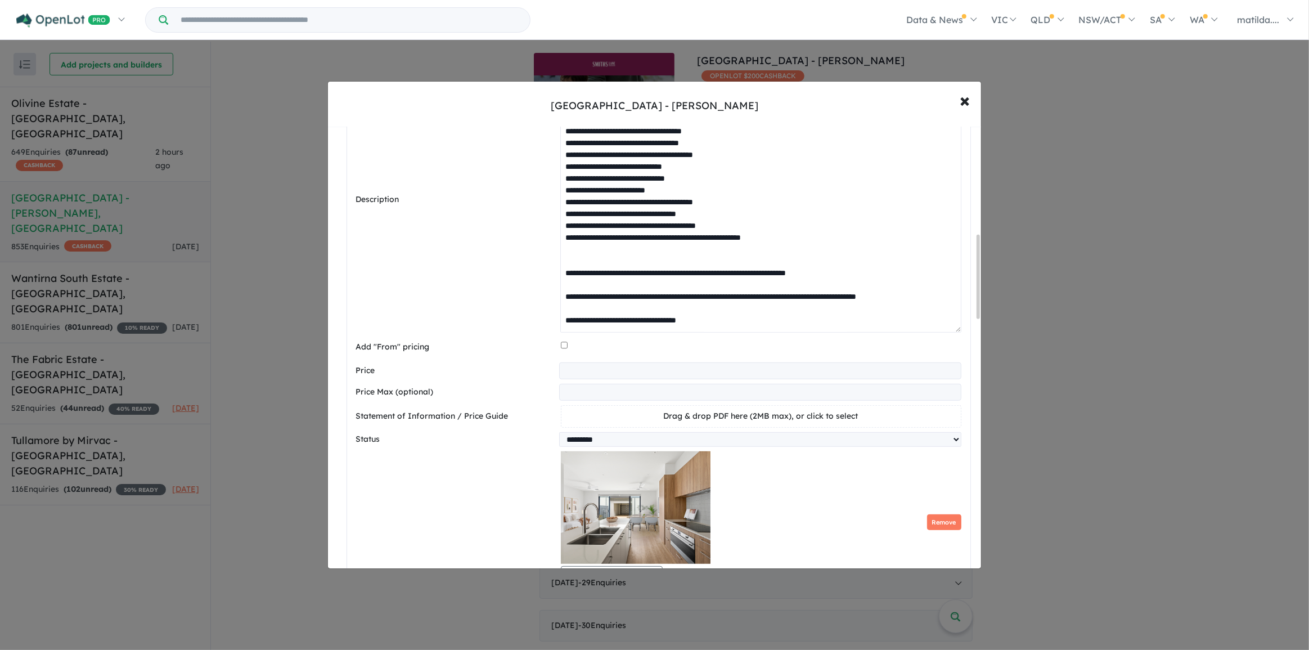
paste textarea "**********"
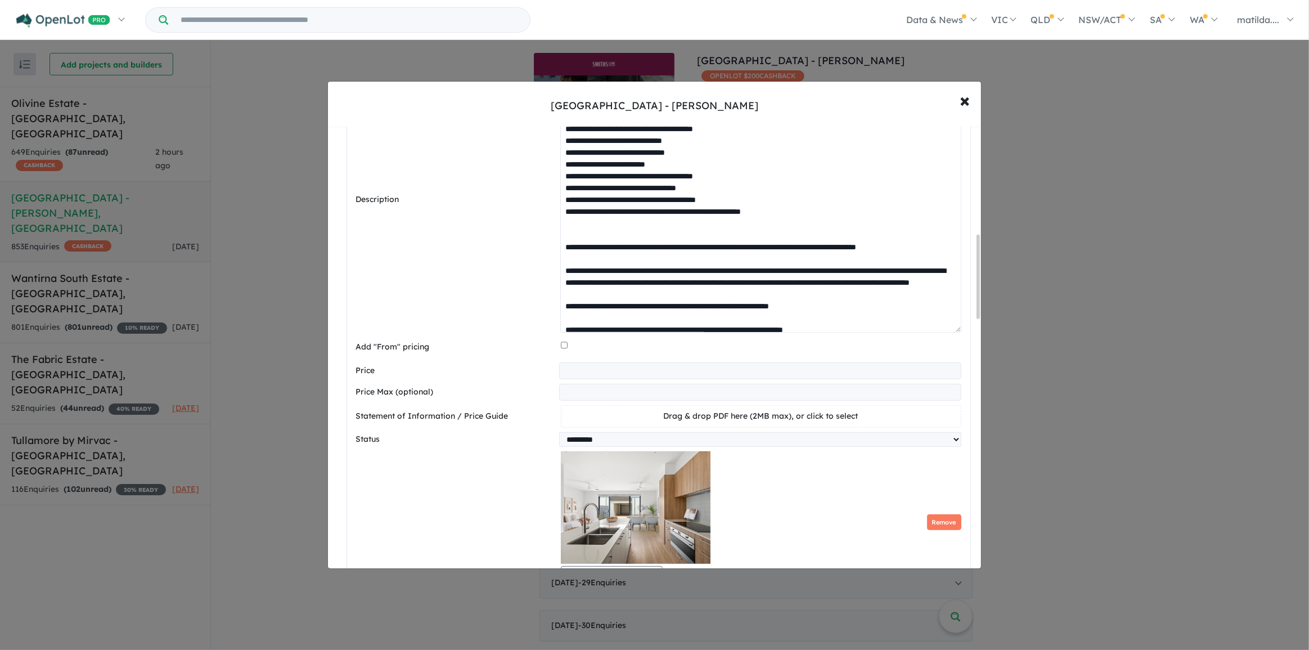
scroll to position [150, 0]
click at [630, 259] on textarea at bounding box center [760, 200] width 401 height 266
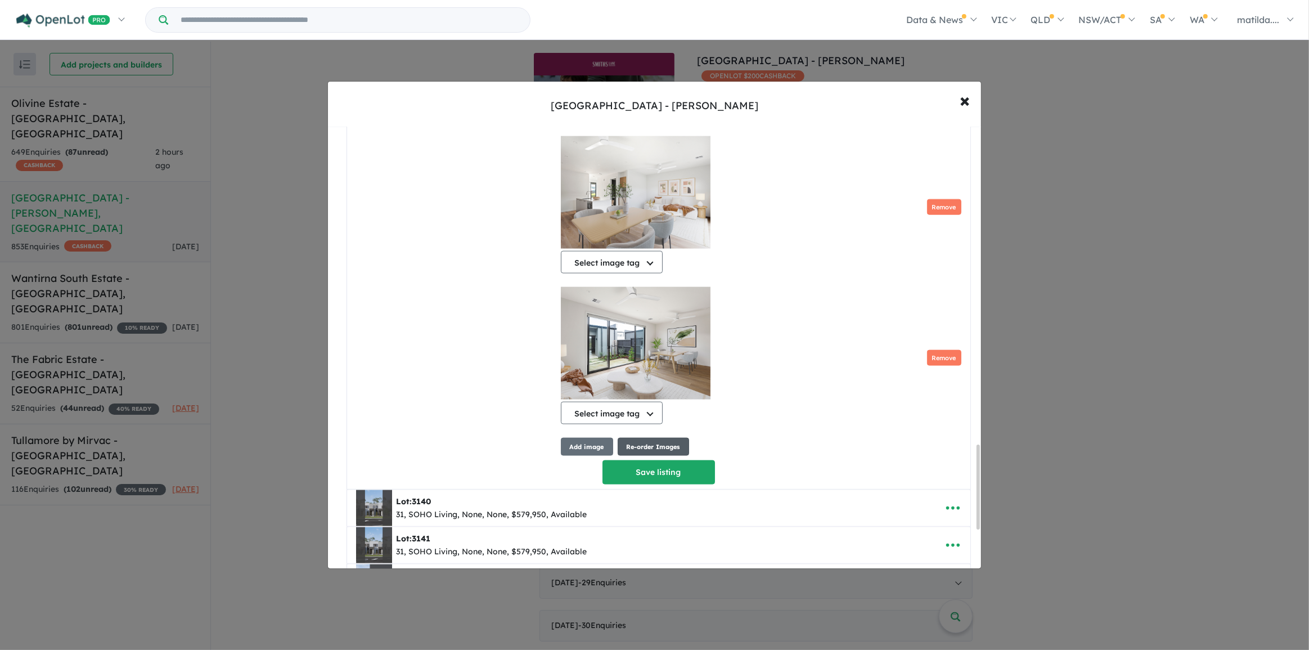
scroll to position [1630, 0]
type textarea "**********"
click at [672, 450] on button "Re-order Images" at bounding box center [653, 448] width 71 height 19
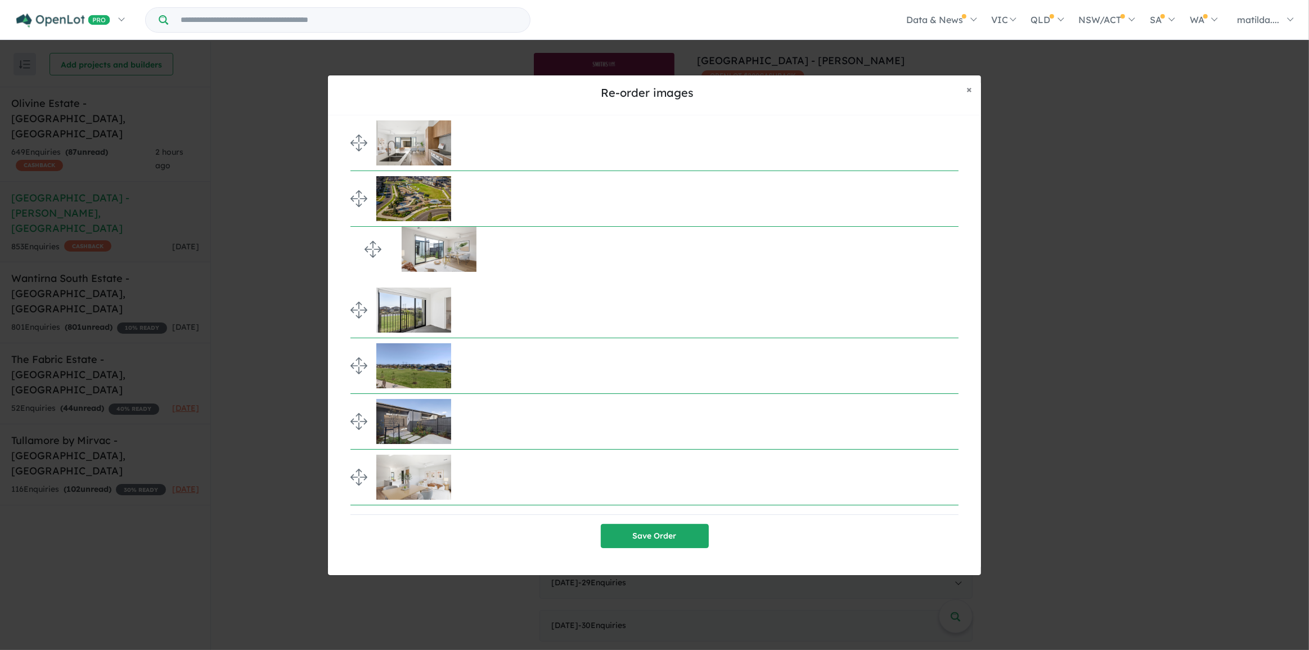
drag, startPoint x: 351, startPoint y: 479, endPoint x: 353, endPoint y: 249, distance: 229.6
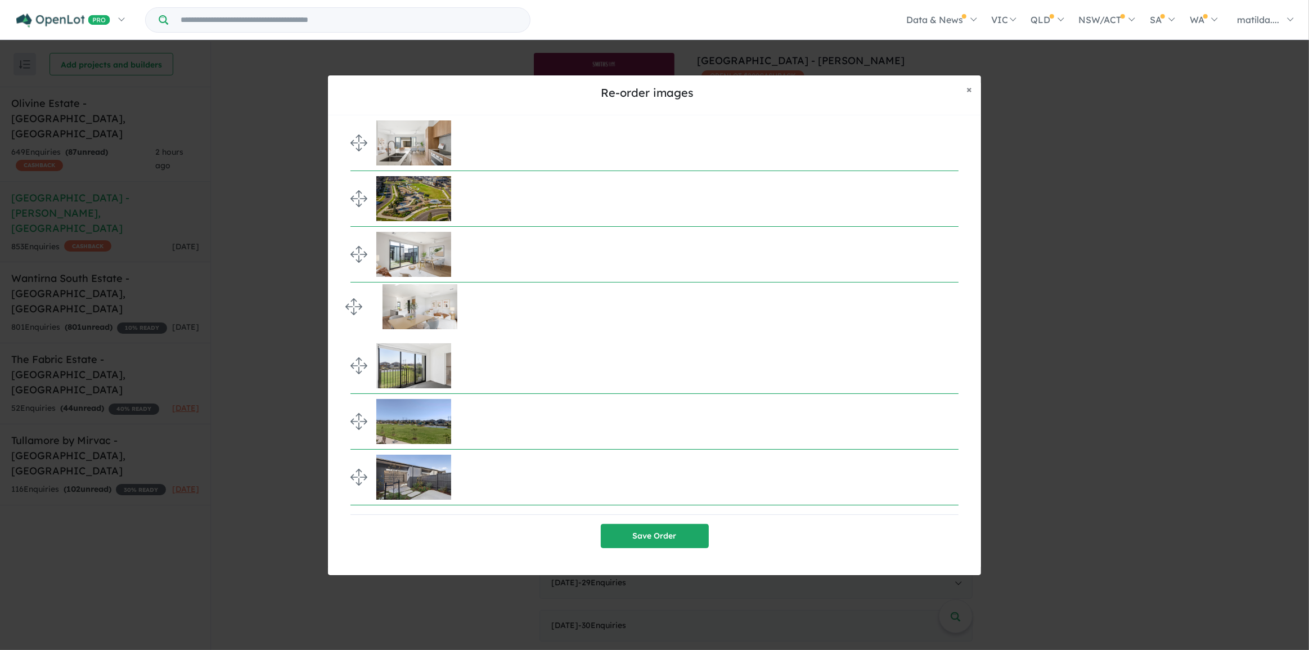
drag, startPoint x: 358, startPoint y: 475, endPoint x: 342, endPoint y: 304, distance: 171.3
click at [631, 531] on button "Save Order" at bounding box center [655, 536] width 108 height 24
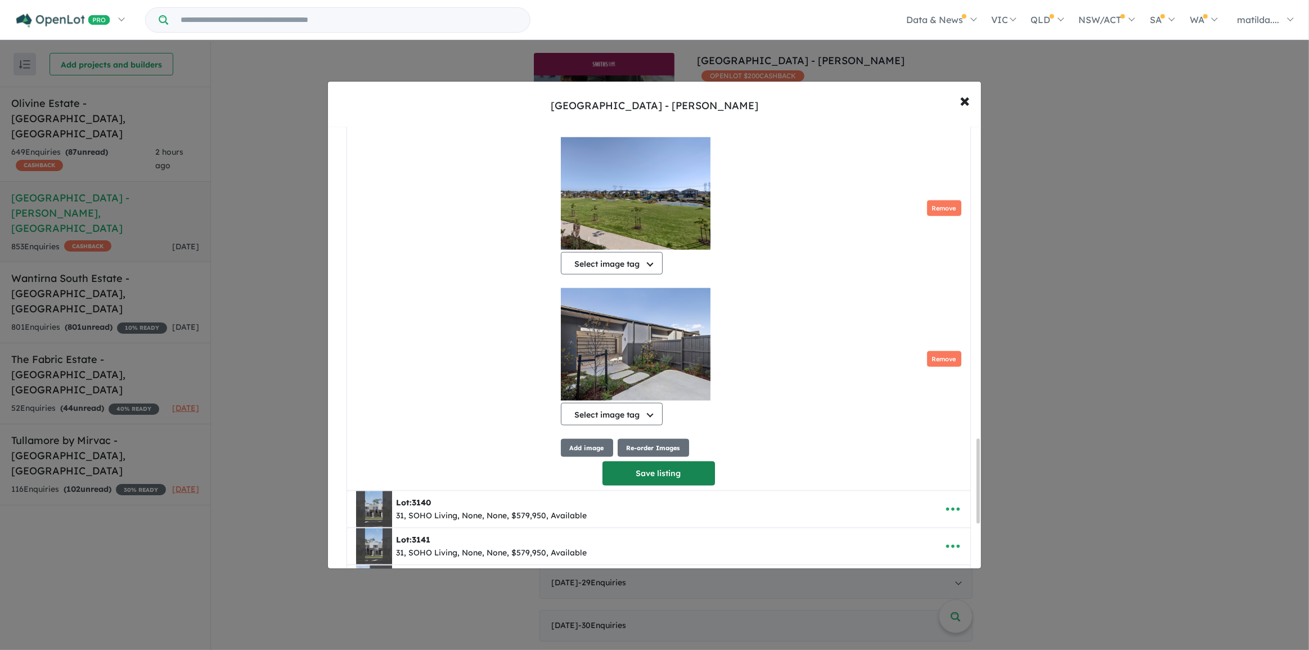
click at [659, 473] on button "Save listing" at bounding box center [659, 473] width 113 height 24
select select "**********"
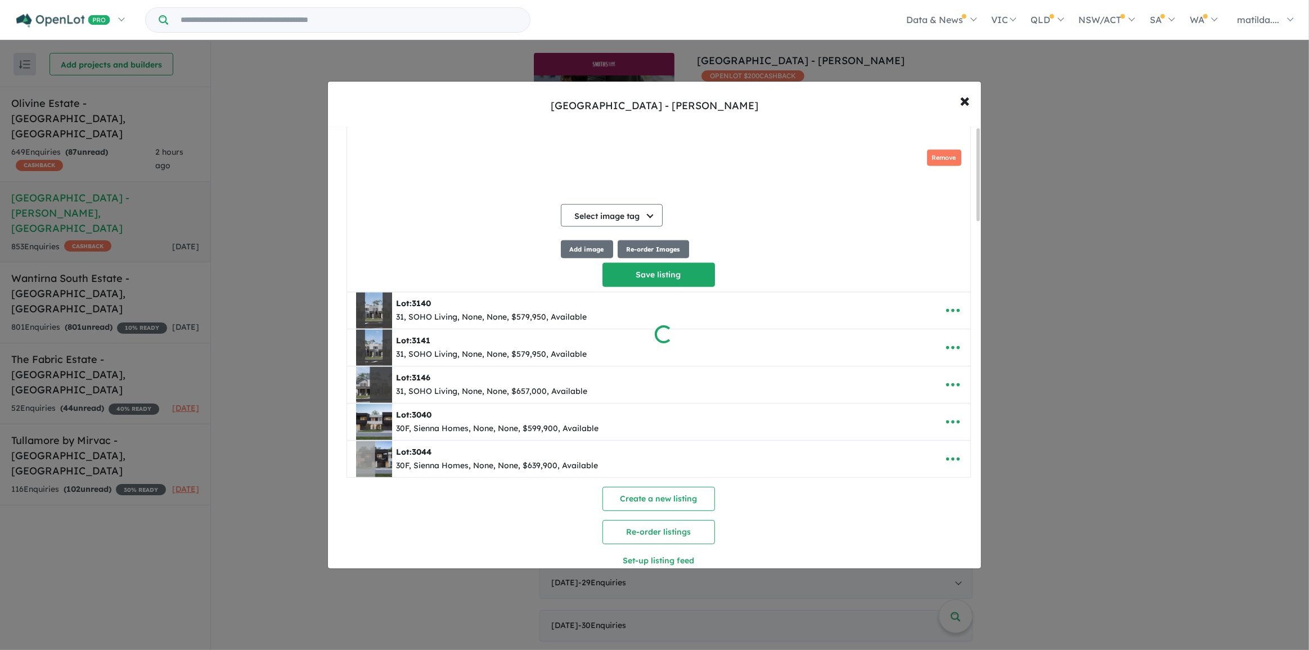
scroll to position [0, 0]
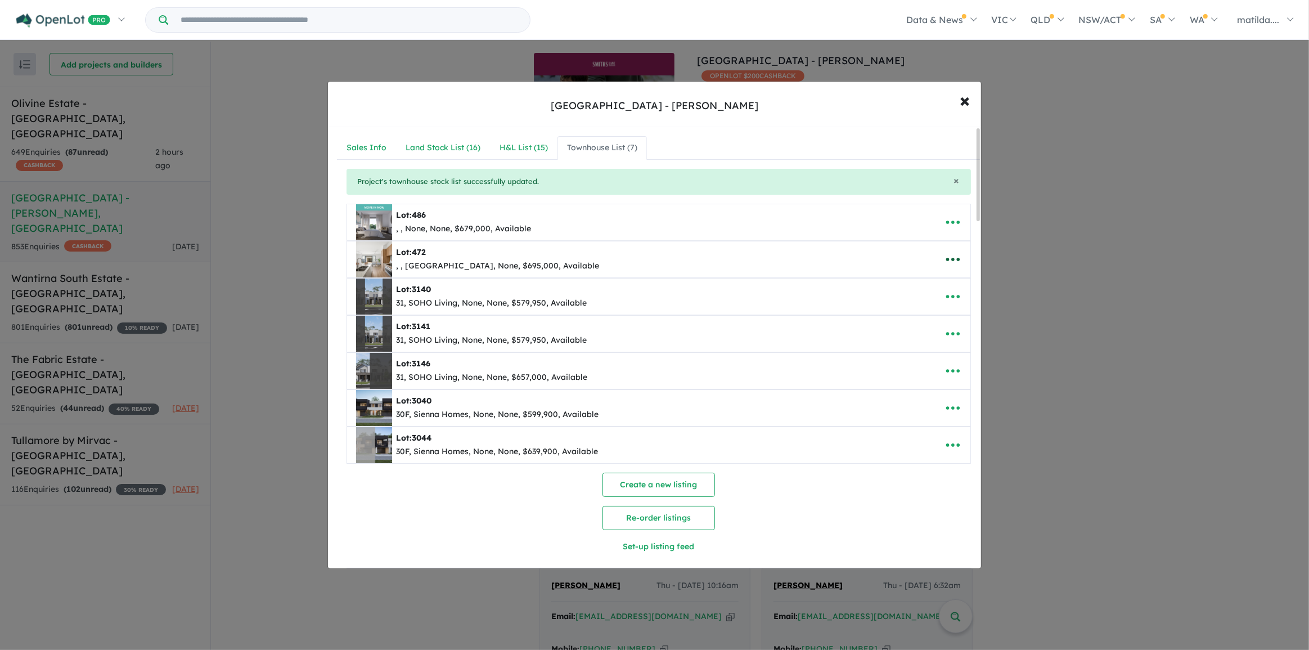
drag, startPoint x: 951, startPoint y: 255, endPoint x: 948, endPoint y: 260, distance: 6.3
click at [951, 255] on icon "button" at bounding box center [953, 259] width 17 height 17
click at [929, 289] on link "Edit" at bounding box center [928, 287] width 83 height 26
select select "**********"
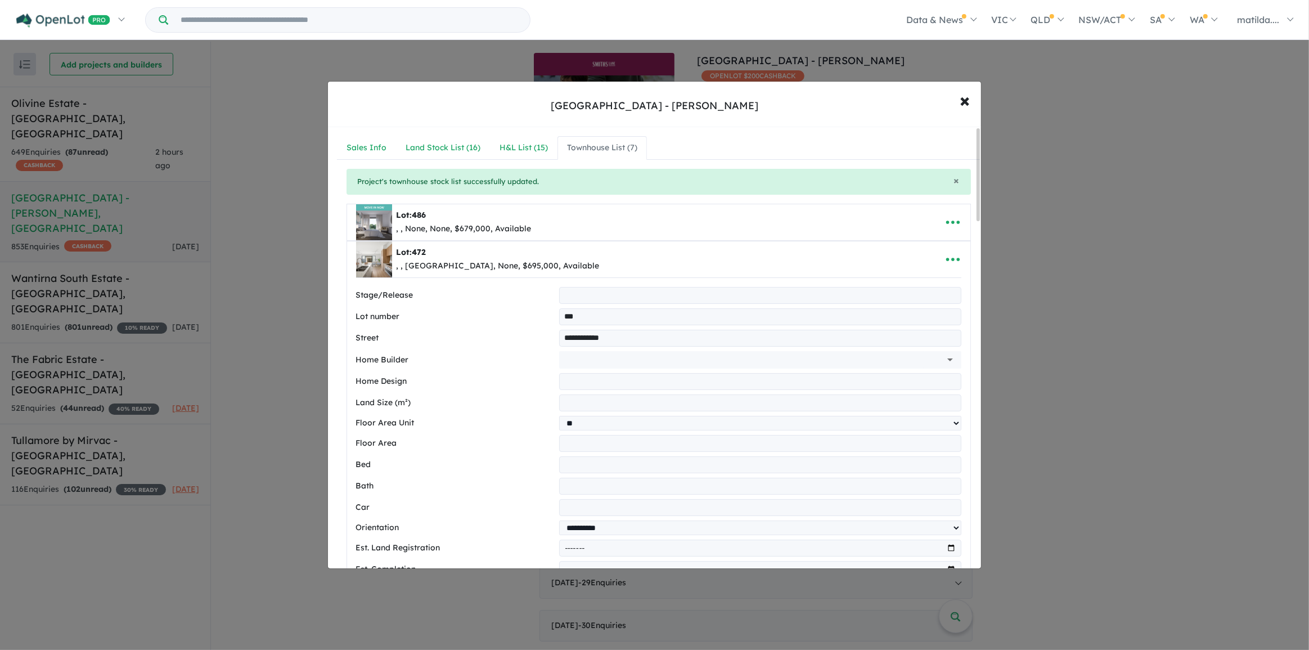
drag, startPoint x: 578, startPoint y: 311, endPoint x: 544, endPoint y: 310, distance: 33.8
click at [544, 310] on div "Lot number ***" at bounding box center [658, 316] width 605 height 17
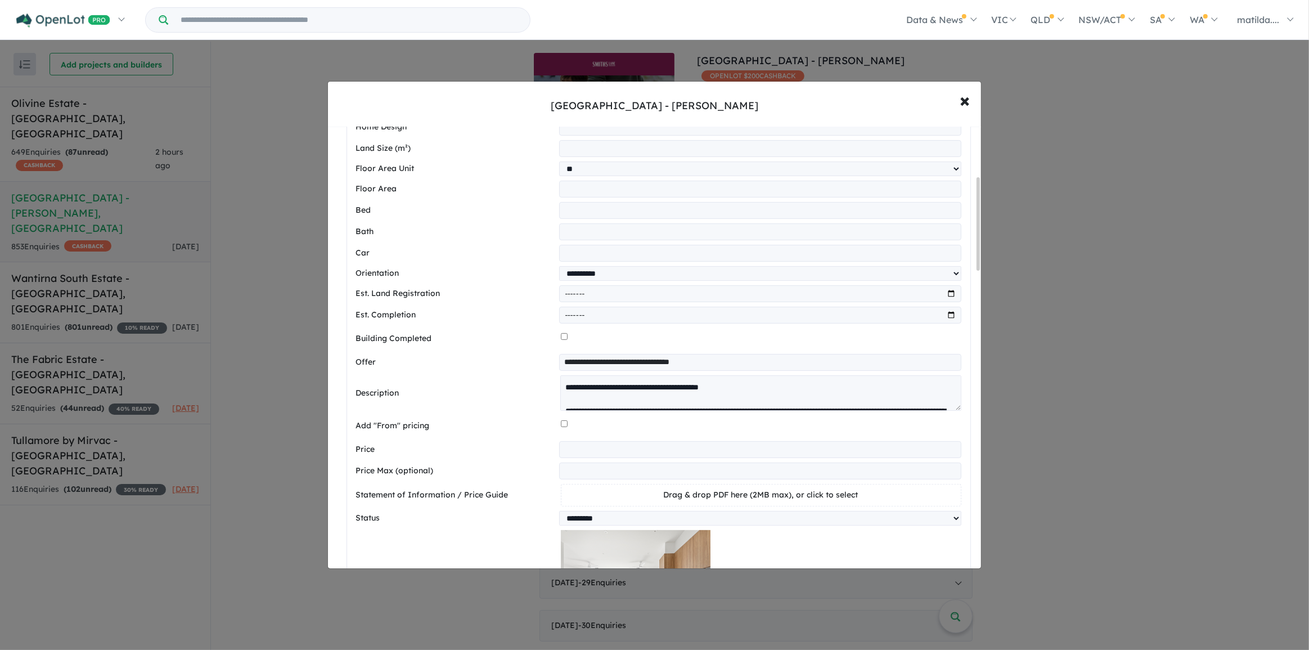
scroll to position [255, 0]
type input "*"
click at [787, 338] on div at bounding box center [761, 337] width 401 height 21
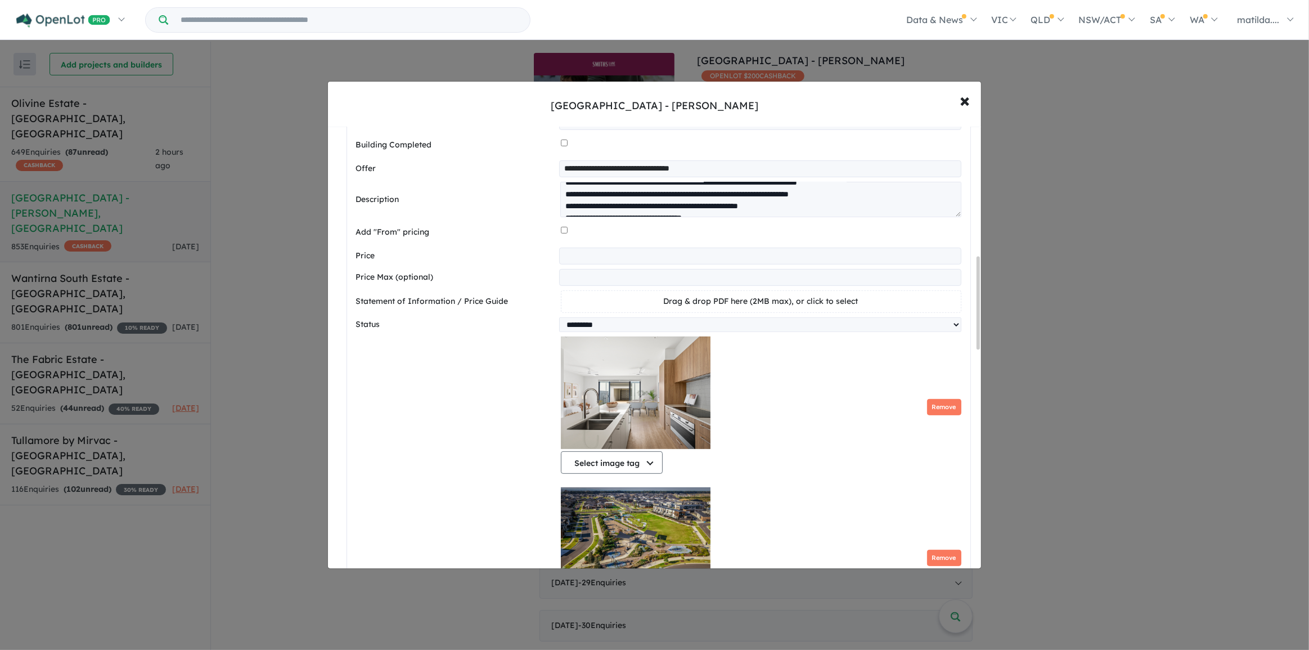
scroll to position [409, 0]
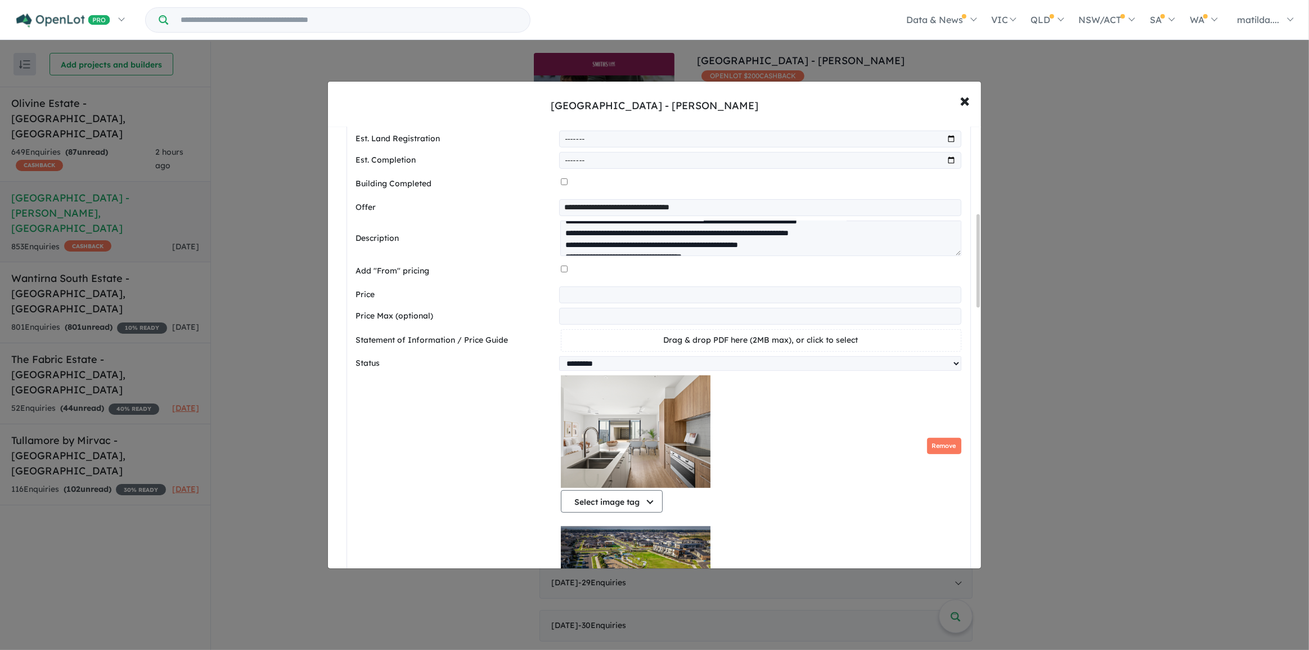
click at [764, 201] on input "**********" at bounding box center [760, 207] width 402 height 17
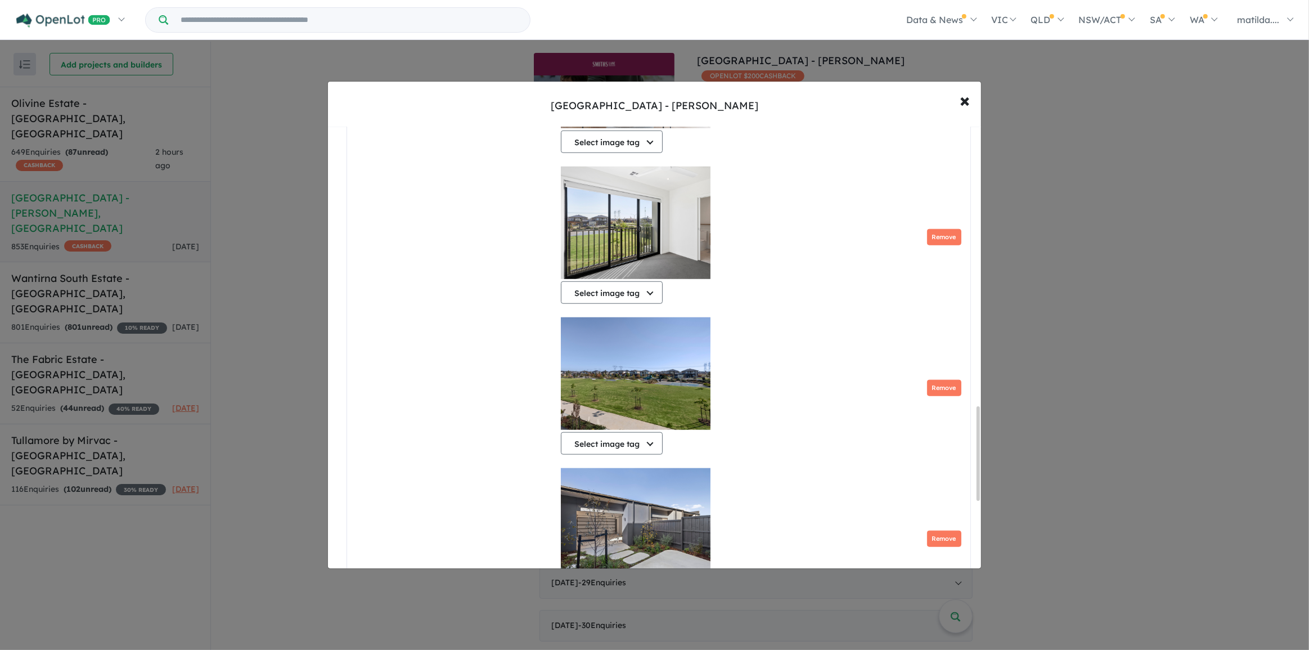
scroll to position [1528, 0]
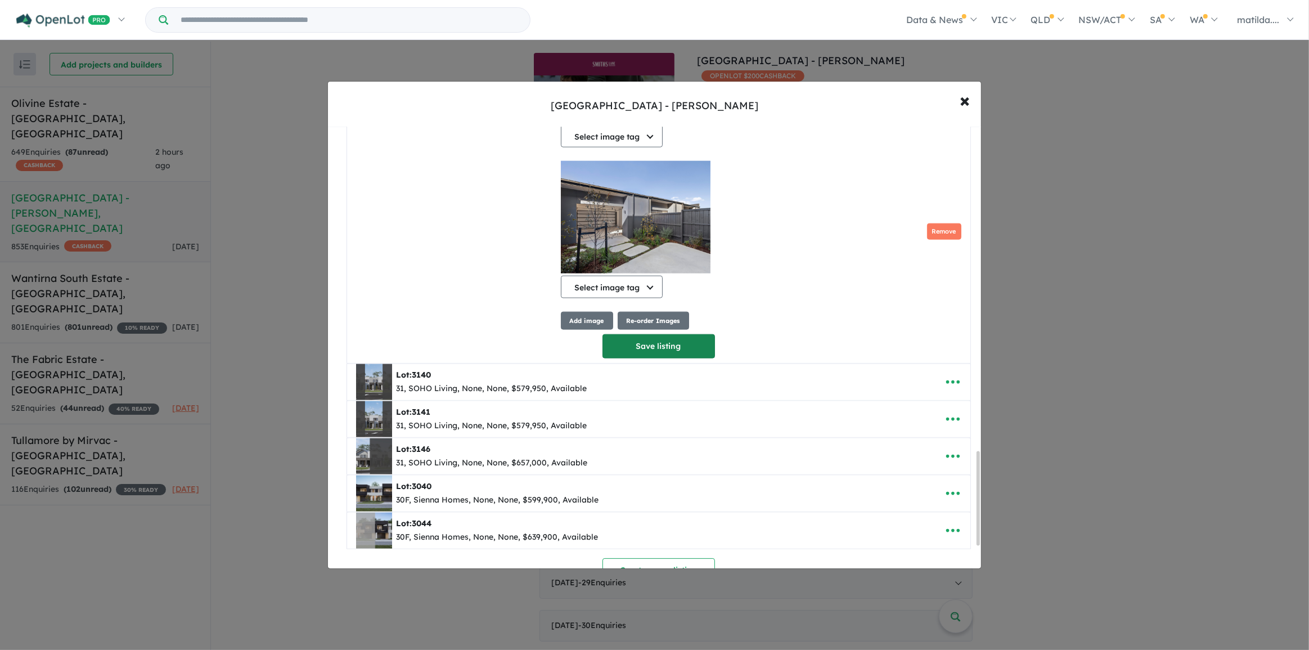
type input "**********"
click at [649, 354] on button "Save listing" at bounding box center [659, 346] width 113 height 24
select select "**********"
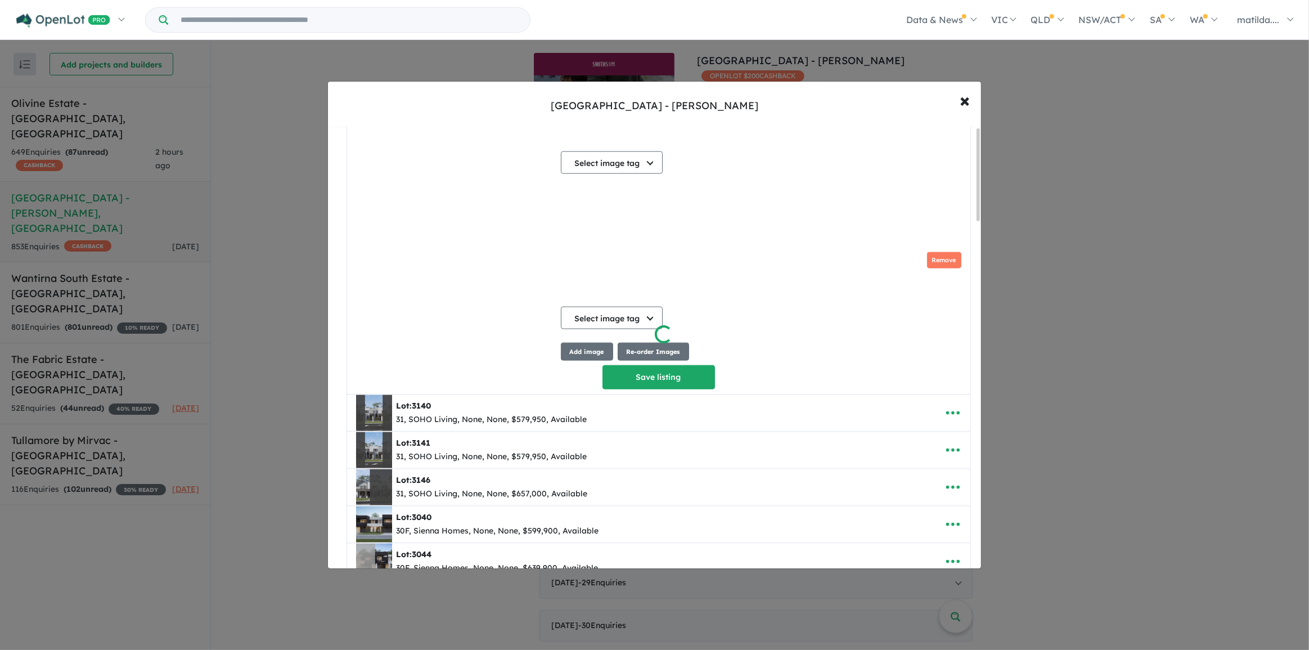
scroll to position [0, 0]
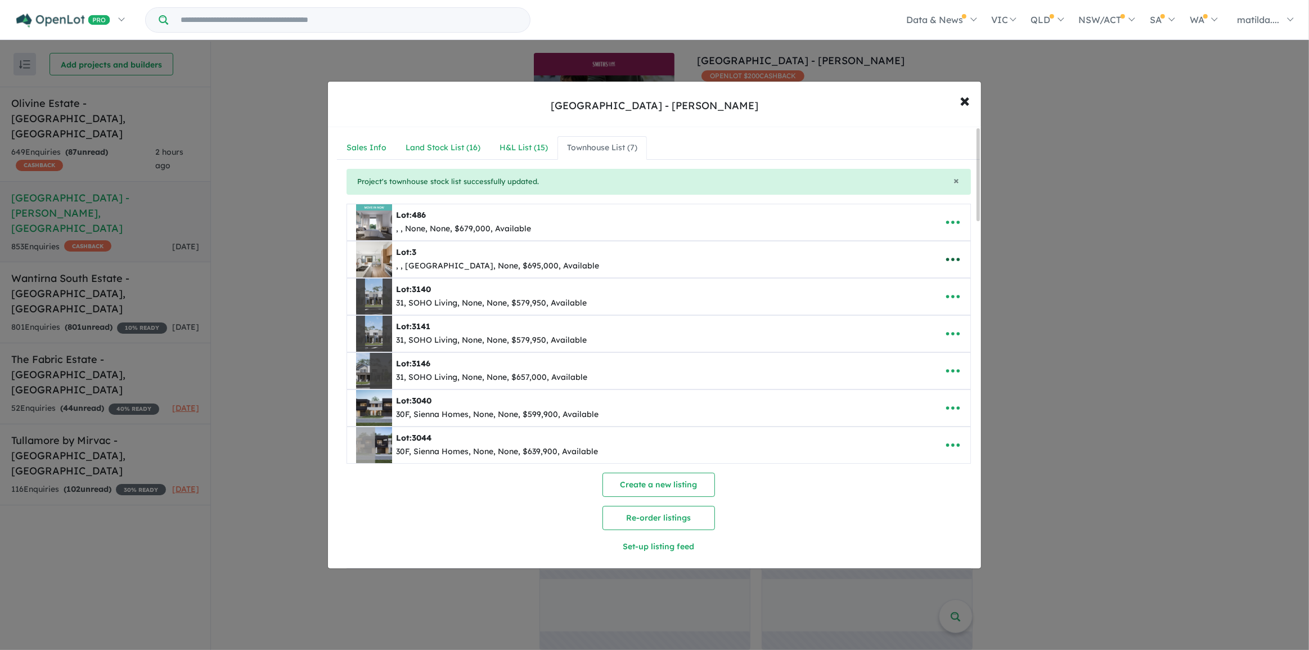
click at [954, 255] on icon "button" at bounding box center [953, 259] width 17 height 17
click at [940, 279] on link "Edit" at bounding box center [928, 287] width 83 height 26
select select "**********"
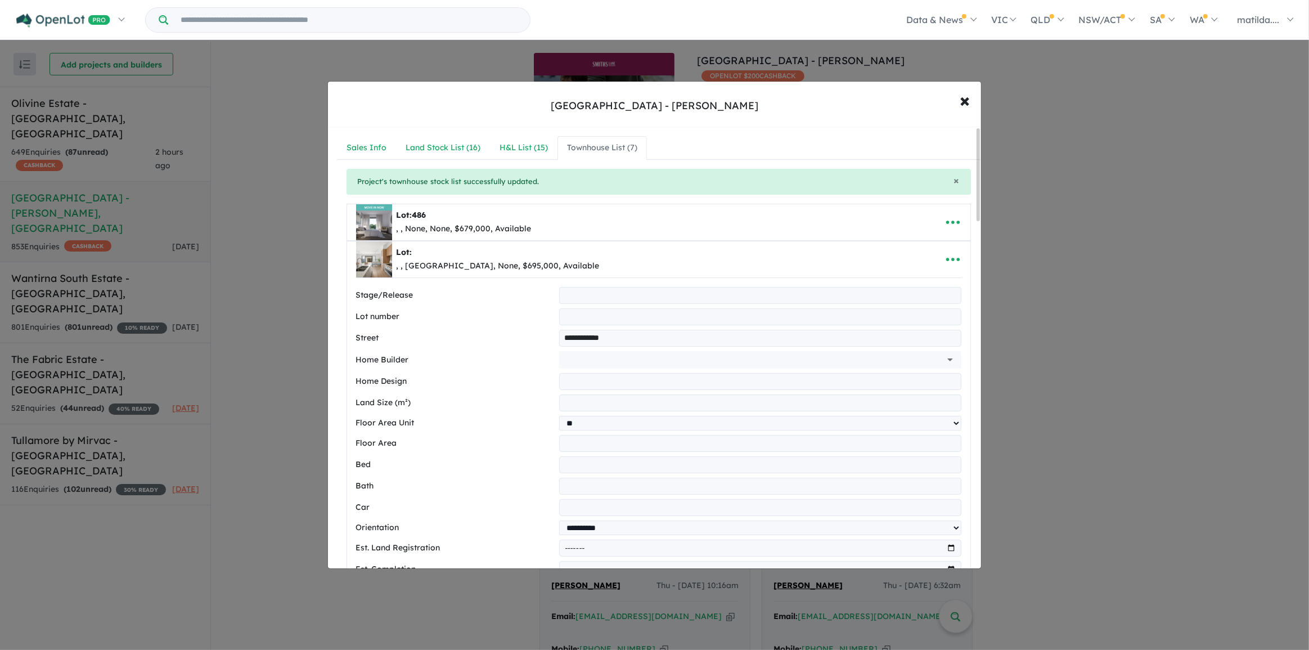
click at [565, 338] on input "**********" at bounding box center [760, 338] width 402 height 17
click at [562, 338] on input "**********" at bounding box center [760, 338] width 402 height 17
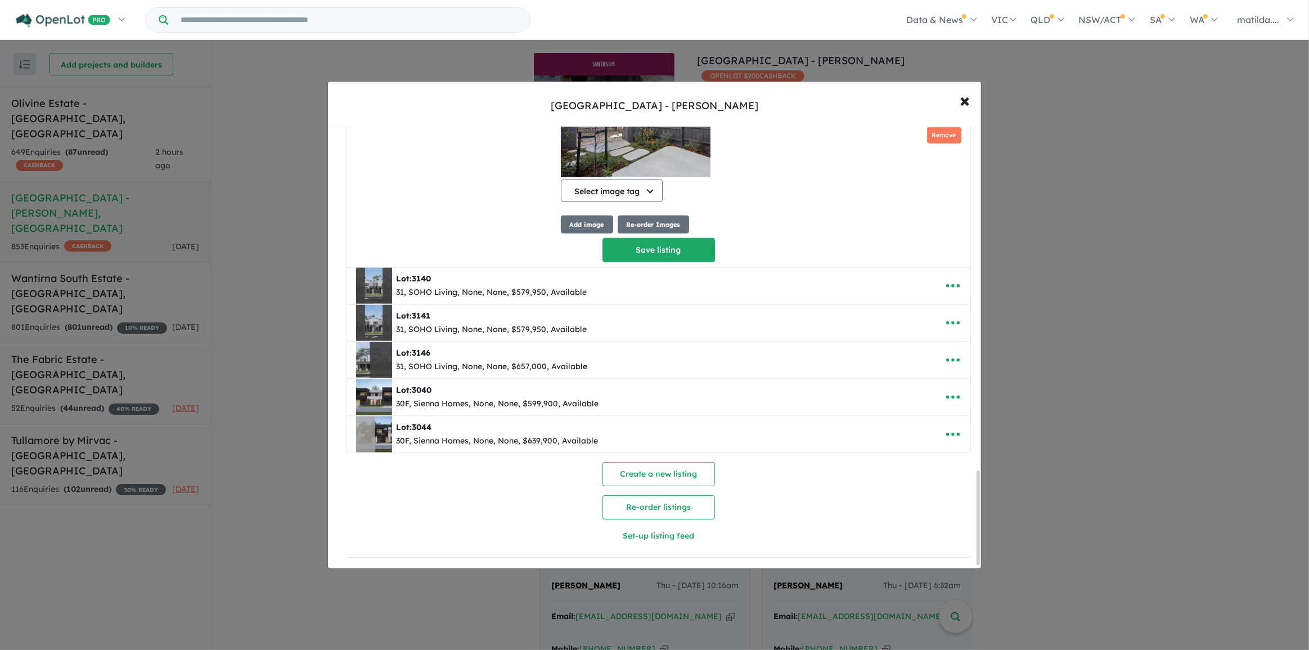
scroll to position [1630, 0]
type input "**********"
click at [661, 255] on button "Save listing" at bounding box center [659, 250] width 113 height 24
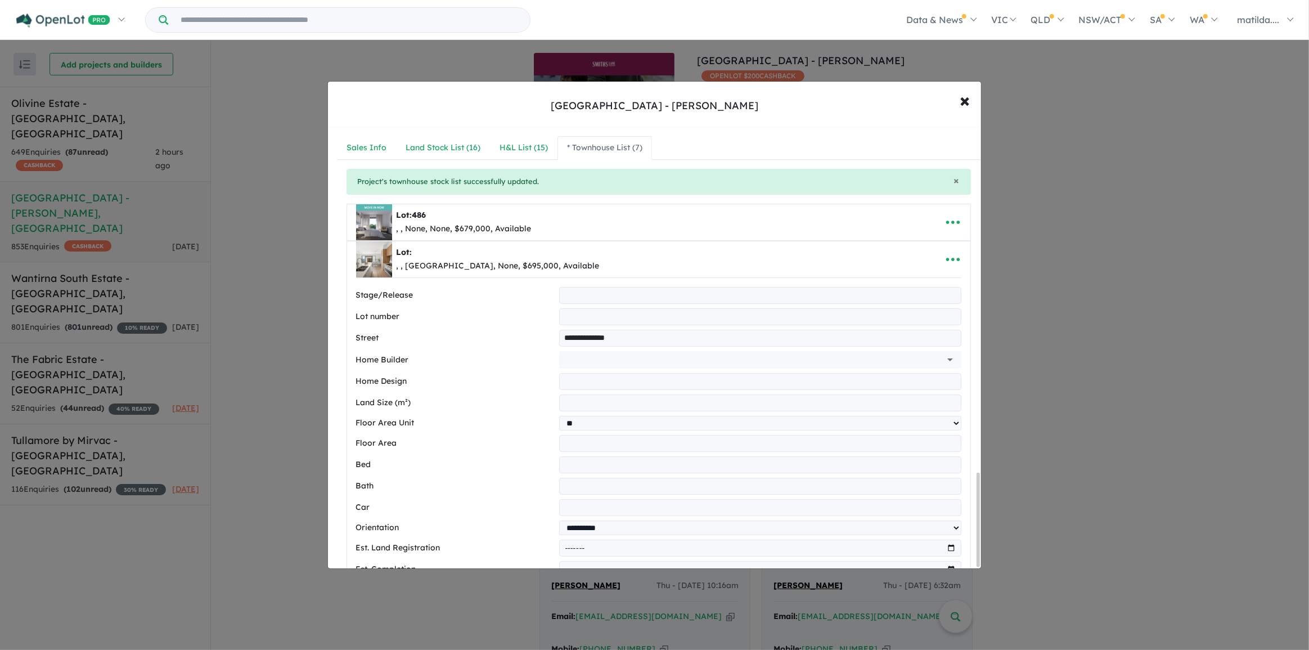
select select "**********"
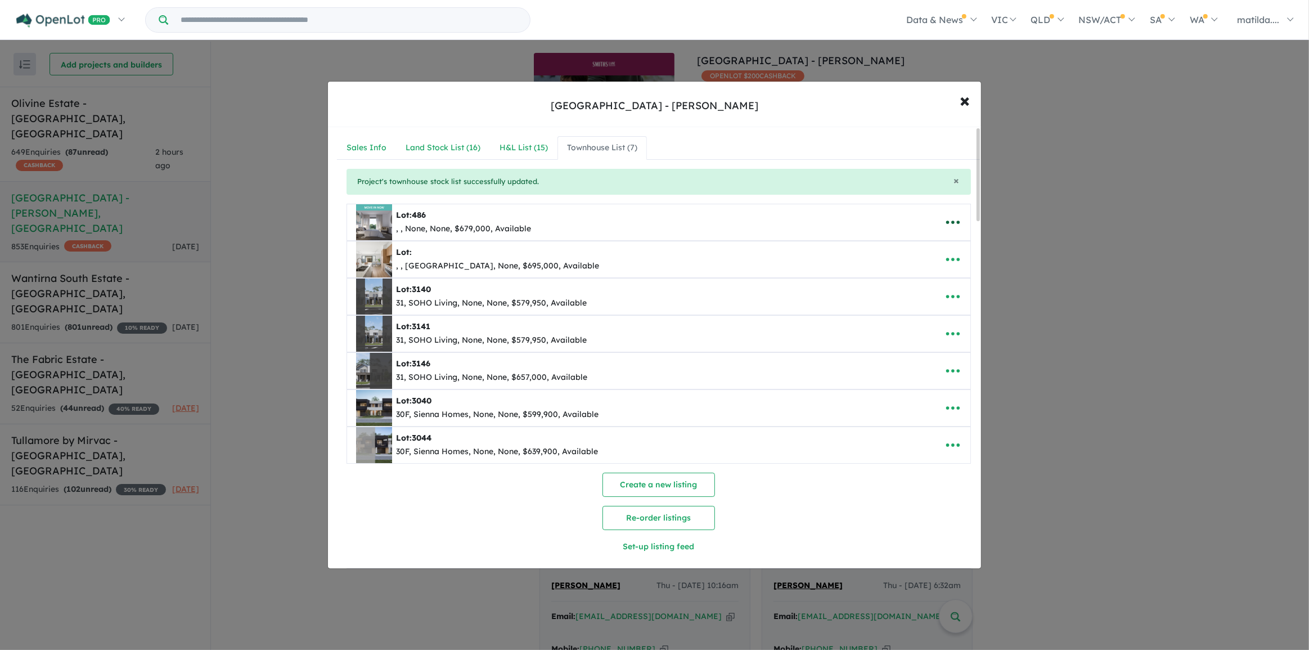
drag, startPoint x: 947, startPoint y: 217, endPoint x: 949, endPoint y: 232, distance: 15.8
click at [948, 217] on icon "button" at bounding box center [953, 222] width 17 height 17
click at [945, 245] on link "Edit" at bounding box center [928, 250] width 83 height 26
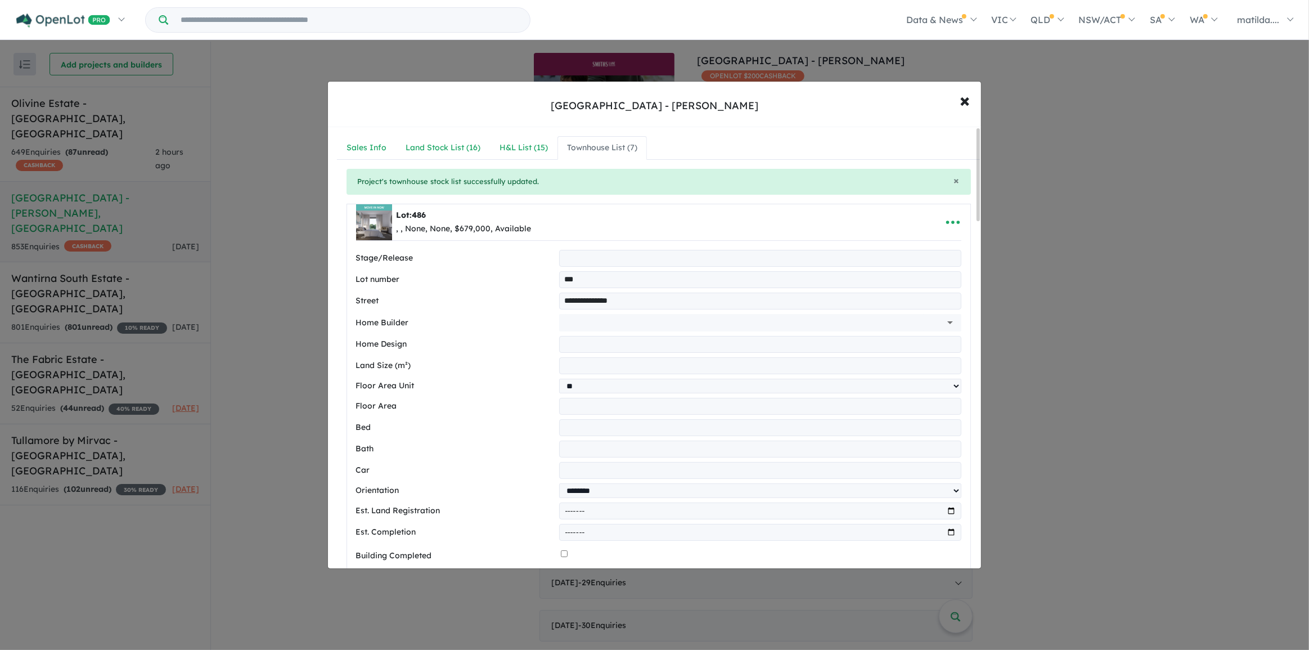
drag, startPoint x: 590, startPoint y: 283, endPoint x: 553, endPoint y: 275, distance: 38.0
click at [553, 275] on div "Lot number ***" at bounding box center [658, 279] width 605 height 17
click at [562, 300] on input "**********" at bounding box center [760, 301] width 402 height 17
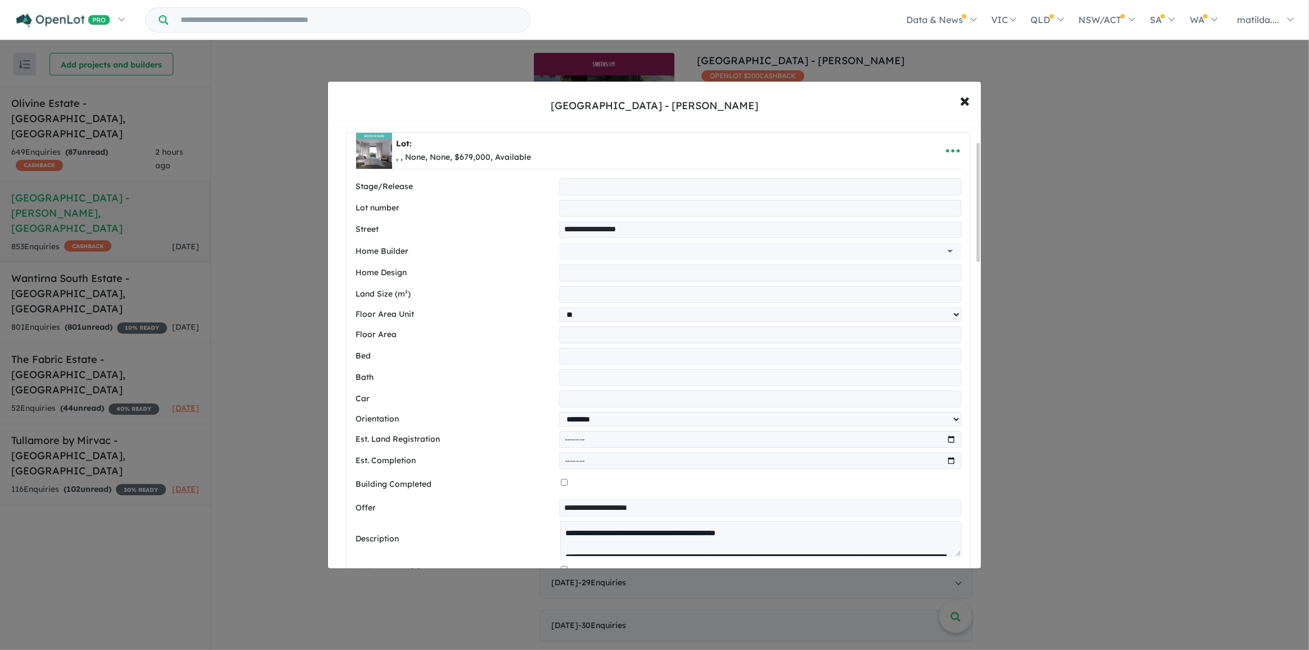
scroll to position [153, 0]
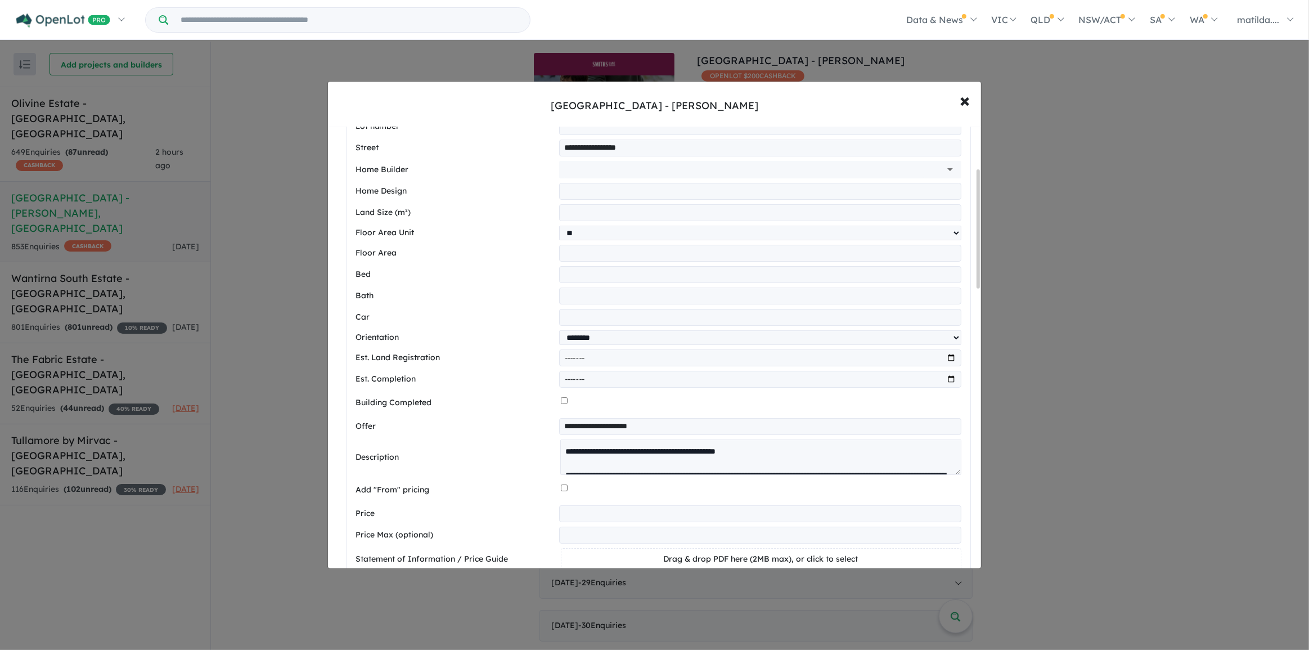
type input "**********"
drag, startPoint x: 583, startPoint y: 426, endPoint x: 556, endPoint y: 423, distance: 26.7
click at [556, 423] on div "**********" at bounding box center [658, 426] width 605 height 17
click at [571, 428] on input "**********" at bounding box center [760, 426] width 402 height 17
click at [641, 425] on input "**********" at bounding box center [760, 426] width 402 height 17
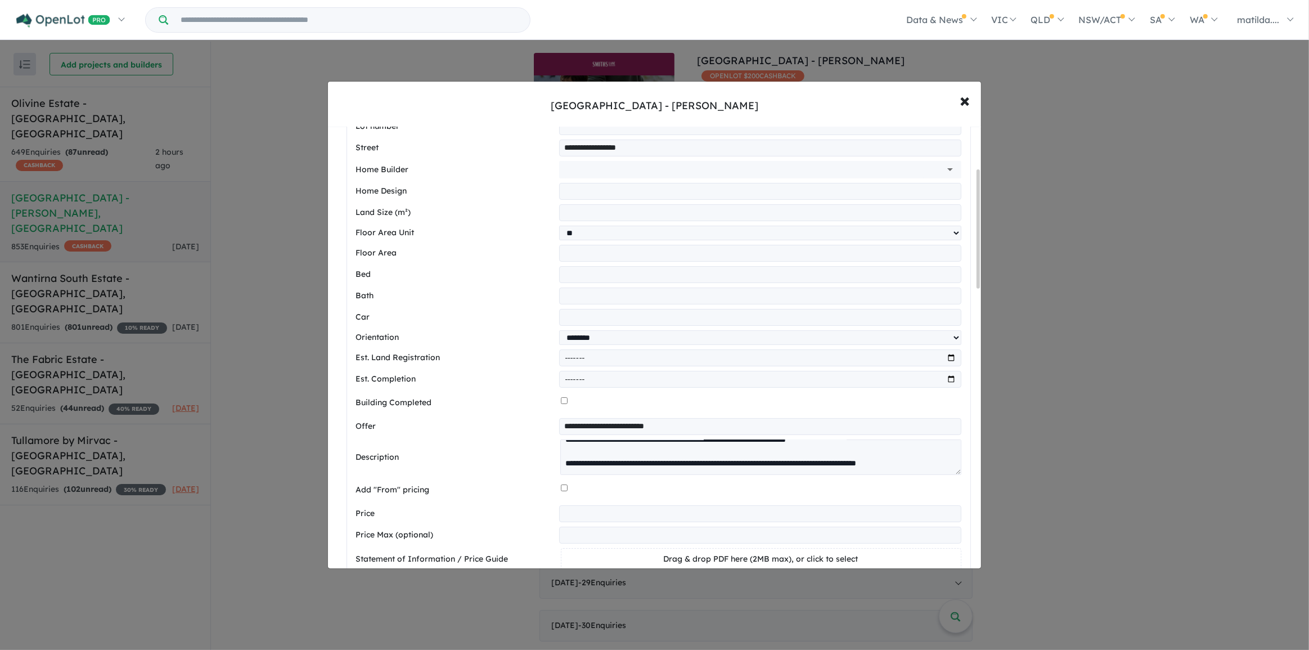
scroll to position [366, 0]
type input "**********"
click at [954, 467] on textarea at bounding box center [760, 457] width 401 height 36
drag, startPoint x: 661, startPoint y: 460, endPoint x: 648, endPoint y: 472, distance: 17.9
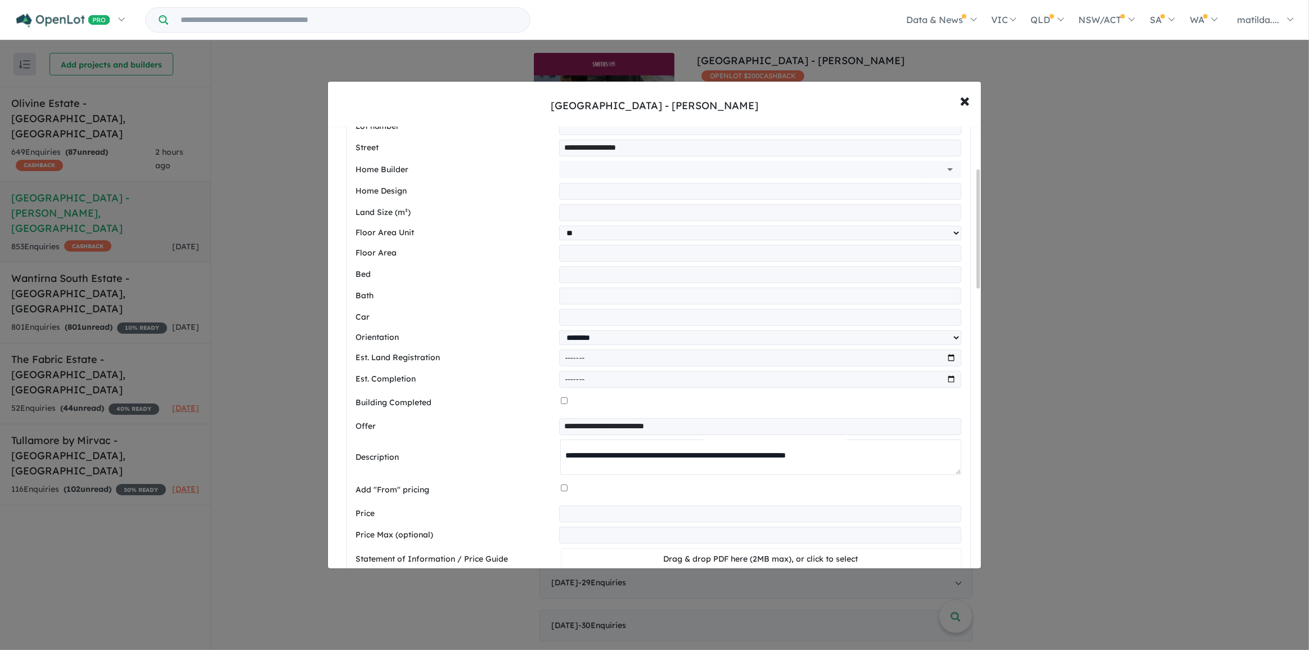
click at [661, 460] on textarea at bounding box center [760, 457] width 401 height 36
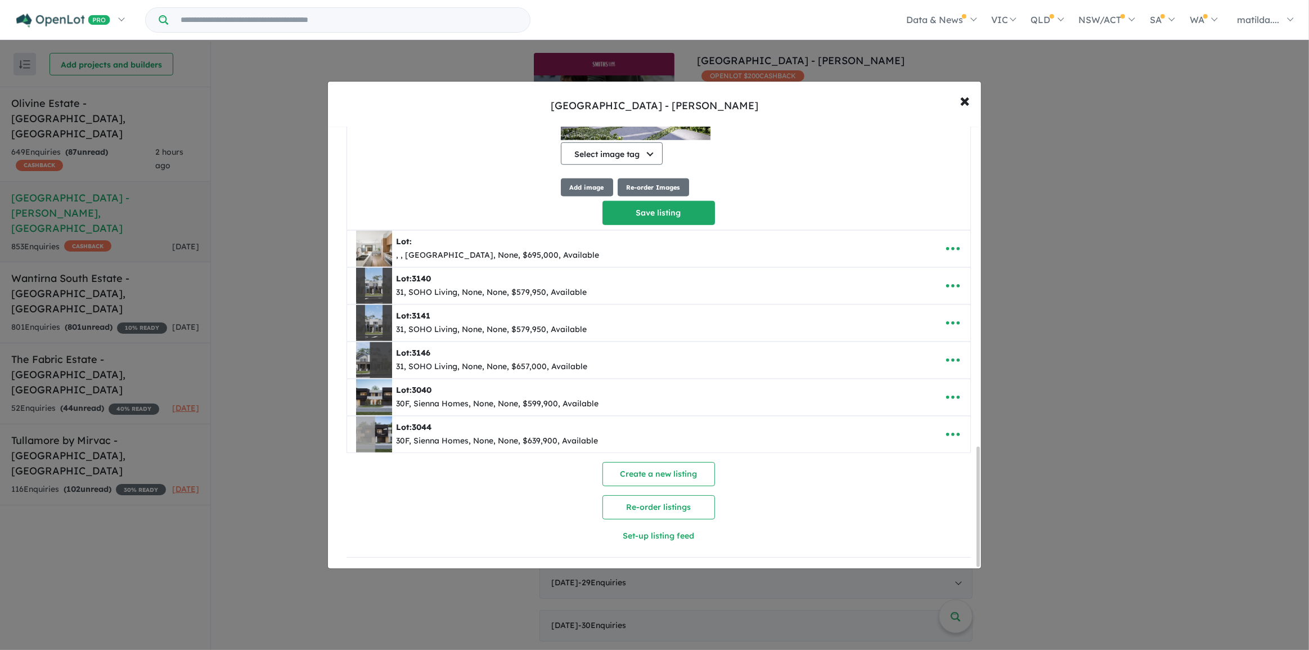
scroll to position [1177, 0]
type textarea "**********"
click at [664, 220] on button "Save listing" at bounding box center [659, 213] width 113 height 24
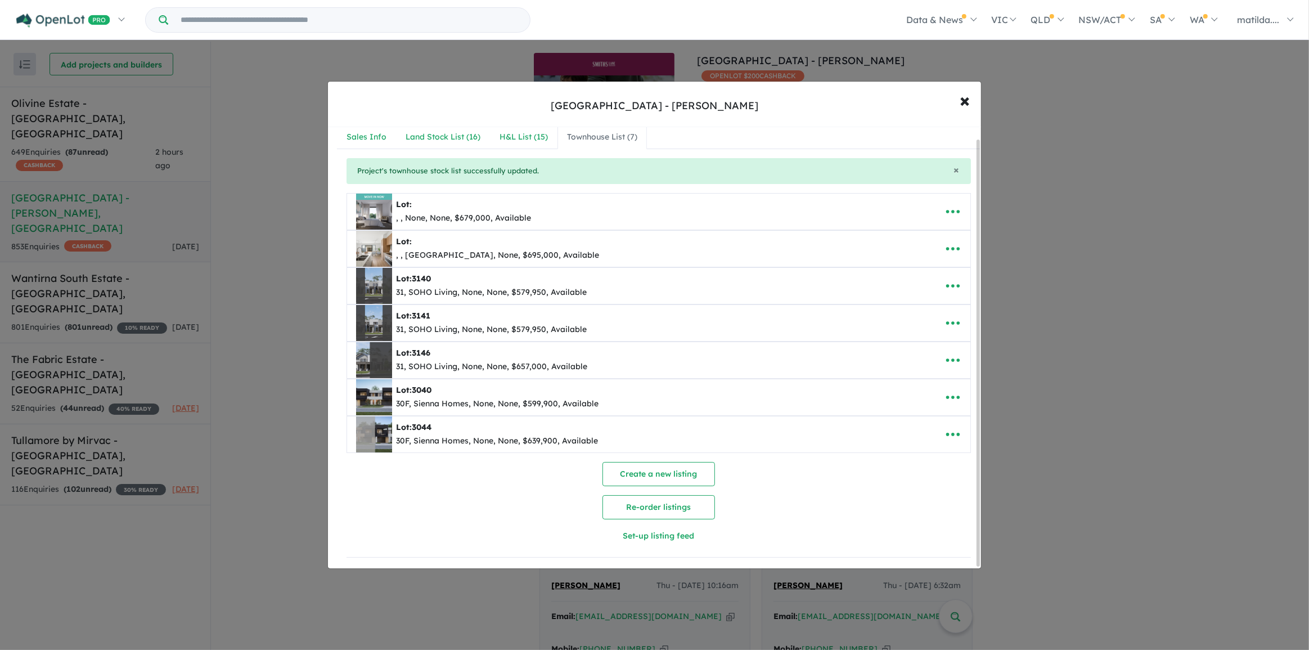
scroll to position [0, 0]
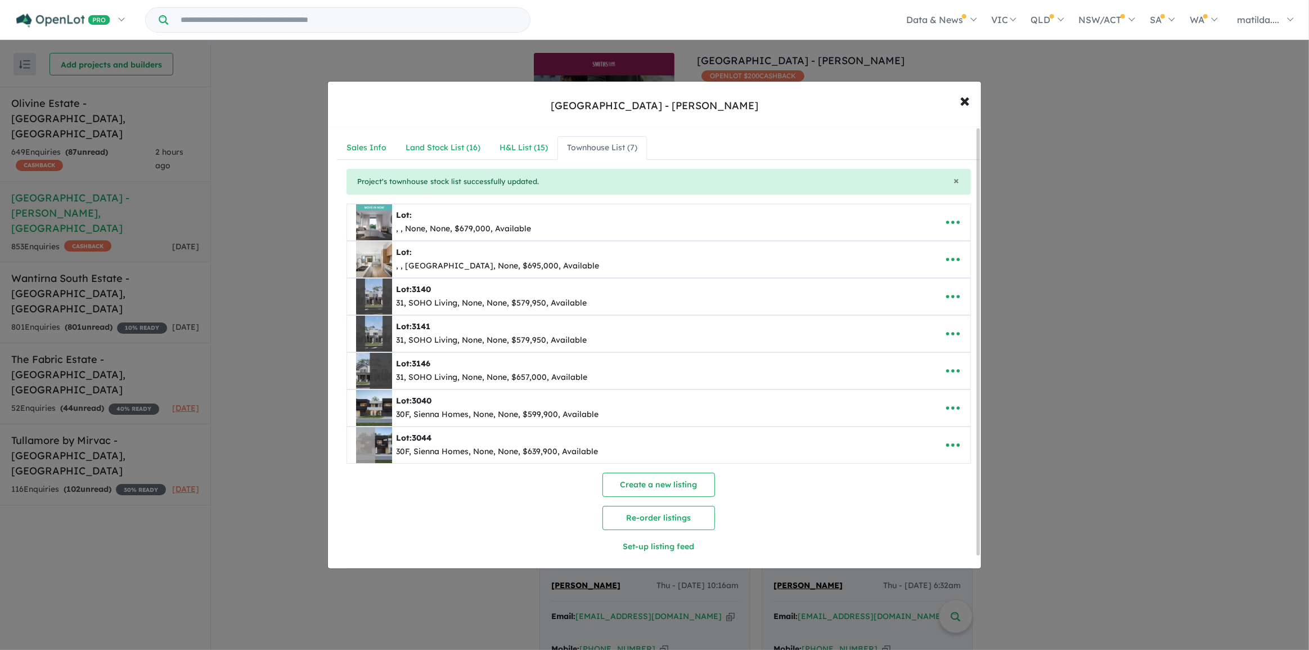
drag, startPoint x: 962, startPoint y: 218, endPoint x: 939, endPoint y: 233, distance: 27.5
click at [962, 218] on button "button" at bounding box center [953, 222] width 35 height 26
drag, startPoint x: 939, startPoint y: 233, endPoint x: 899, endPoint y: 259, distance: 47.8
click at [899, 259] on link "Edit" at bounding box center [928, 250] width 83 height 26
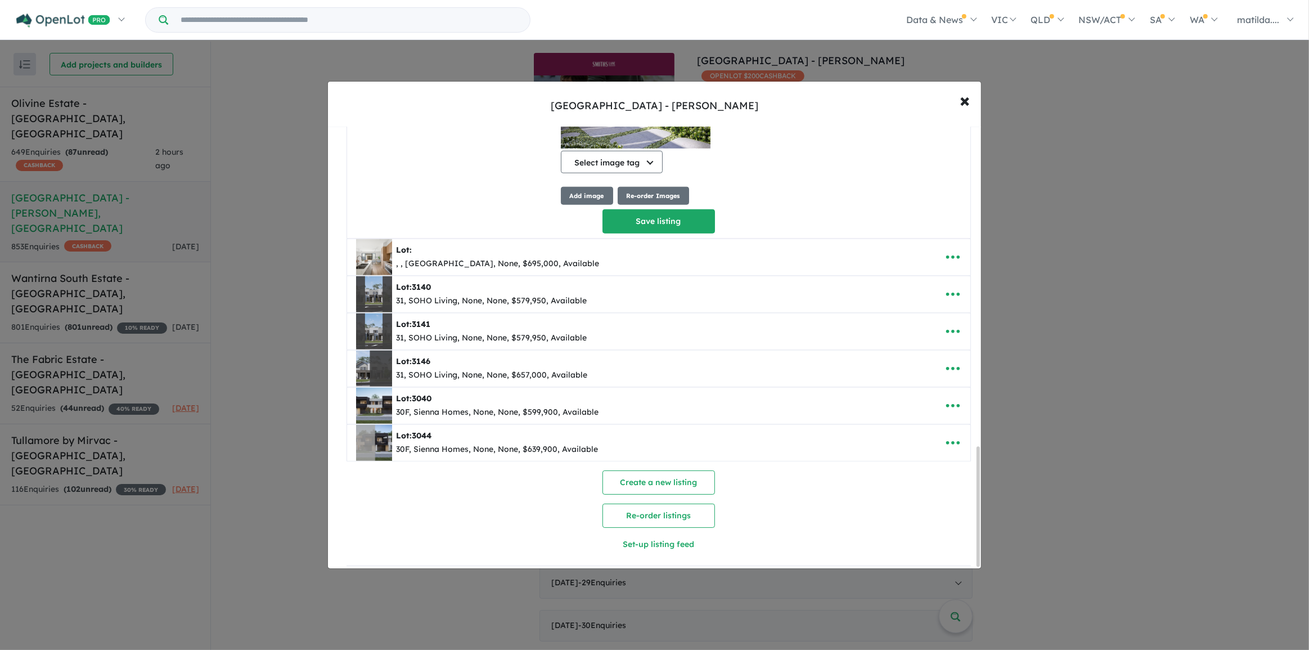
scroll to position [1177, 0]
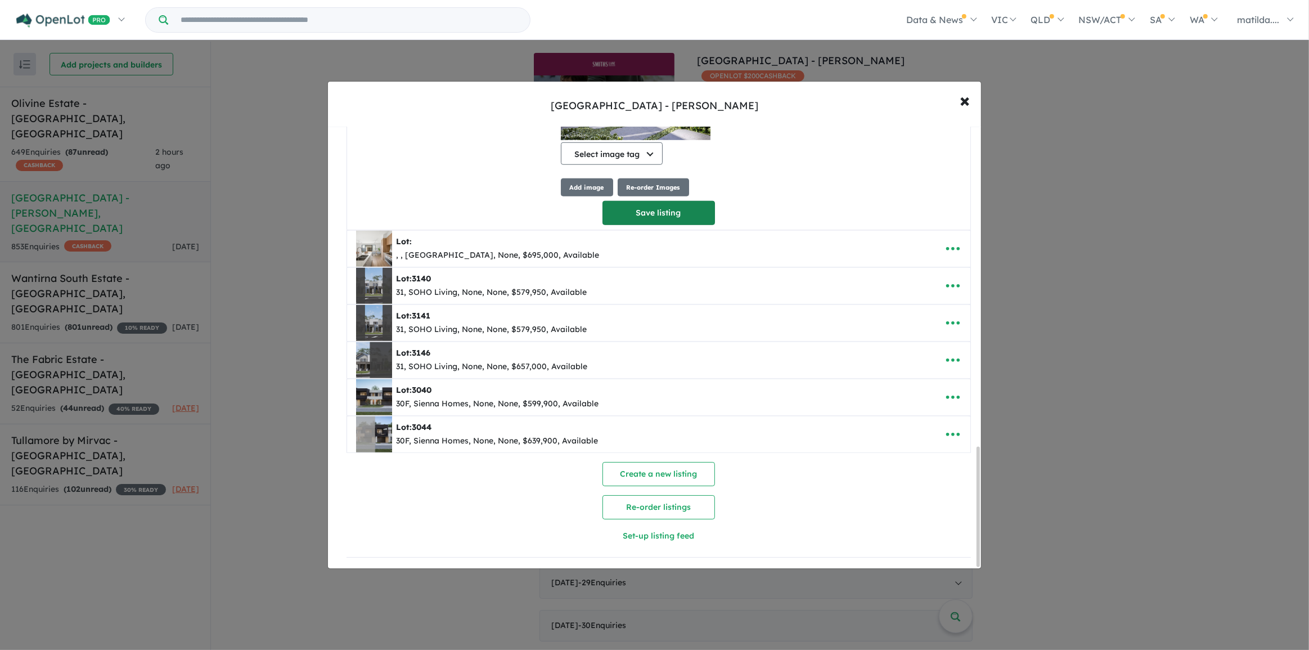
click at [676, 205] on button "Save listing" at bounding box center [659, 213] width 113 height 24
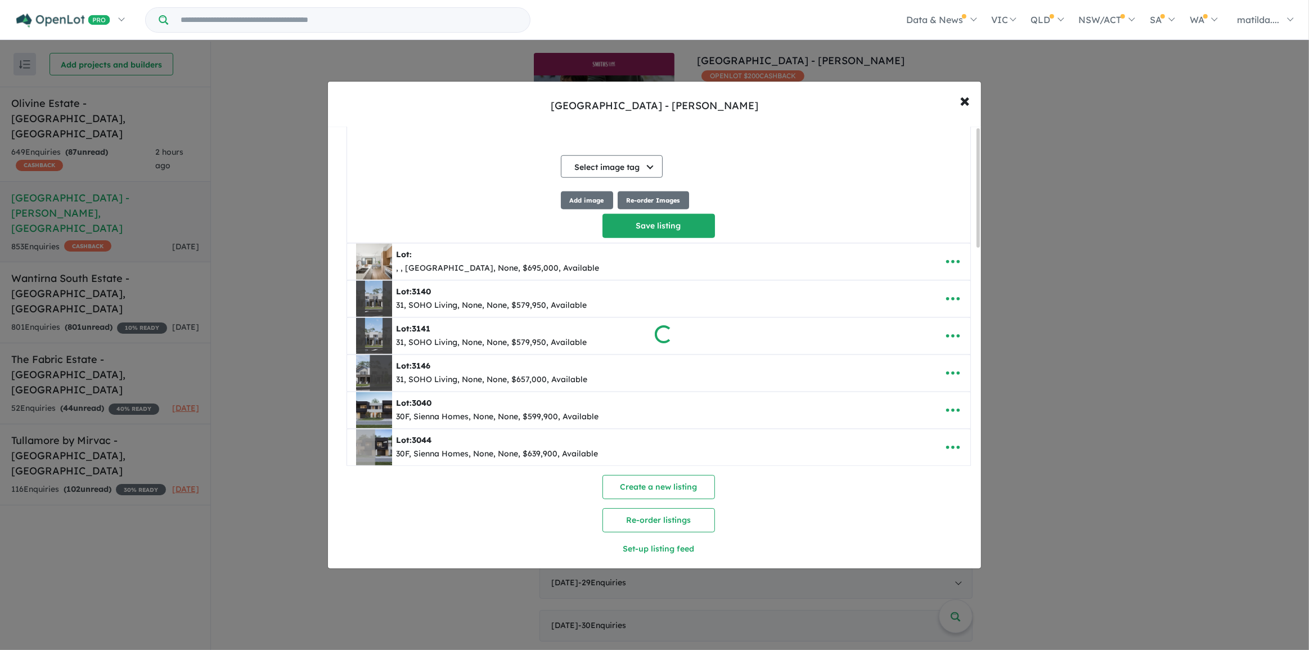
scroll to position [0, 0]
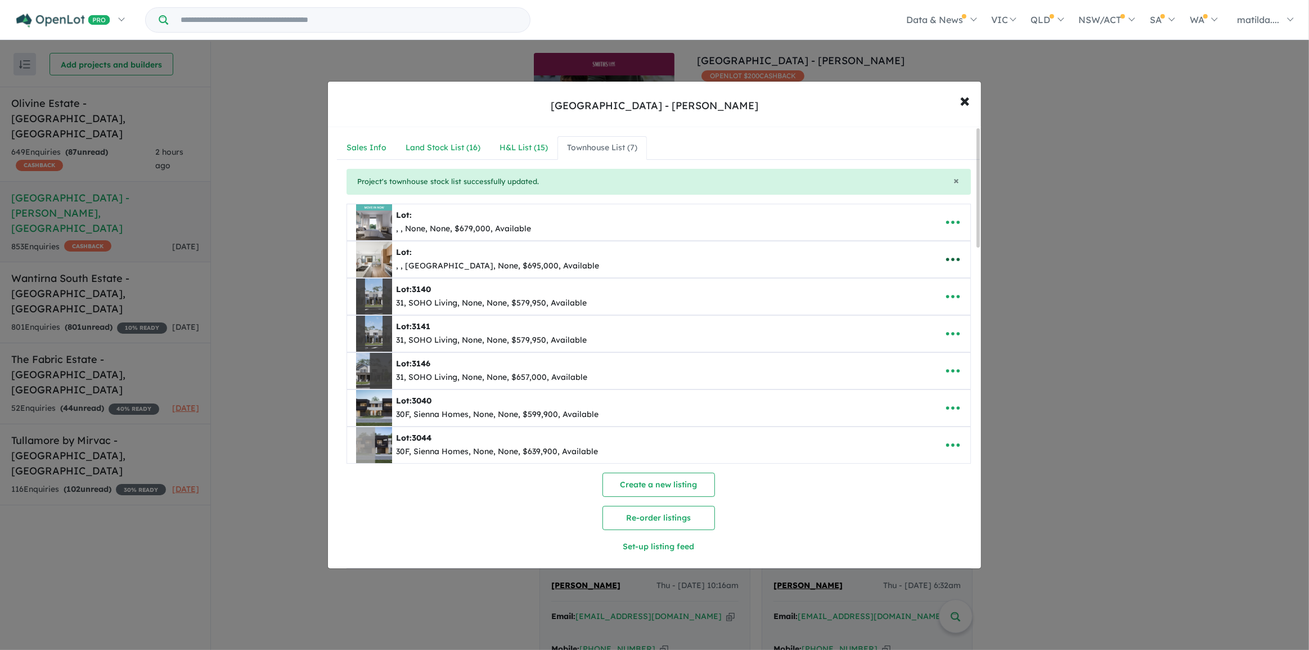
click at [945, 262] on icon "button" at bounding box center [953, 259] width 17 height 17
click at [949, 284] on link "Edit" at bounding box center [928, 287] width 83 height 26
select select "**********"
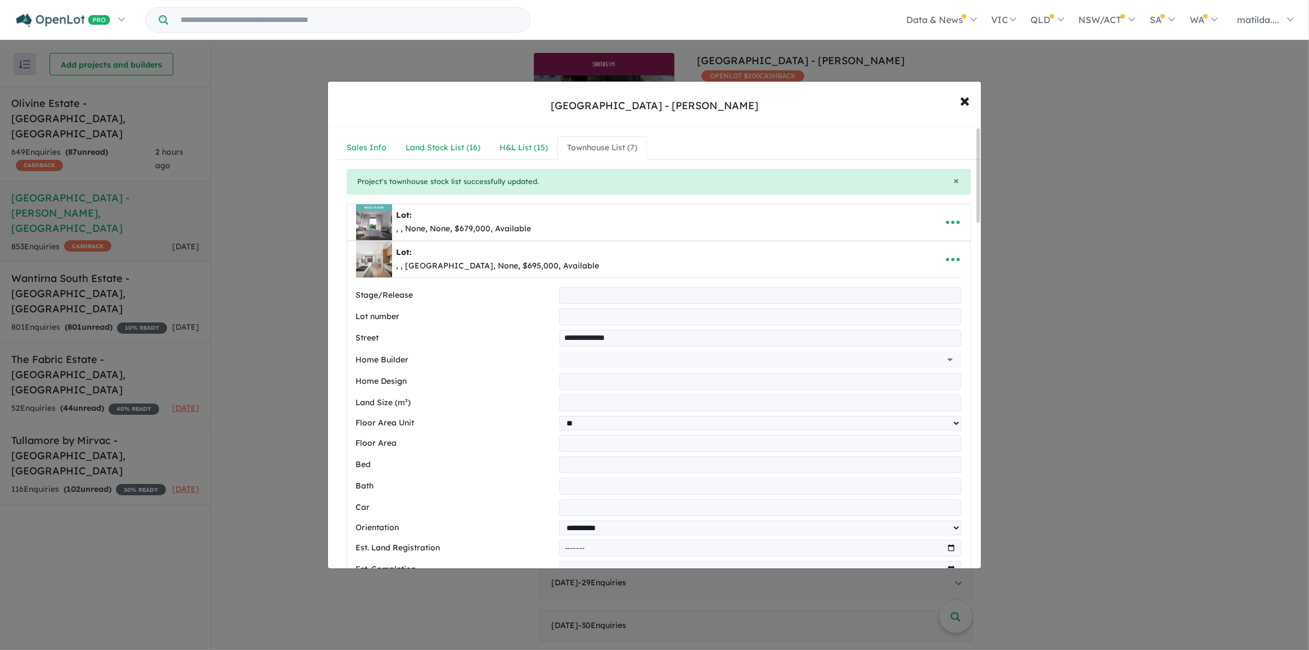
click at [978, 222] on div at bounding box center [978, 175] width 3 height 95
